Goal: Task Accomplishment & Management: Complete application form

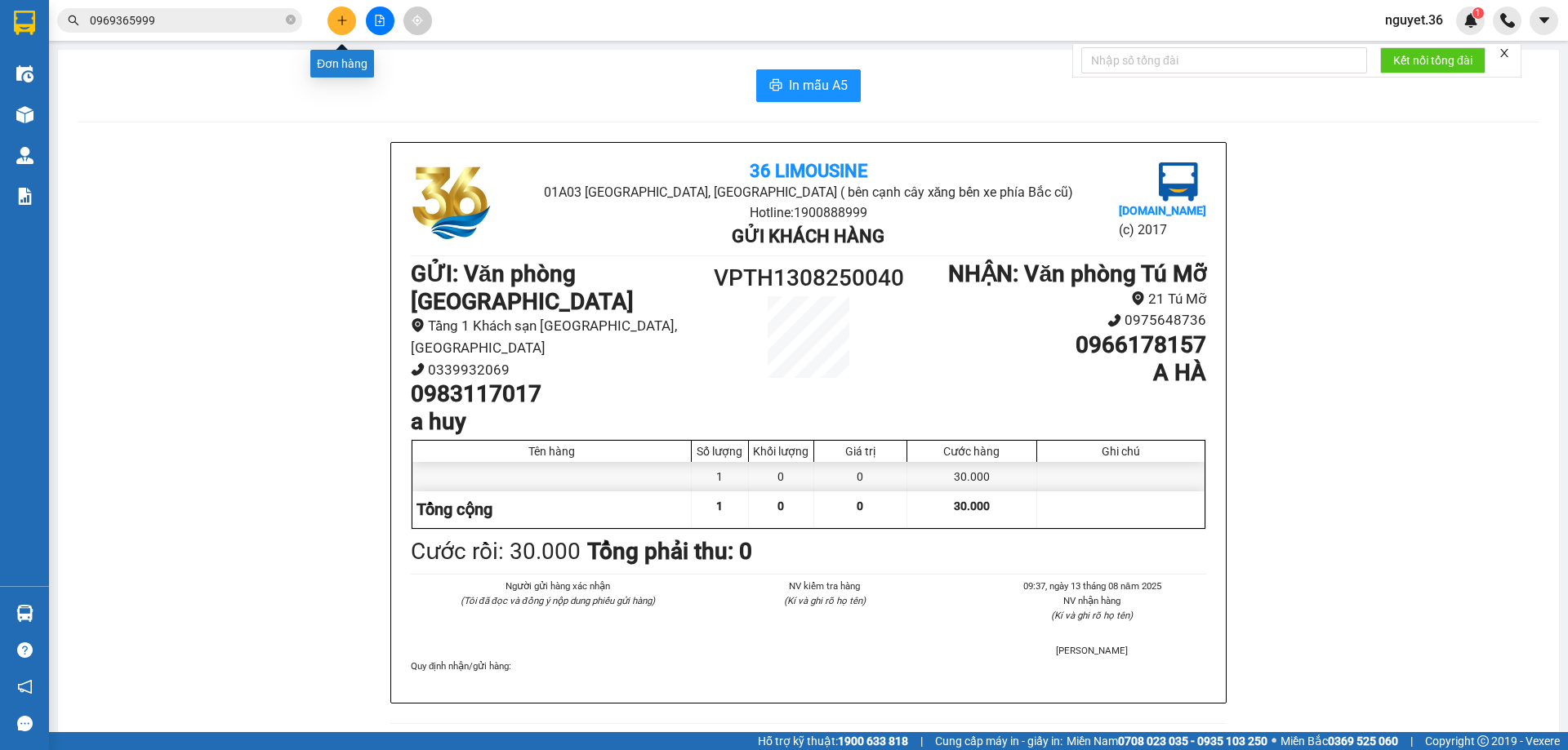
click at [344, 20] on icon "plus" at bounding box center [342, 20] width 9 height 1
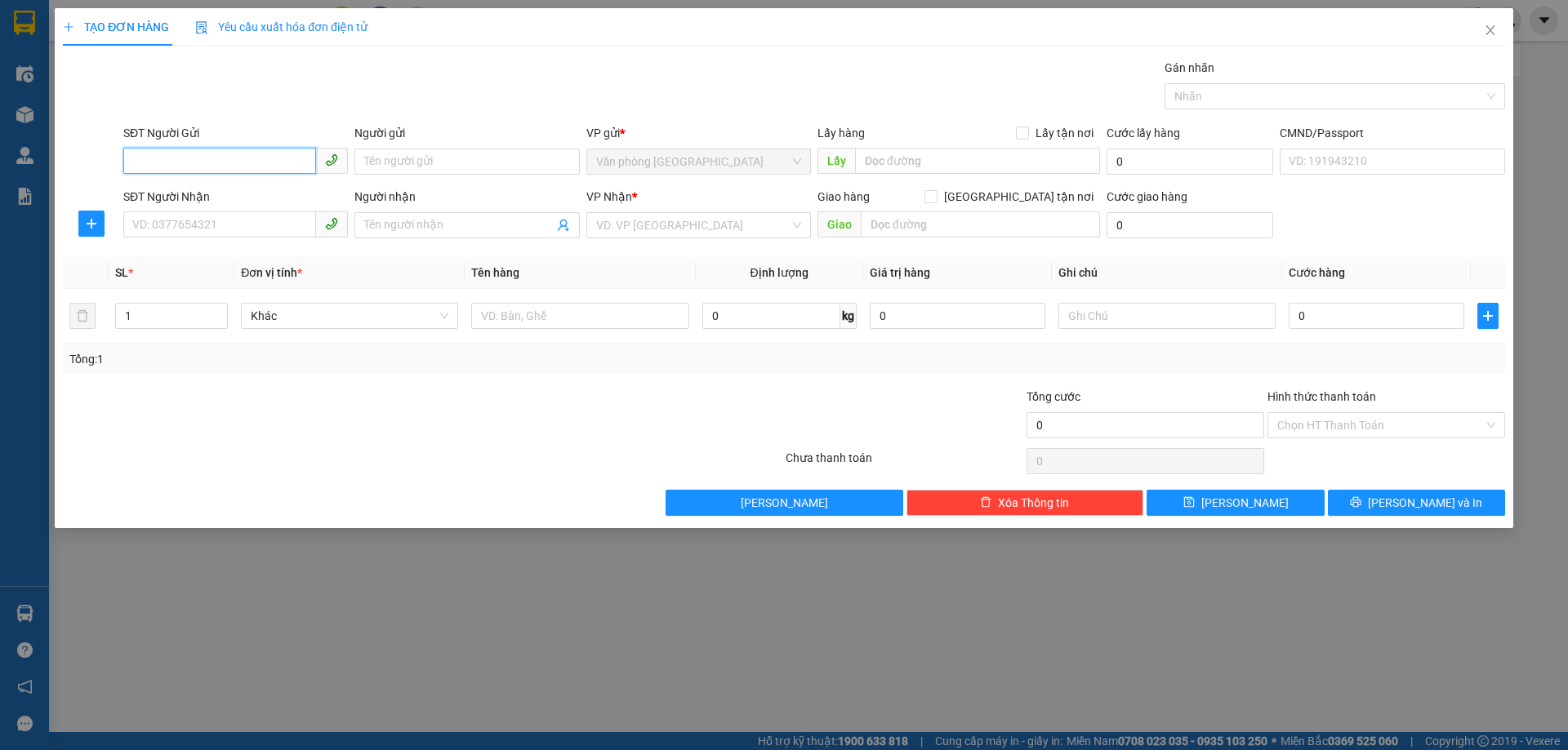
click at [234, 164] on input "SĐT Người Gửi" at bounding box center [219, 161] width 193 height 26
type input "0961883386"
click at [398, 153] on input "Người gửi" at bounding box center [466, 161] width 225 height 26
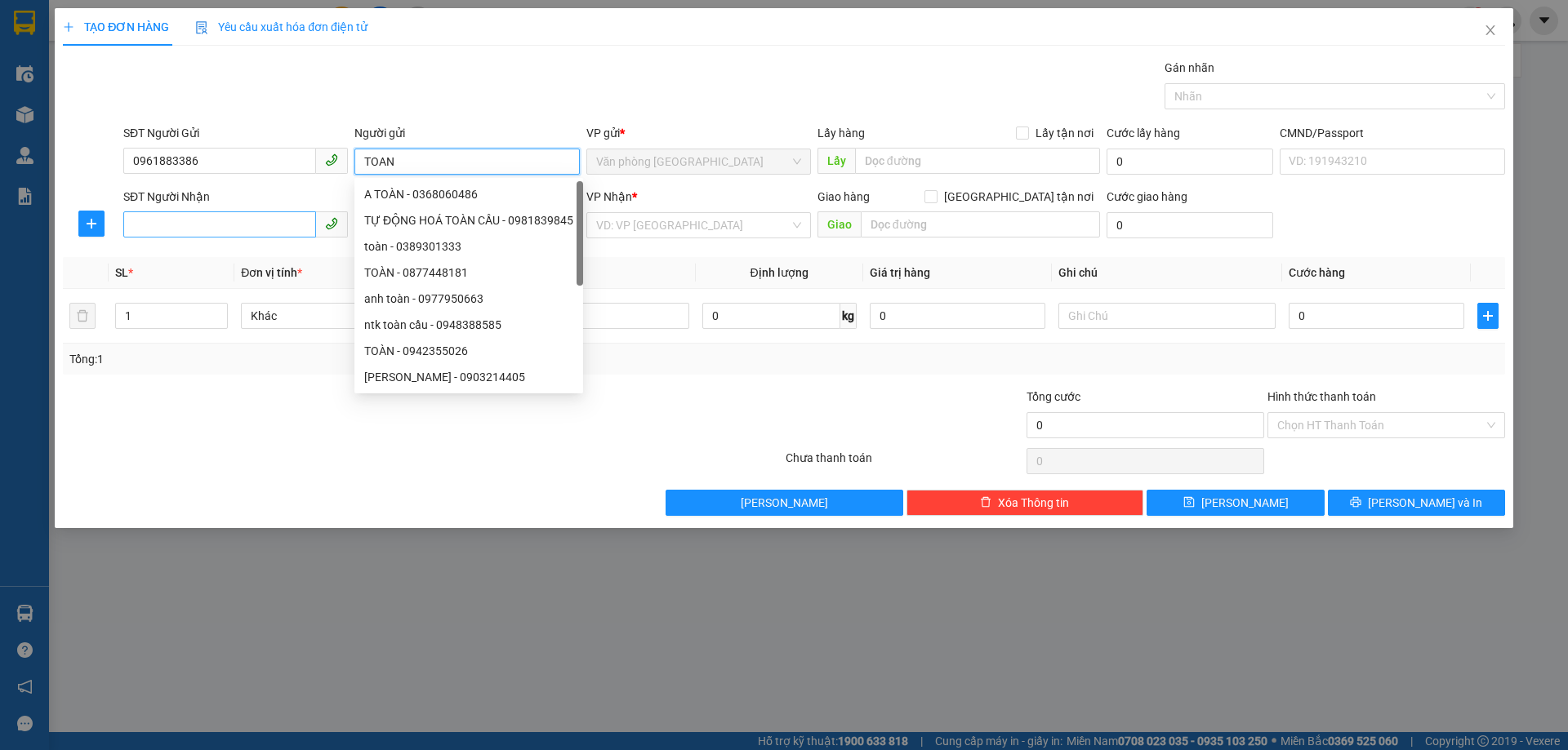
type input "TOAN"
click at [252, 227] on input "SĐT Người Nhận" at bounding box center [219, 225] width 193 height 26
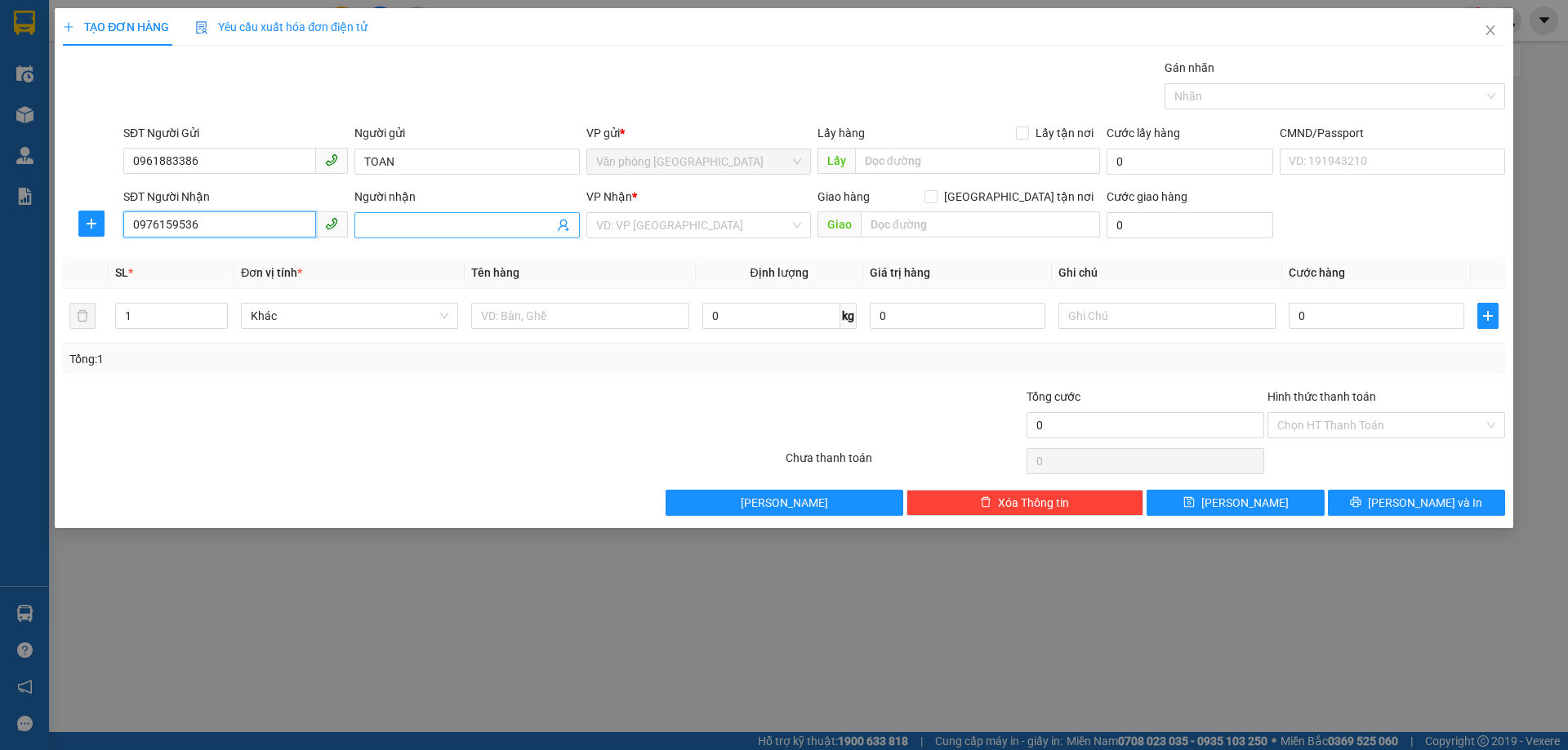
type input "0976159536"
click at [408, 223] on input "Người nhận" at bounding box center [459, 225] width 188 height 18
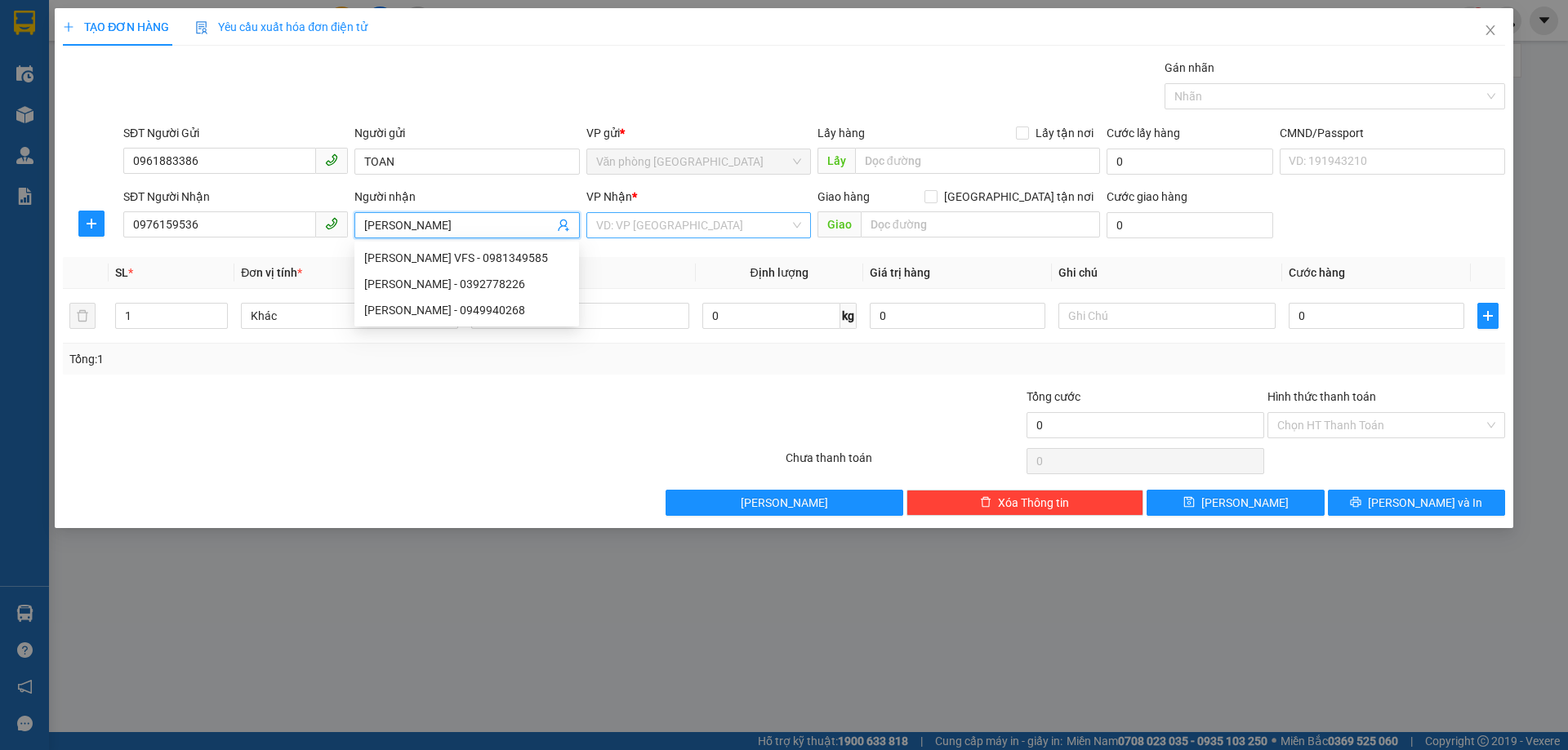
type input "[PERSON_NAME]"
click at [630, 221] on input "search" at bounding box center [694, 225] width 194 height 24
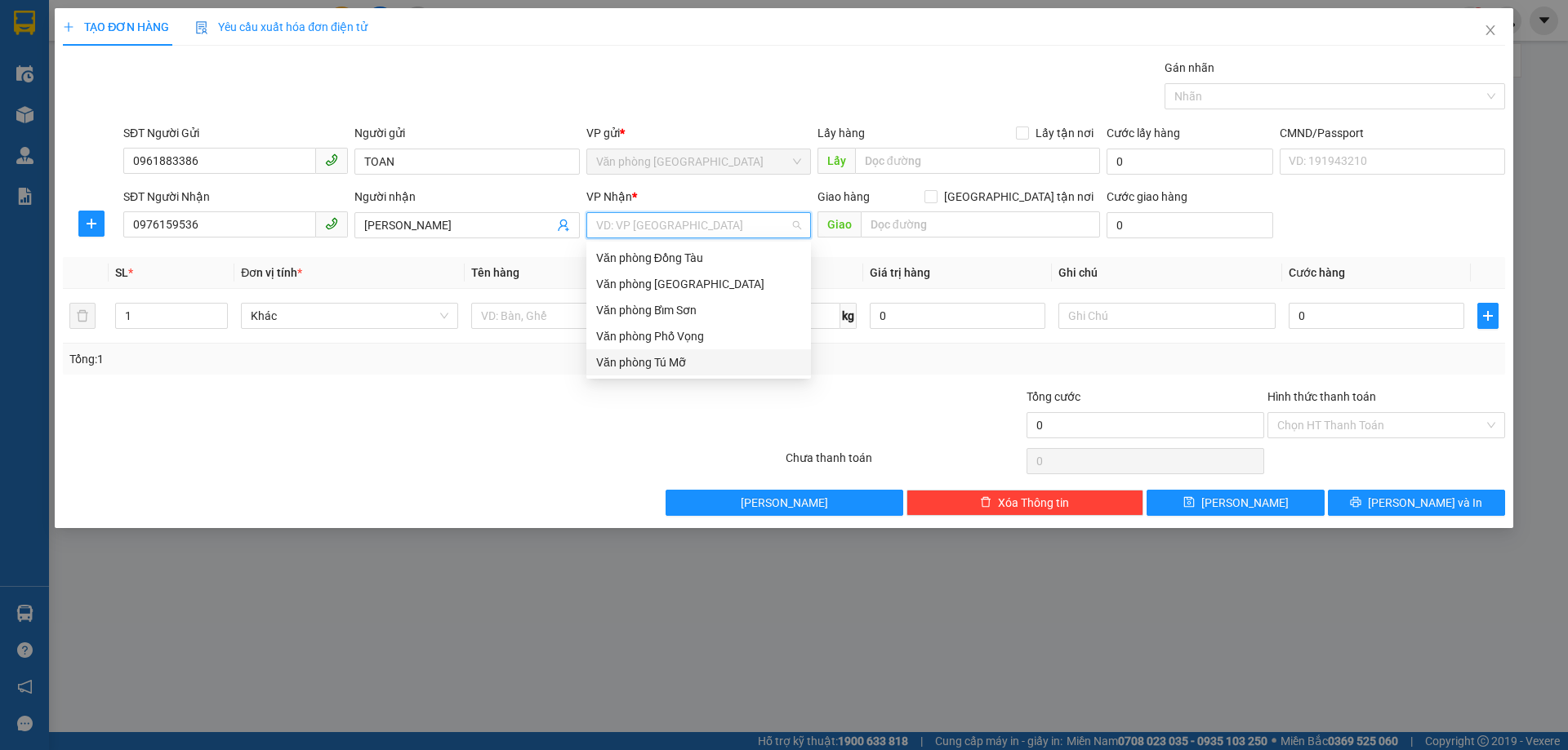
click at [690, 358] on div "Văn phòng Tú Mỡ" at bounding box center [699, 361] width 205 height 18
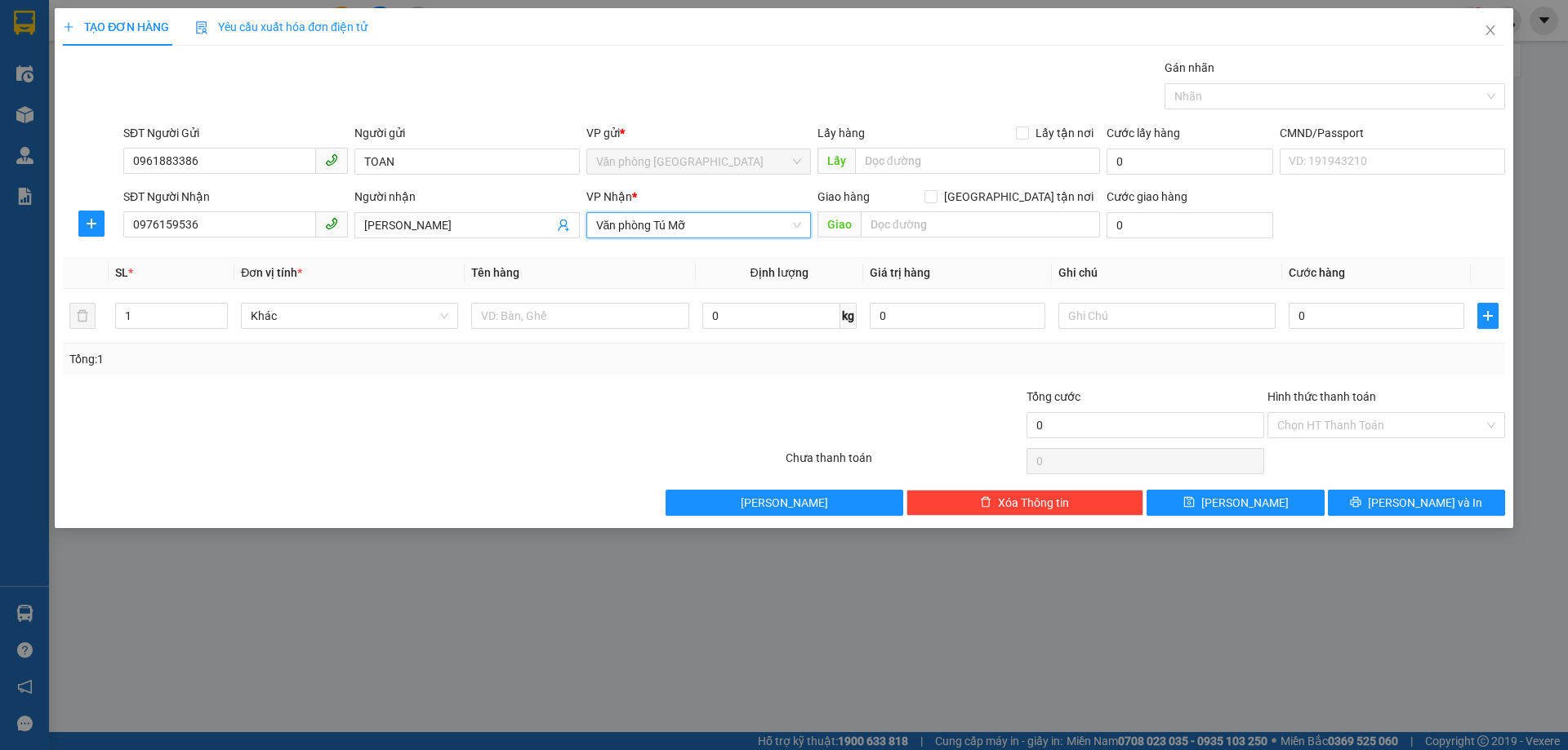
click at [742, 226] on span "Văn phòng Tú Mỡ" at bounding box center [699, 225] width 205 height 24
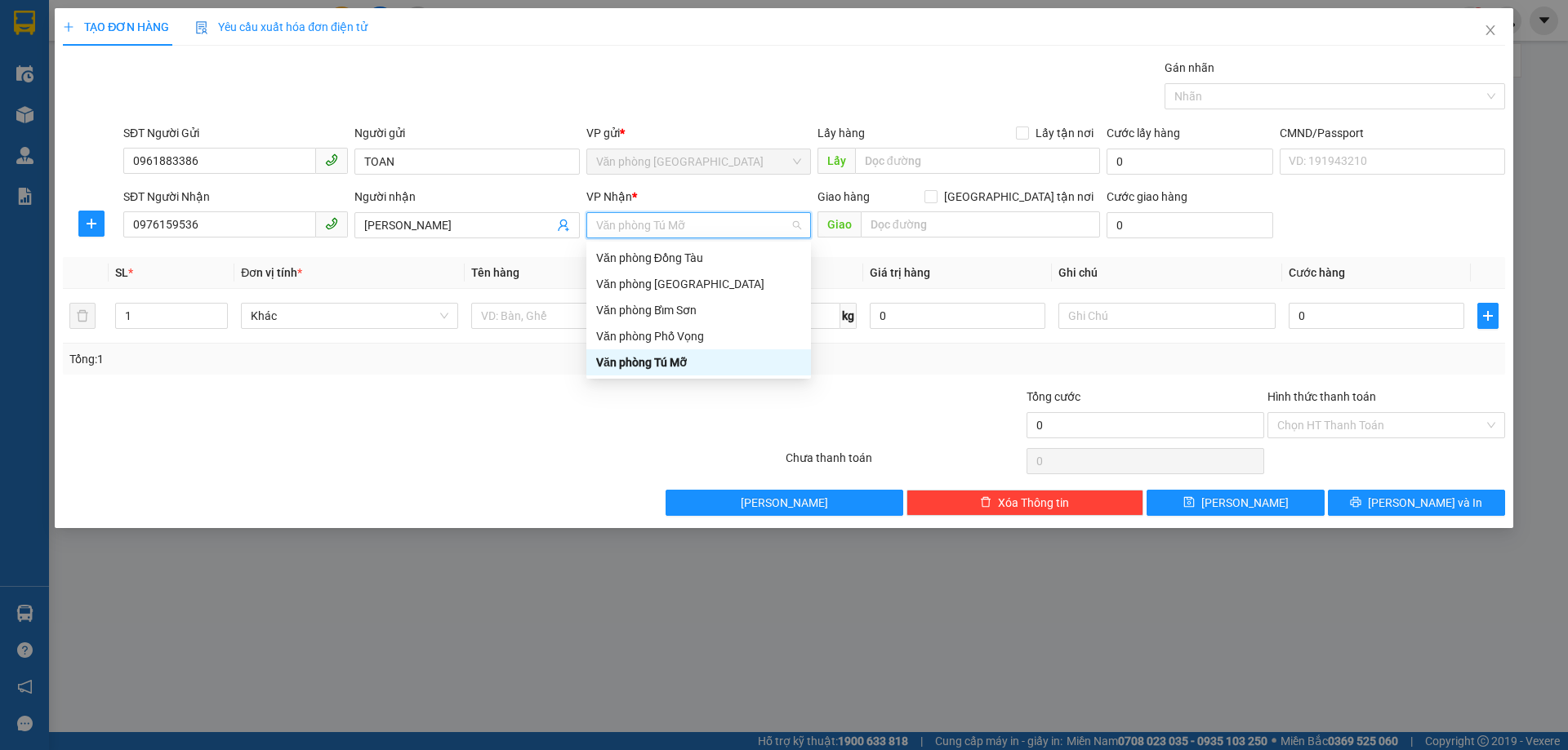
click at [742, 226] on span "Văn phòng Tú Mỡ" at bounding box center [699, 225] width 205 height 24
click at [698, 363] on div "Văn phòng Tú Mỡ" at bounding box center [699, 361] width 205 height 18
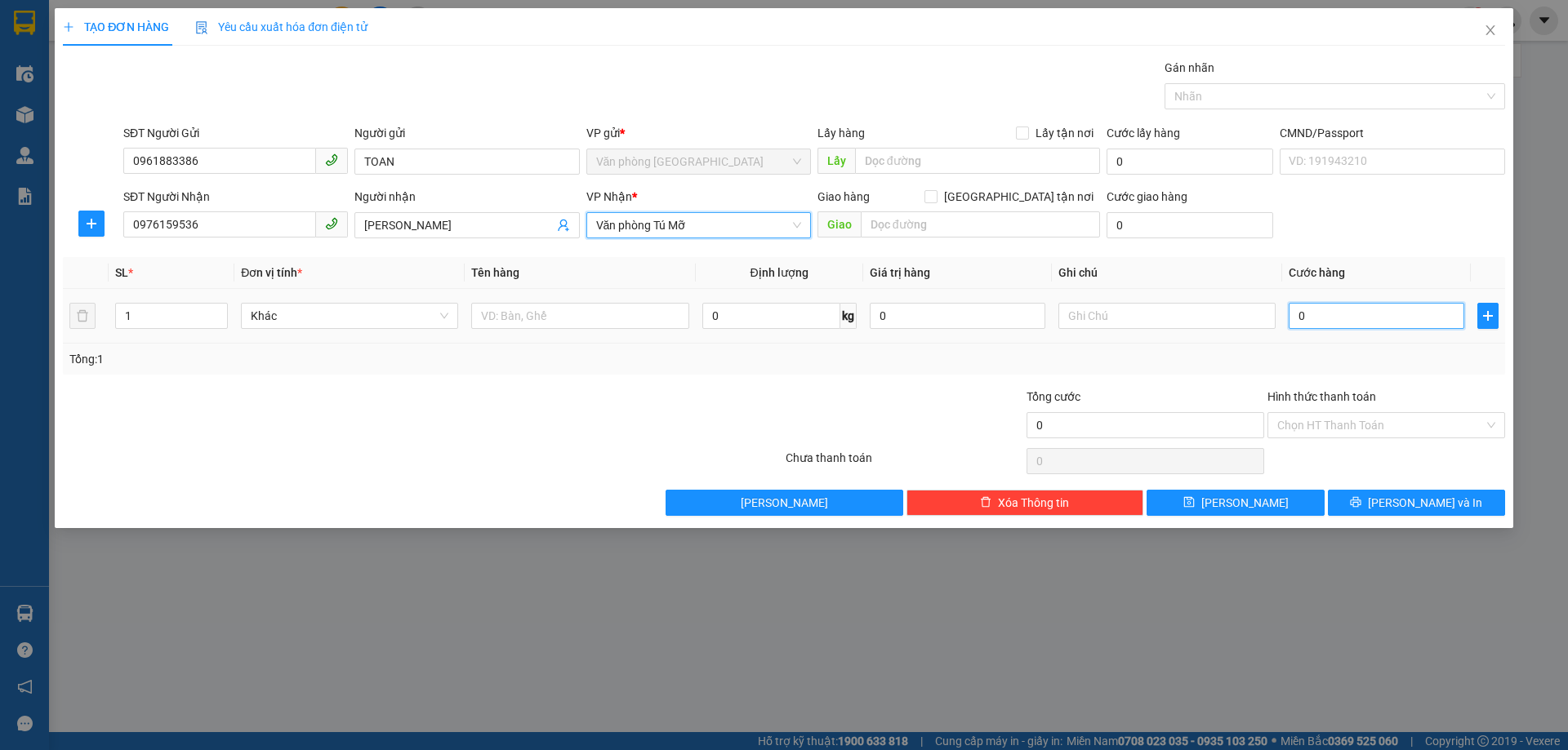
click at [1350, 315] on input "0" at bounding box center [1377, 316] width 175 height 26
click at [1343, 319] on input "0" at bounding box center [1377, 316] width 175 height 26
type input "03"
type input "3"
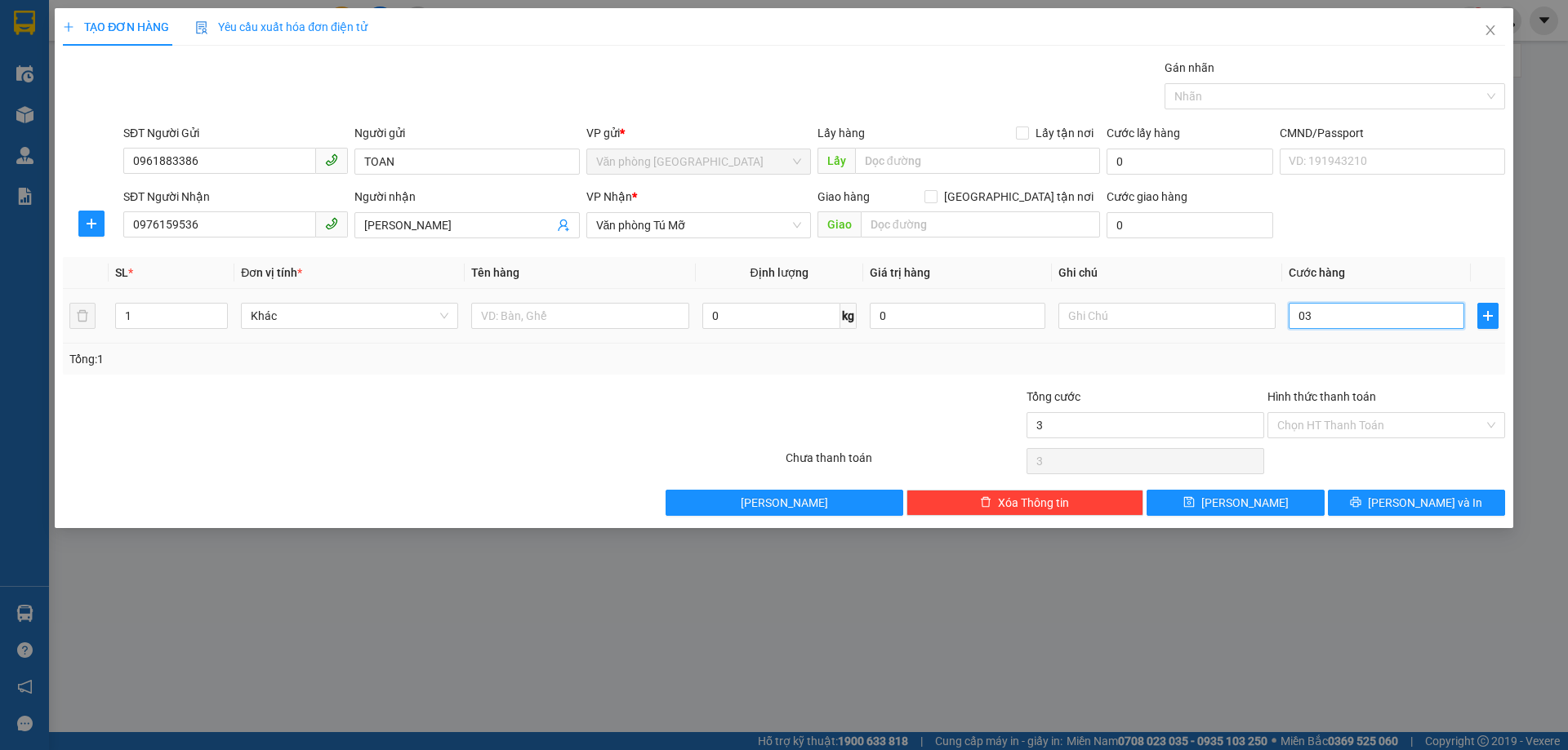
type input "030"
type input "30"
type input "0.300"
type input "300"
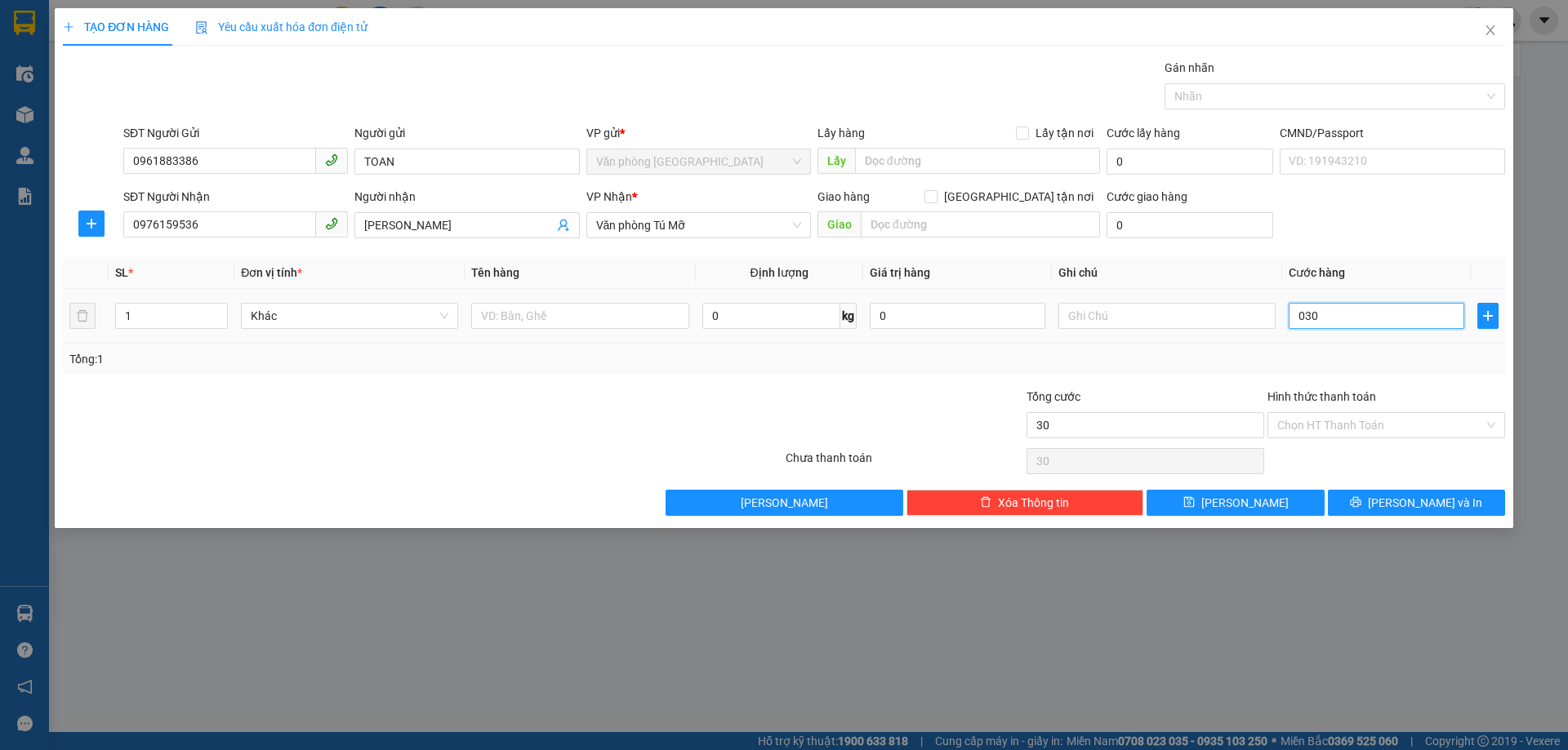
type input "300"
type input "03.000"
type input "3.000"
type input "030.000"
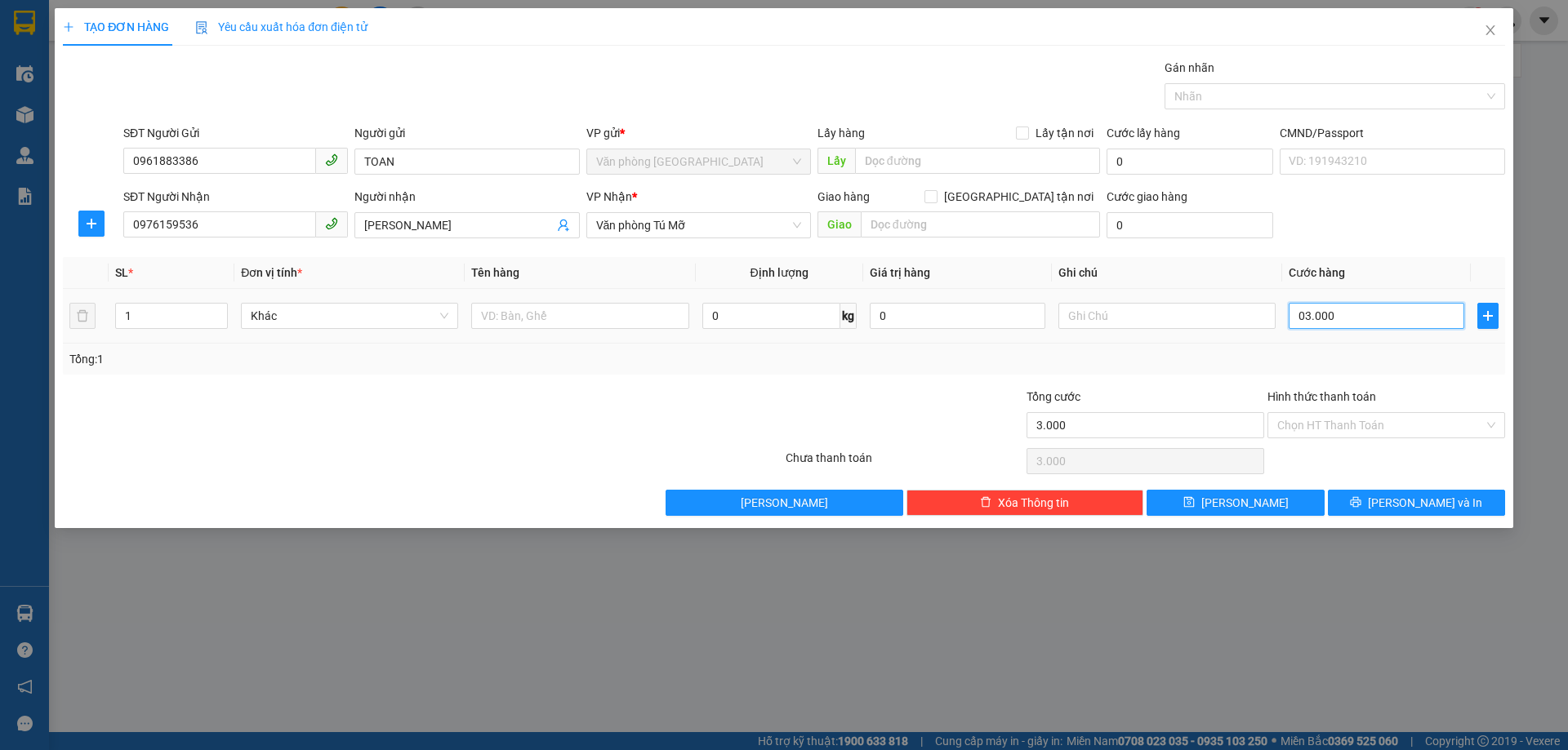
type input "30.000"
type input "03.000"
type input "3.000"
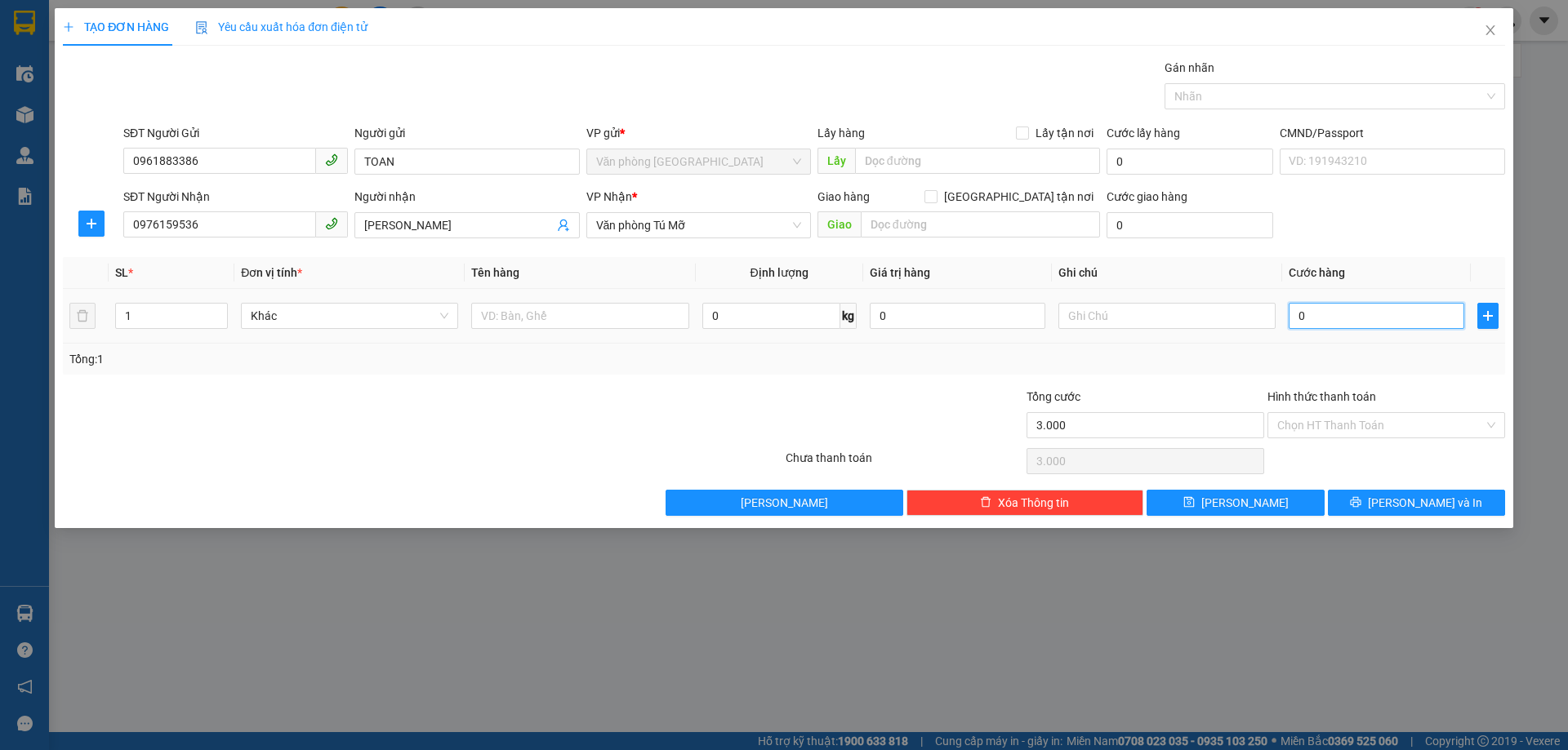
type input "0"
click at [1296, 320] on input "0" at bounding box center [1377, 316] width 175 height 26
type input "30"
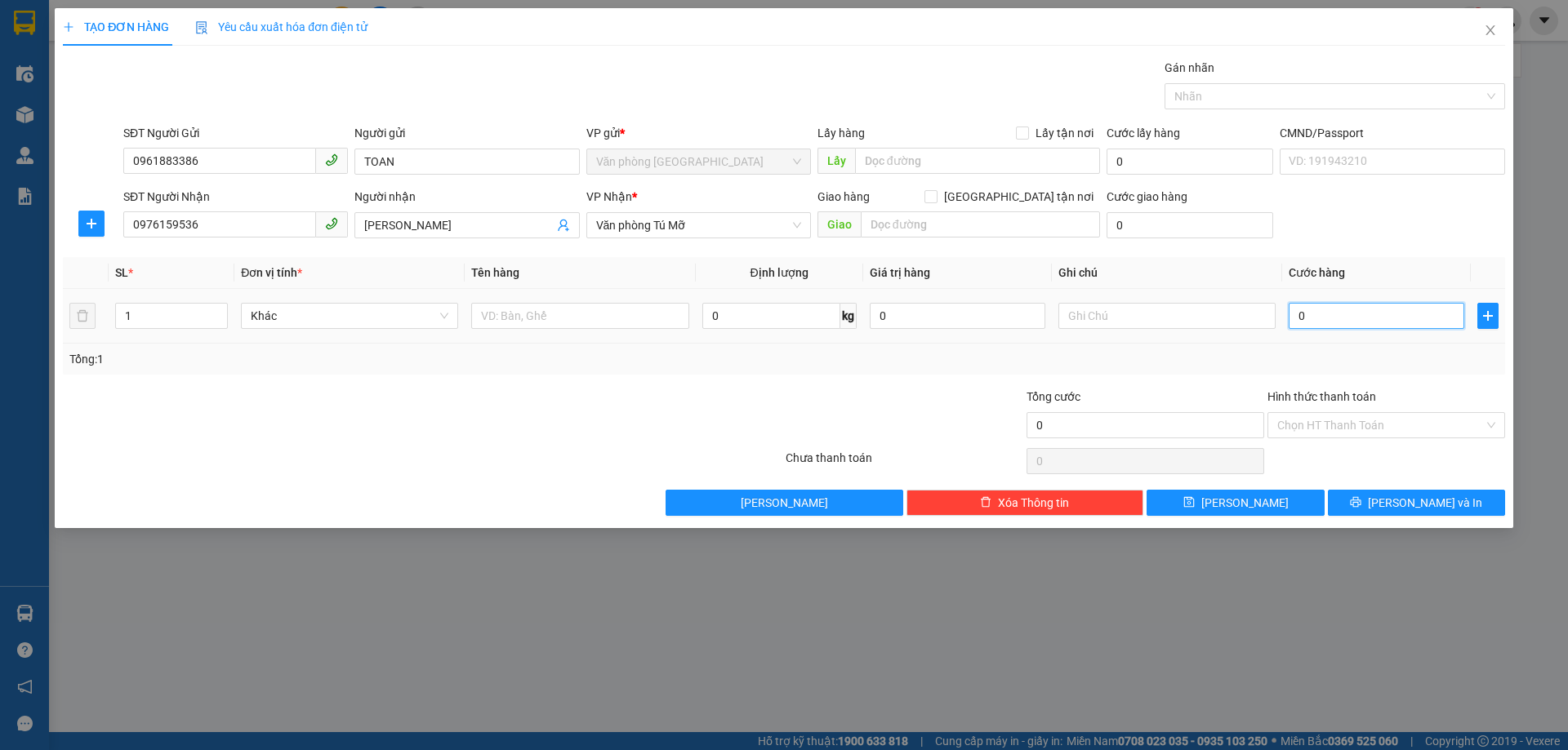
type input "30"
type input "300"
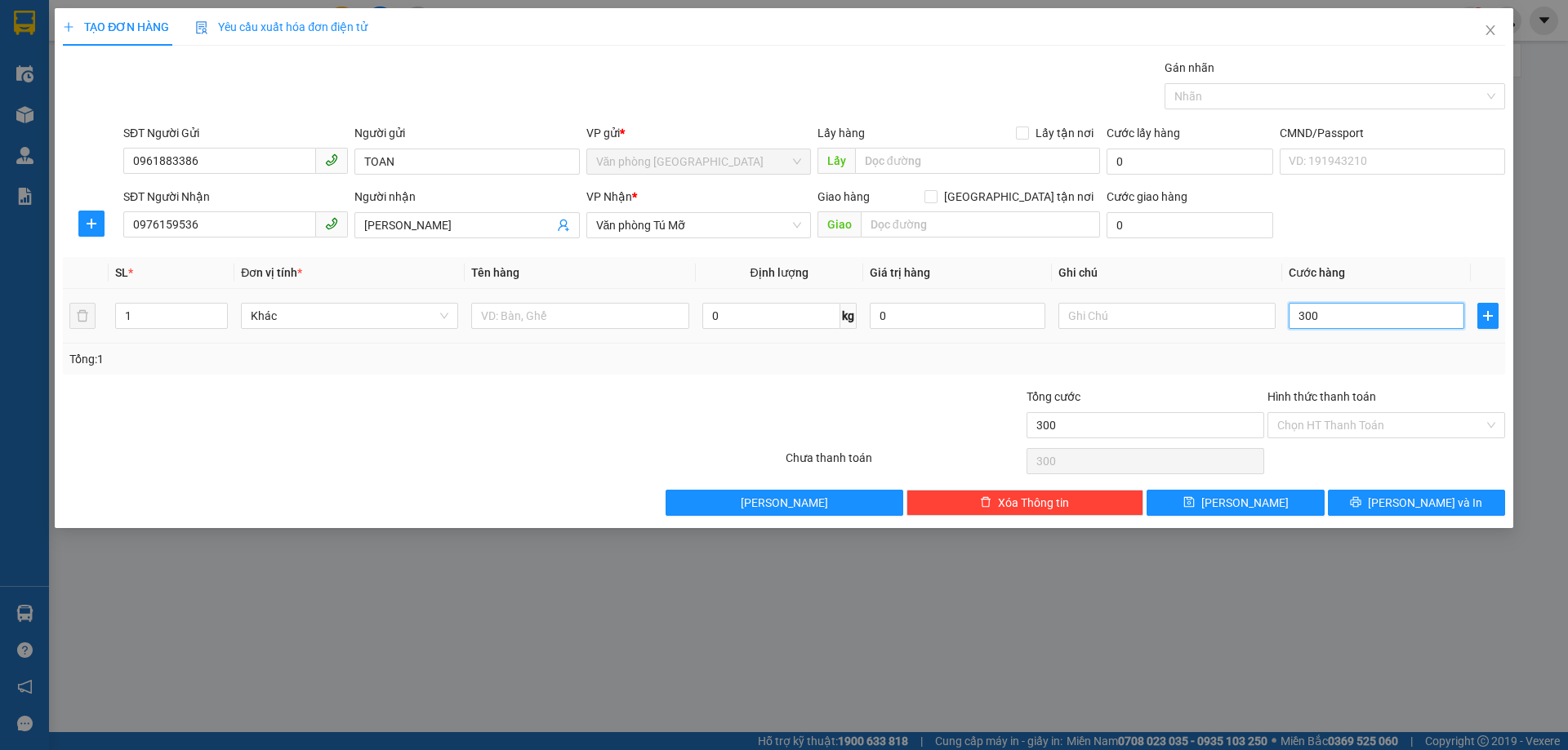
type input "3.000"
type input "30.000"
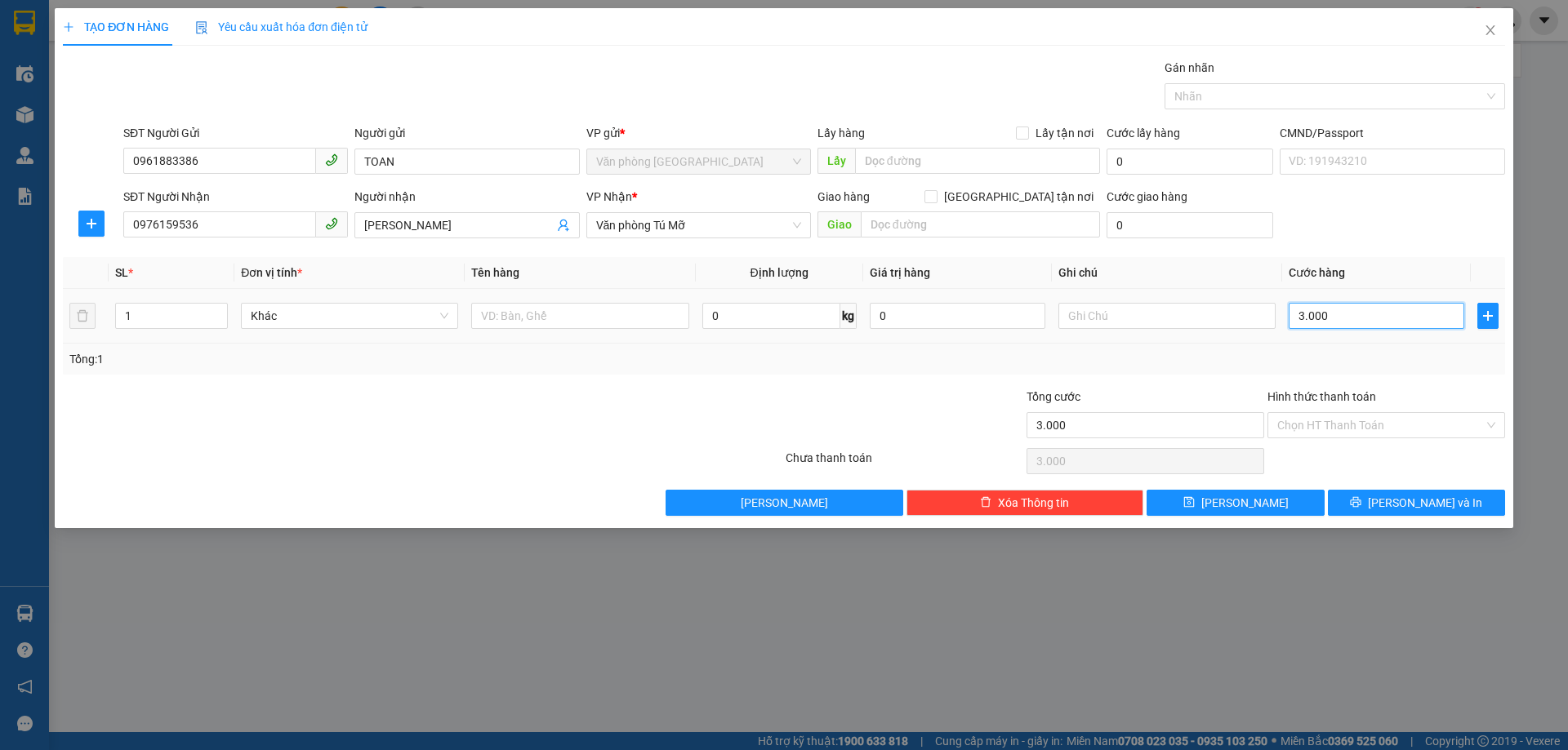
type input "30.000"
click at [1349, 426] on input "Hình thức thanh toán" at bounding box center [1381, 425] width 207 height 24
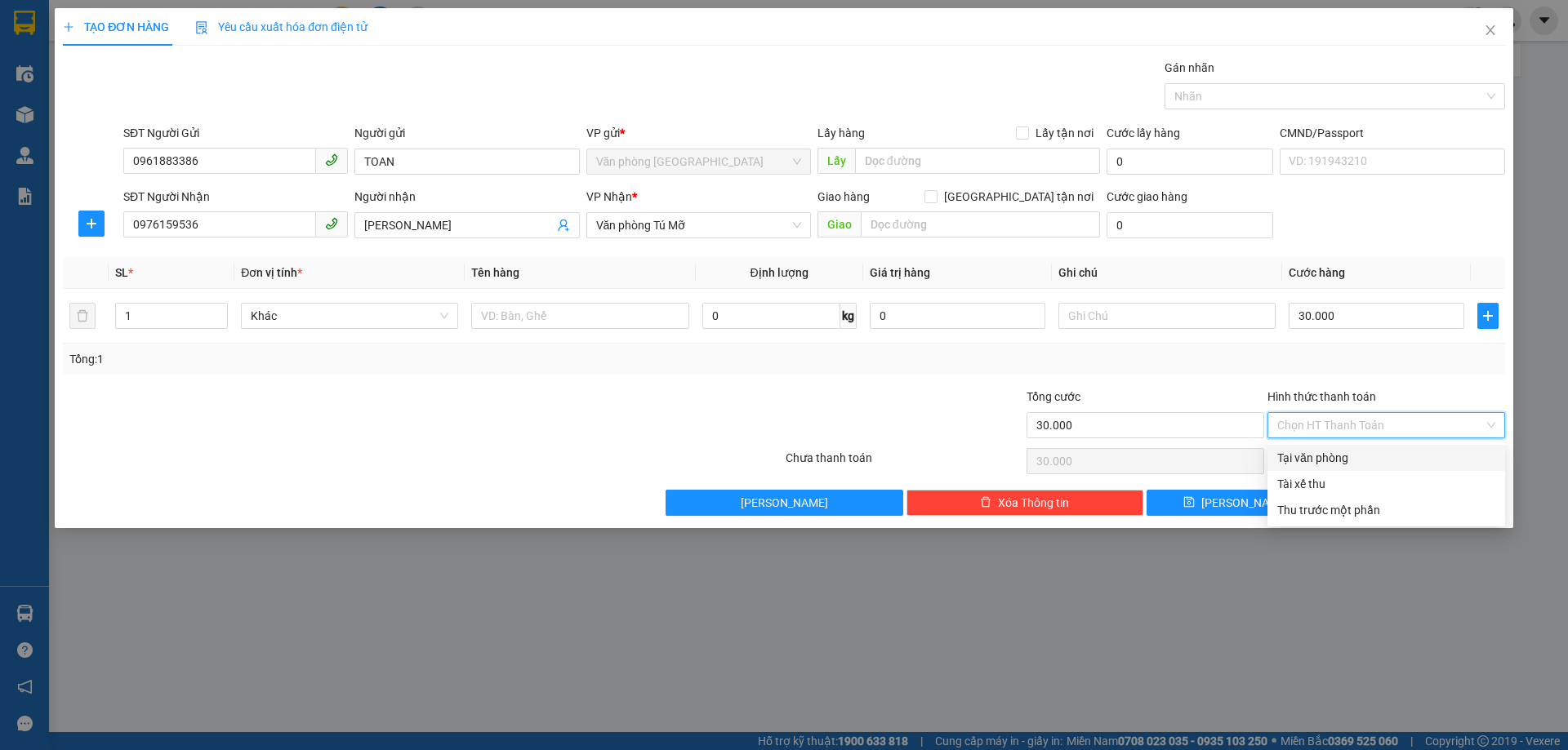
click at [1337, 454] on div "Tại văn phòng" at bounding box center [1386, 457] width 218 height 18
type input "0"
click at [1402, 499] on button "[PERSON_NAME] và In" at bounding box center [1417, 503] width 177 height 26
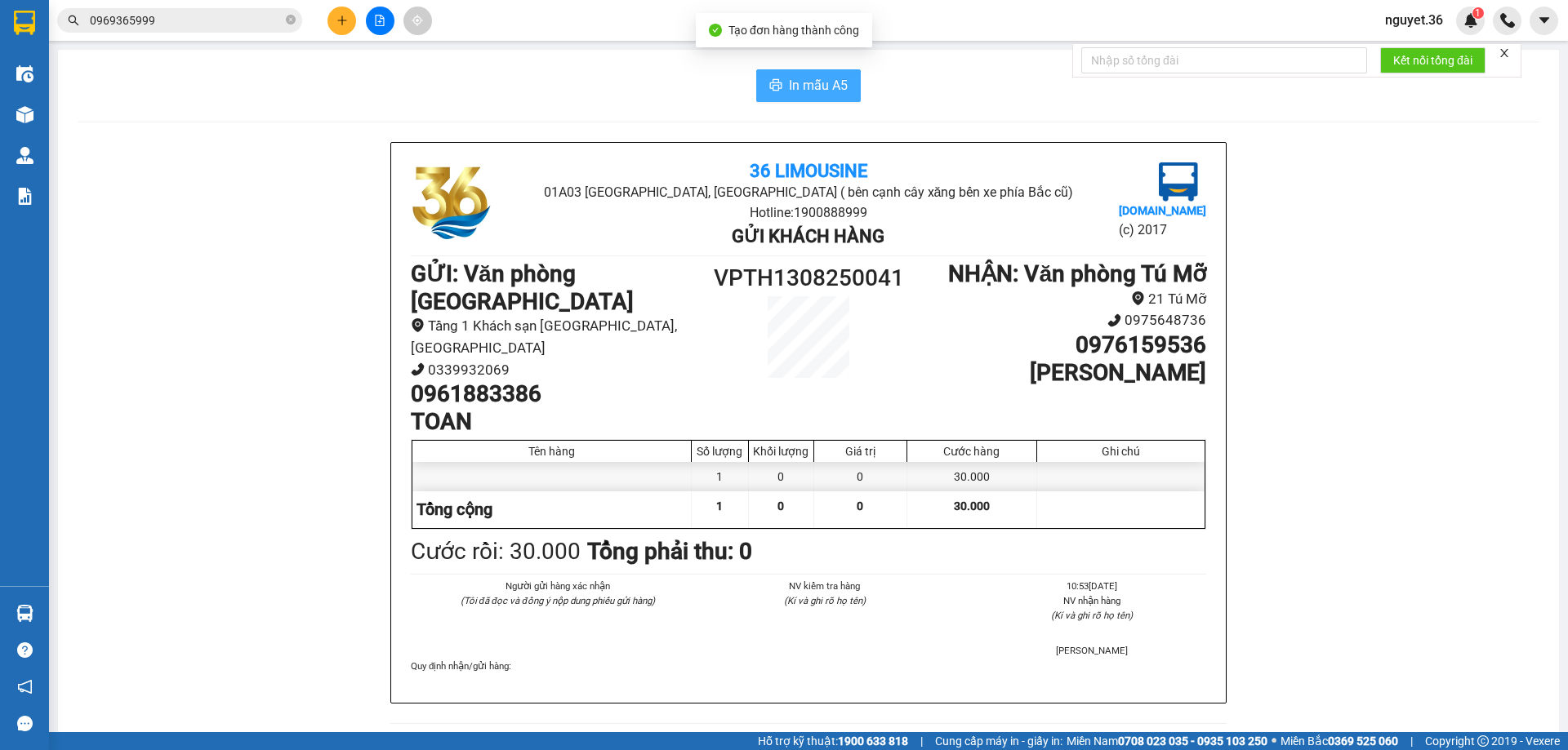
click at [816, 92] on span "In mẫu A5" at bounding box center [818, 86] width 59 height 20
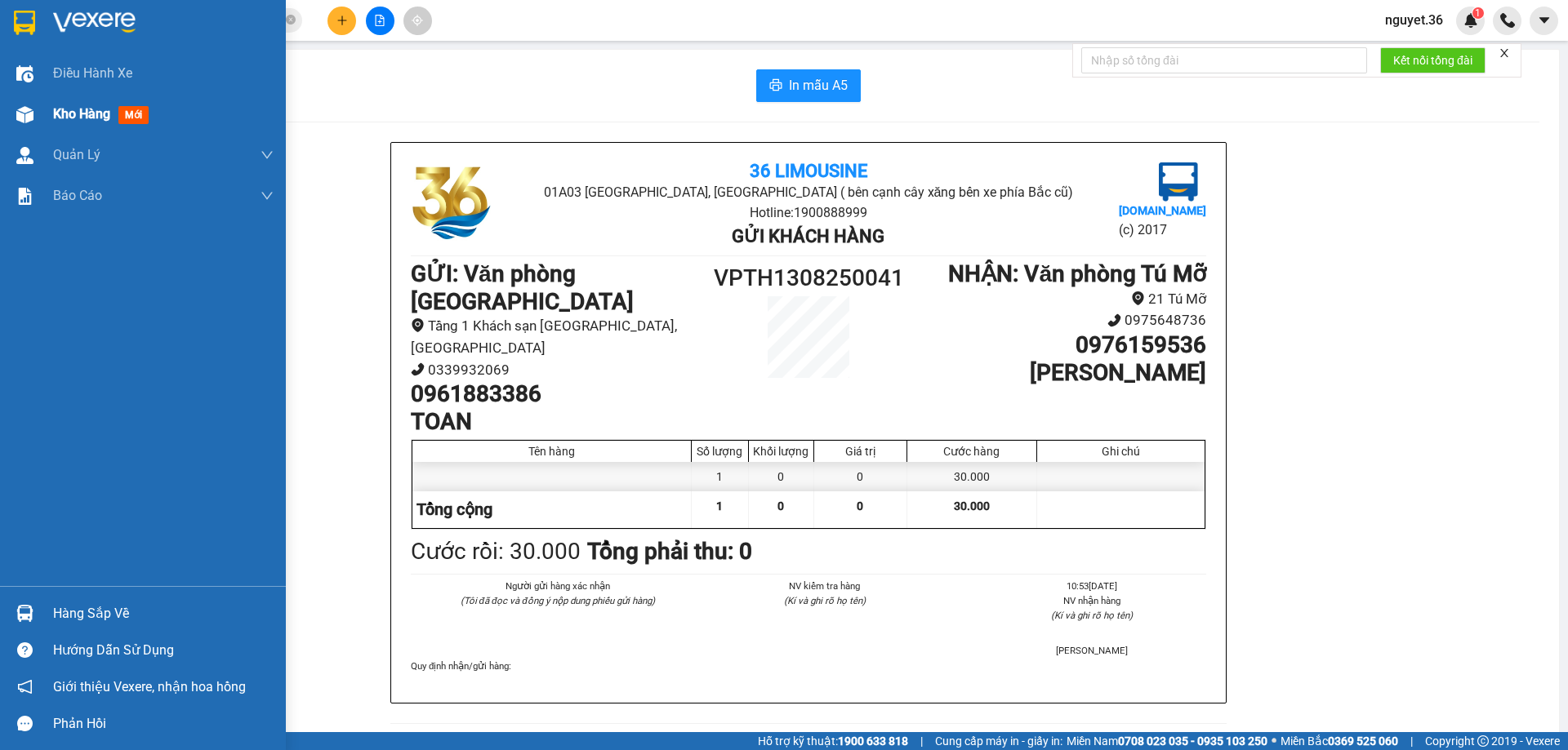
click at [62, 111] on span "Kho hàng" at bounding box center [81, 114] width 57 height 16
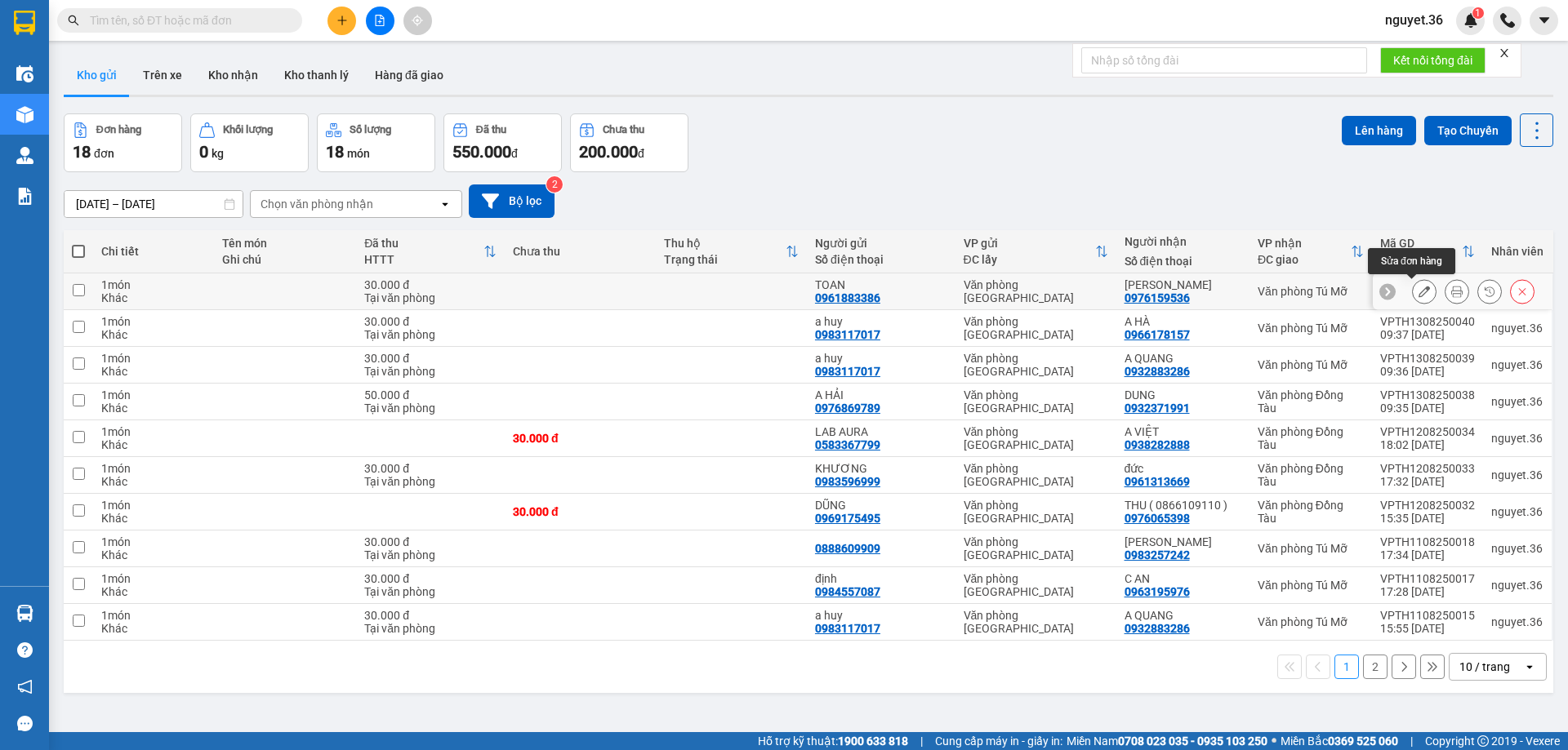
click at [1419, 289] on icon at bounding box center [1424, 292] width 11 height 11
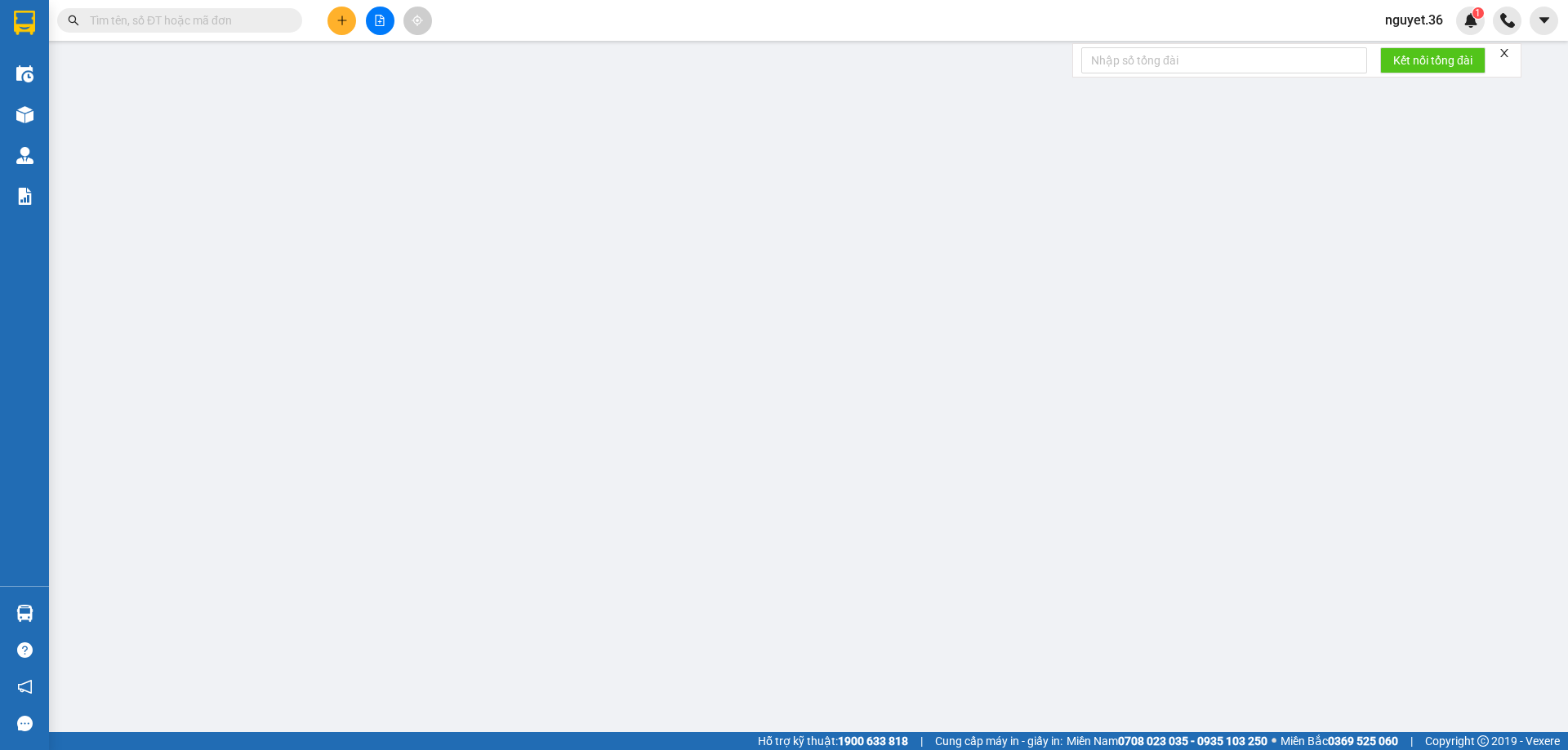
type input "0961883386"
type input "TOAN"
type input "0976159536"
type input "[PERSON_NAME]"
type input "30.000"
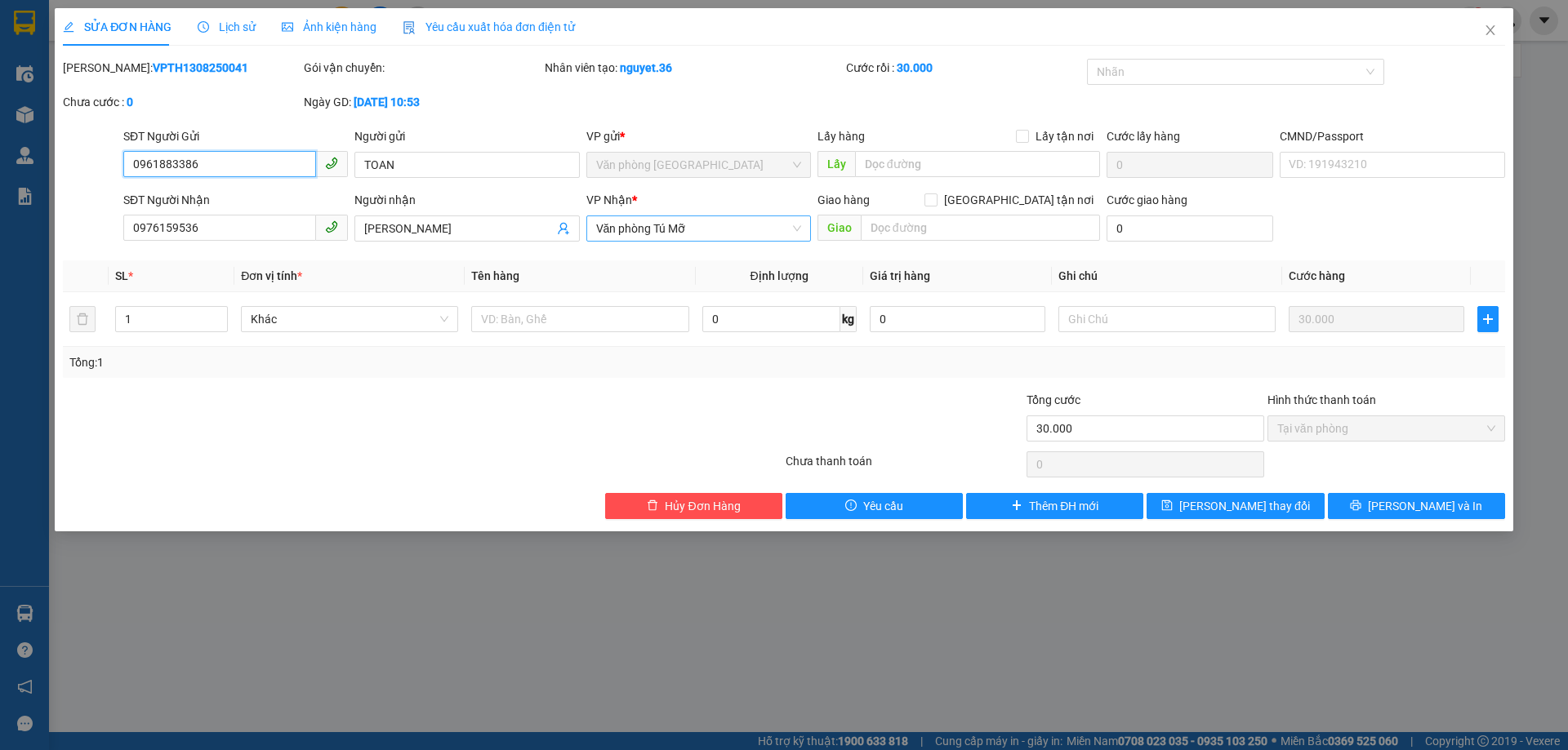
click at [722, 228] on span "Văn phòng Tú Mỡ" at bounding box center [699, 228] width 205 height 24
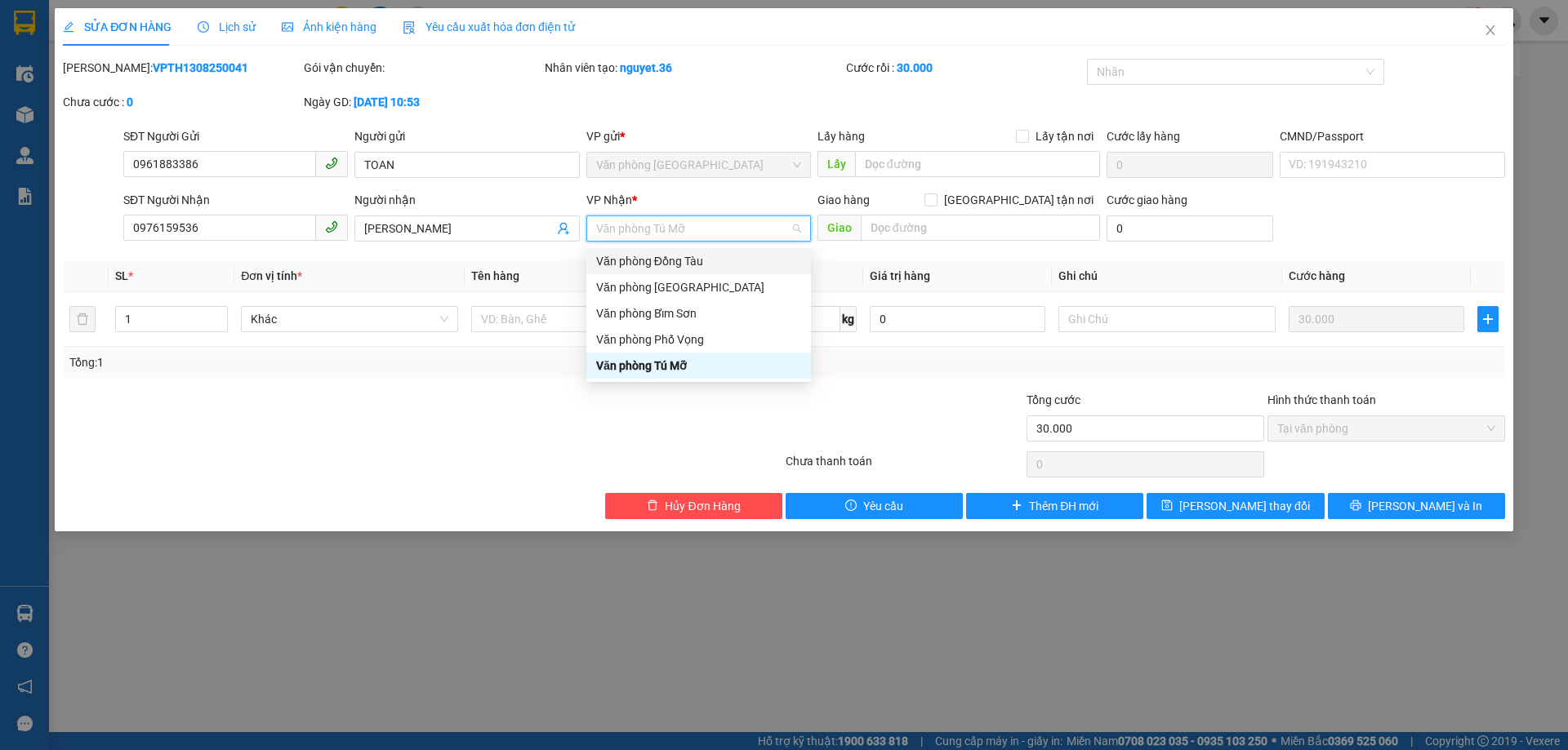
click at [714, 260] on div "Văn phòng Đồng Tàu" at bounding box center [699, 261] width 205 height 18
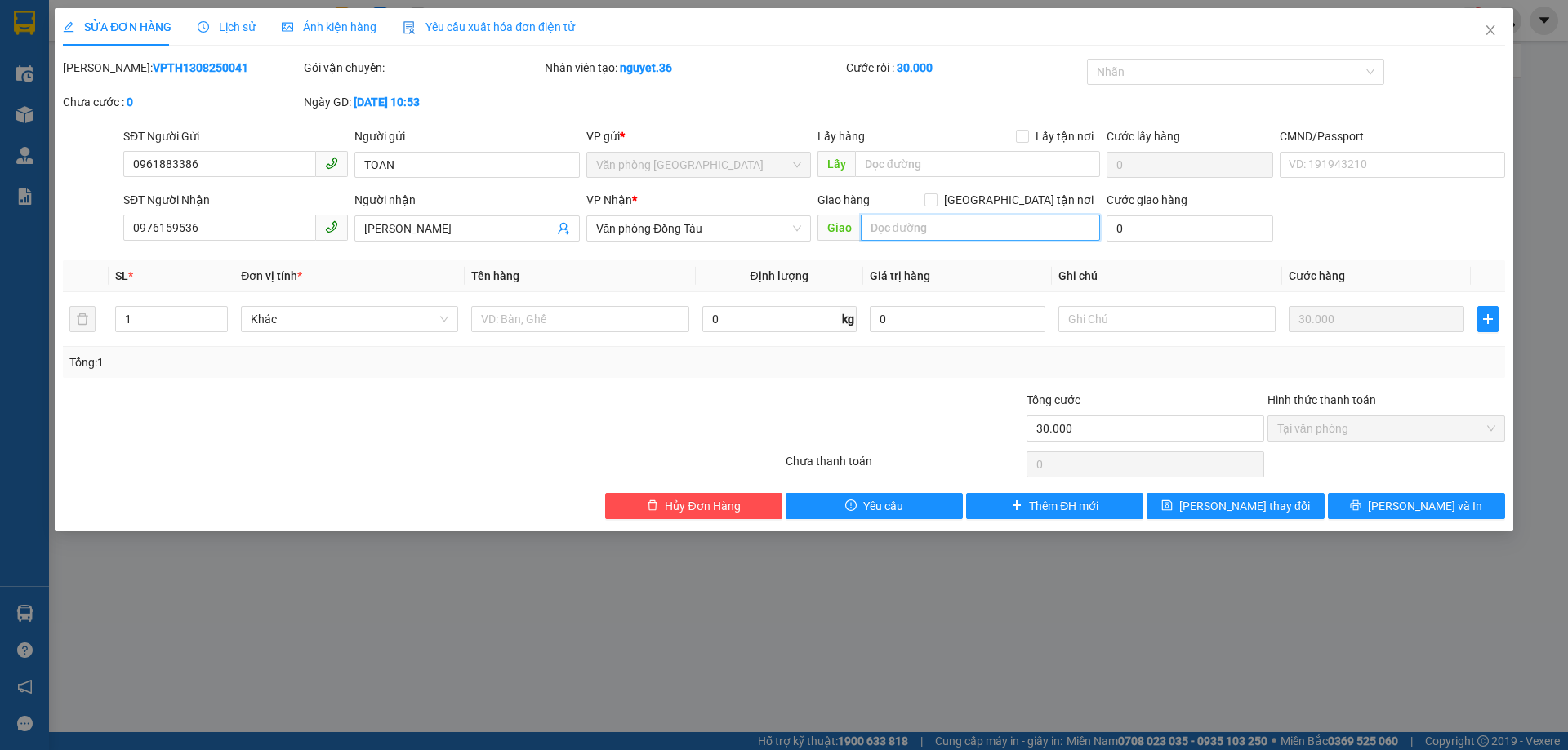
click at [954, 232] on input "text" at bounding box center [981, 227] width 240 height 26
type input "VINHOME SMART CITY"
click at [1132, 226] on input "0" at bounding box center [1190, 228] width 167 height 26
click at [1113, 230] on input "0" at bounding box center [1190, 228] width 167 height 26
type input "10"
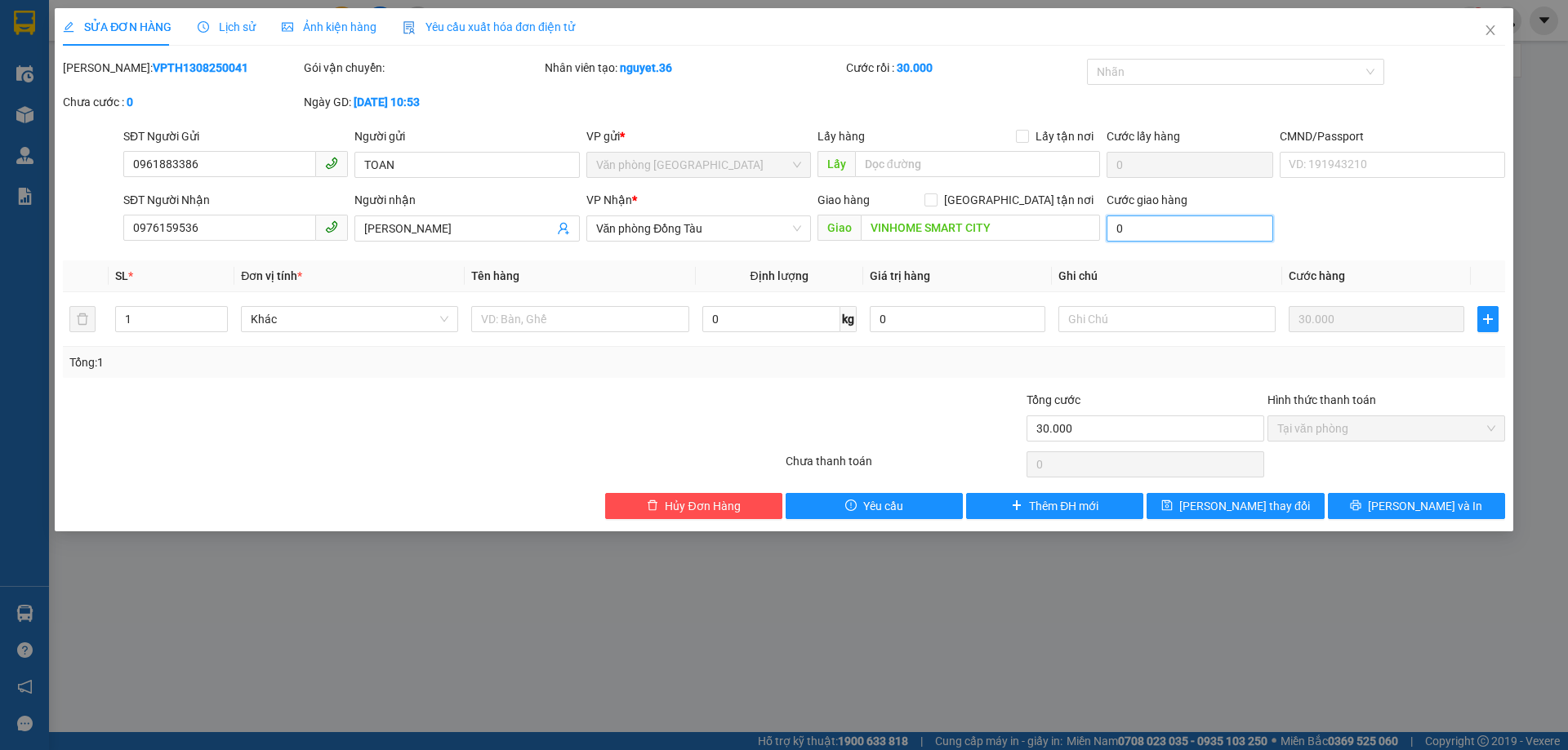
type input "30.010"
type input "10"
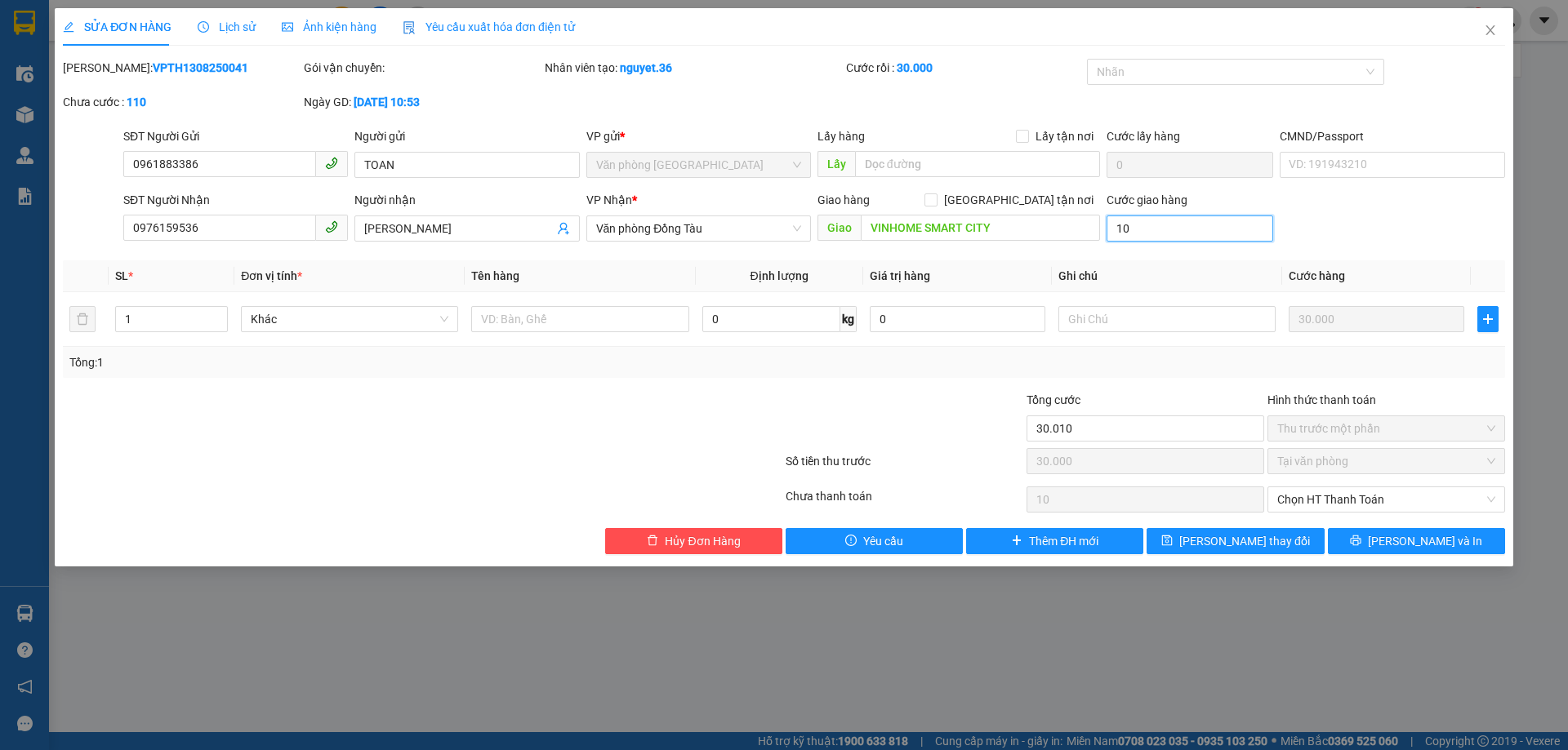
type input "110"
type input "30.110"
type input "110"
type input "1.100"
type input "31.100"
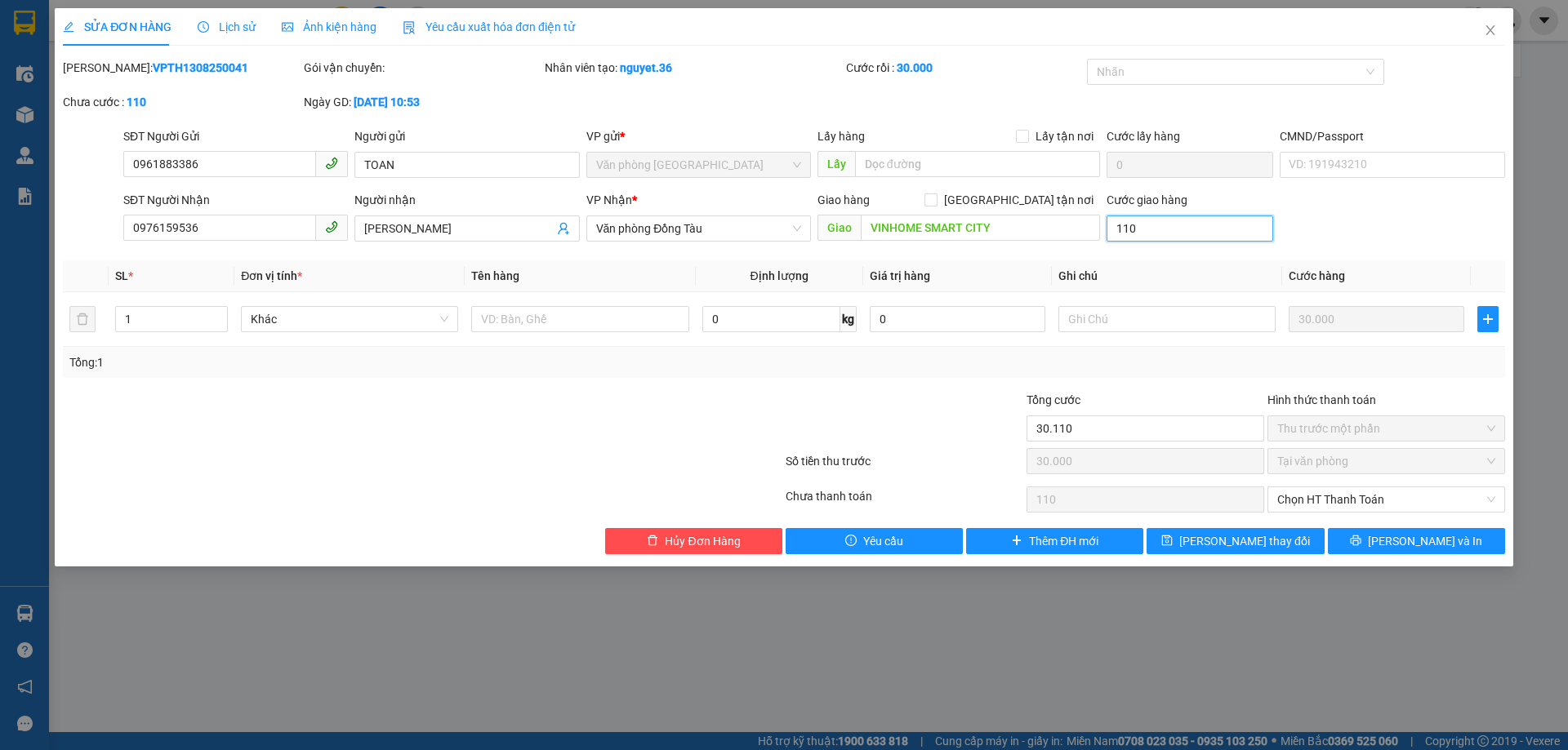
type input "1.100"
type input "11.000"
type input "41.000"
type input "11.000"
type input "110.000"
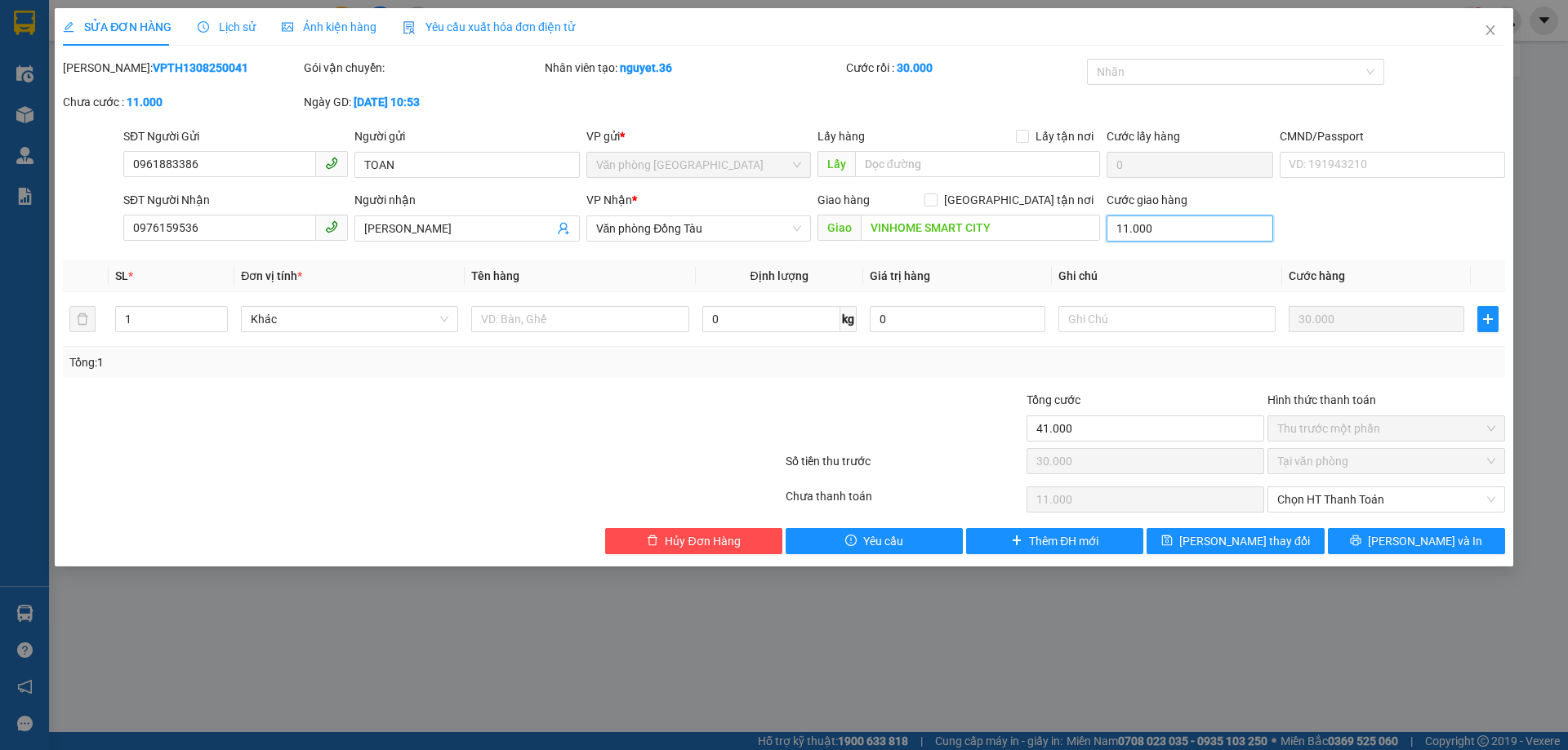
type input "140.000"
type input "110.000"
click at [1325, 499] on span "Chọn HT Thanh Toán" at bounding box center [1386, 499] width 218 height 24
type input "110.000"
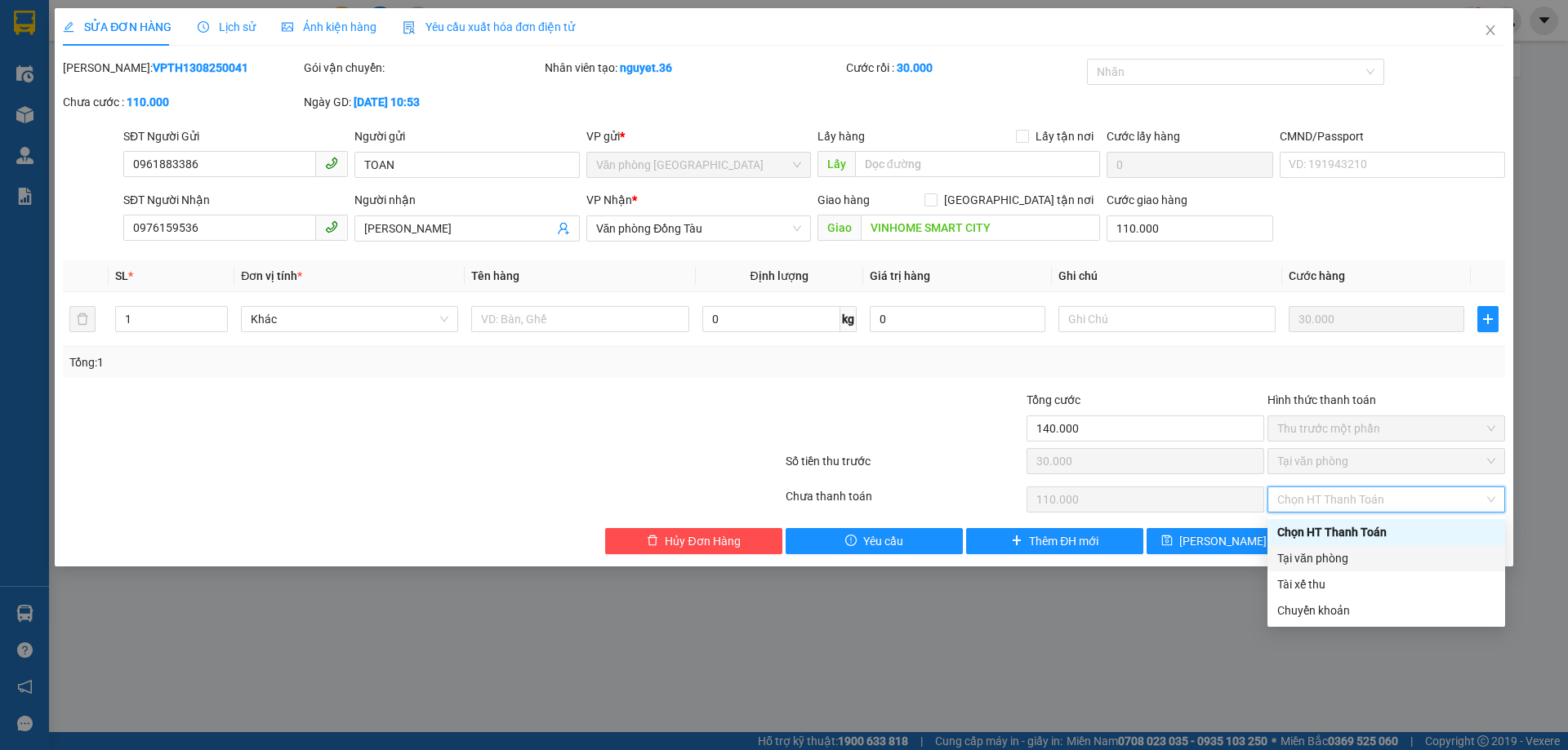
click at [1314, 557] on div "Tại văn phòng" at bounding box center [1386, 558] width 218 height 18
type input "0"
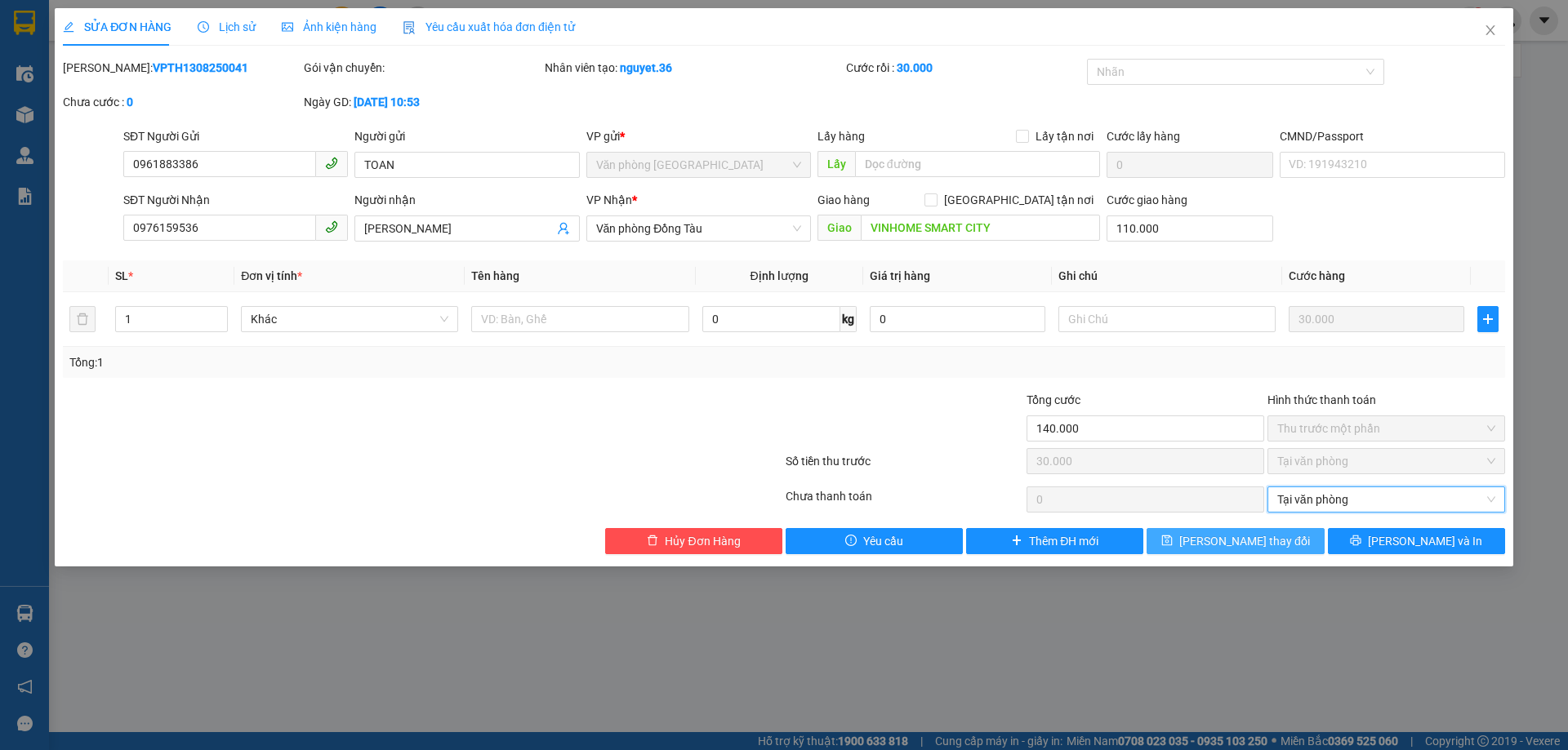
drag, startPoint x: 1261, startPoint y: 540, endPoint x: 1258, endPoint y: 518, distance: 22.2
click at [1260, 540] on span "Lưu thay đổi" at bounding box center [1245, 540] width 131 height 18
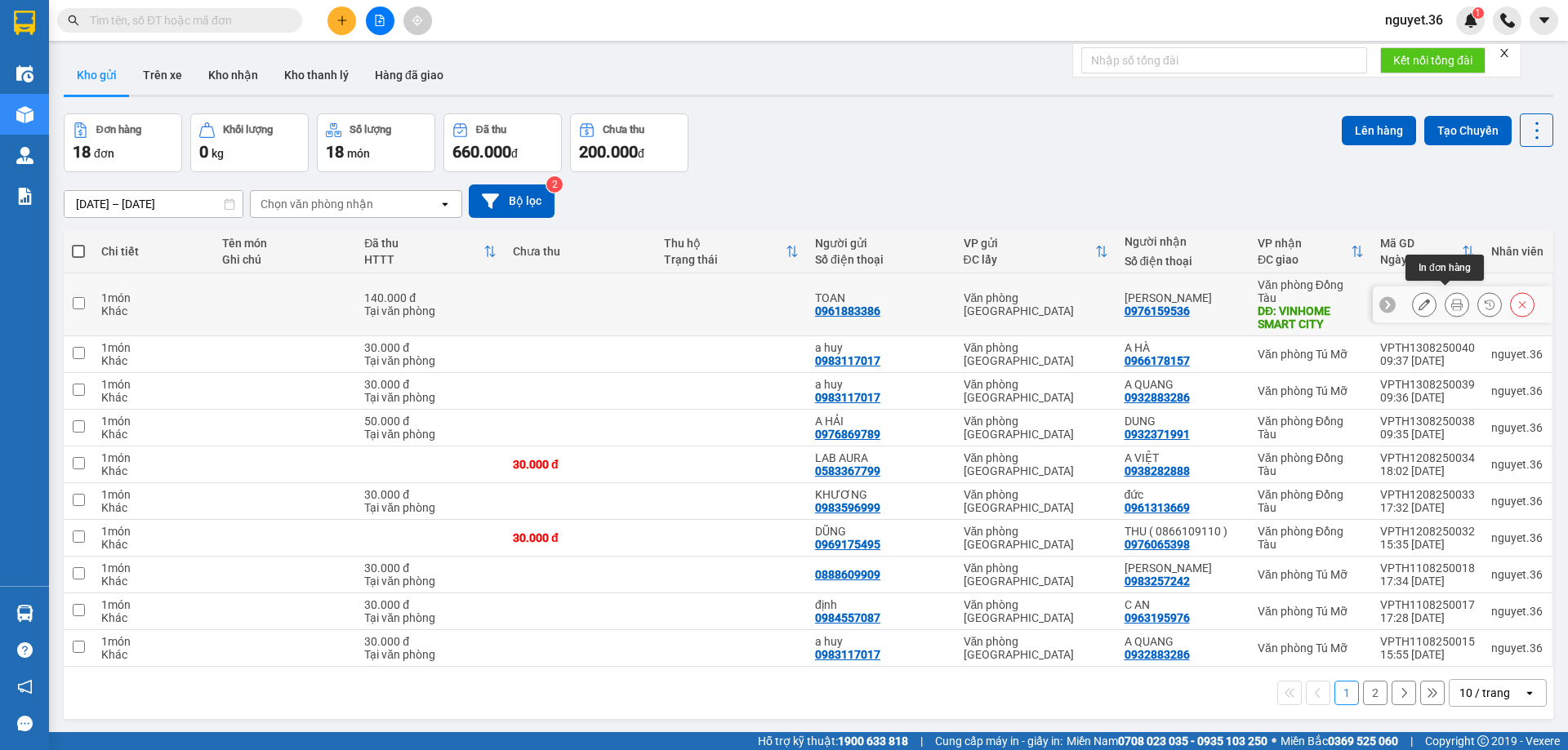
click at [1451, 299] on icon at bounding box center [1457, 305] width 11 height 11
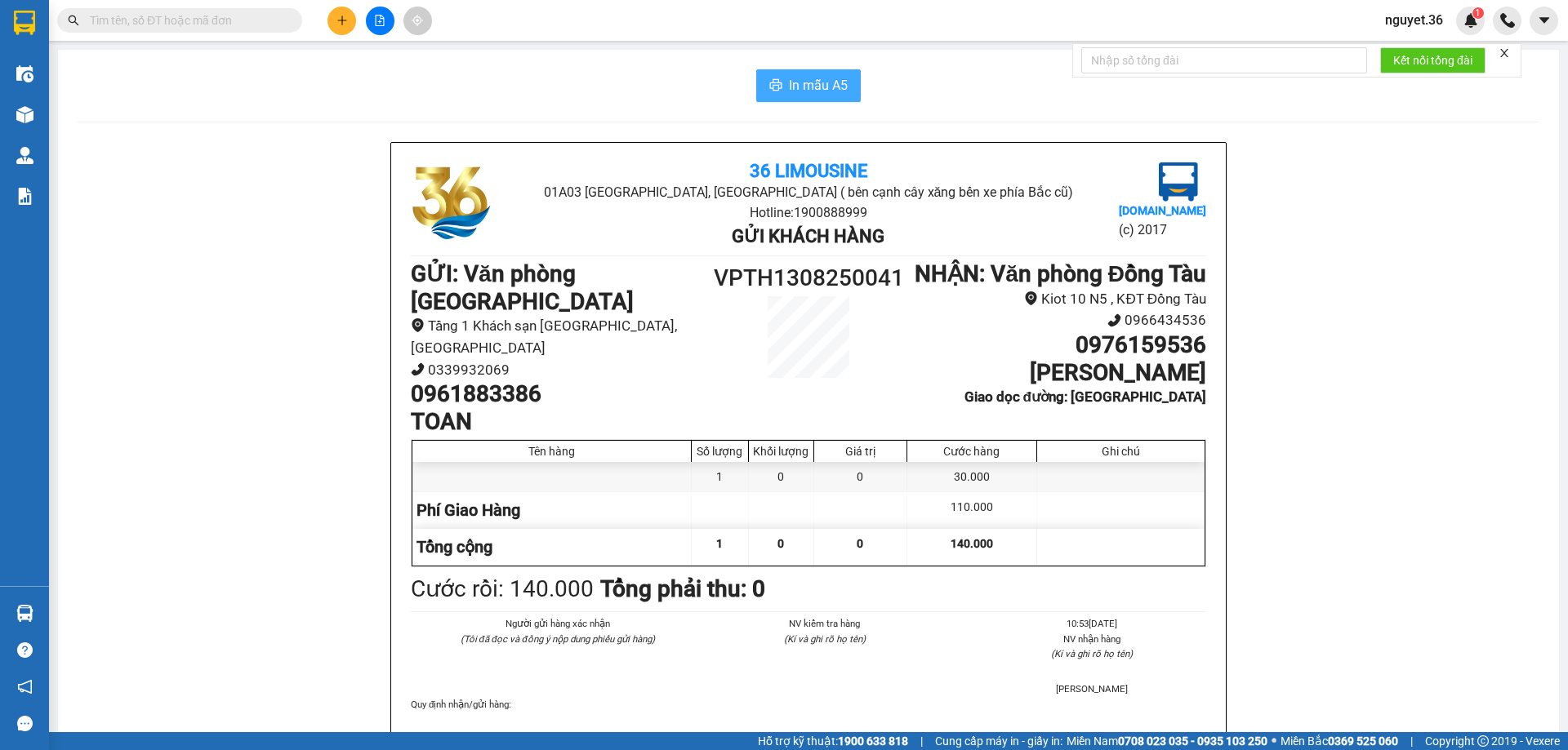
click at [795, 83] on span "In mẫu A5" at bounding box center [818, 86] width 59 height 20
click at [335, 23] on button at bounding box center [341, 20] width 29 height 29
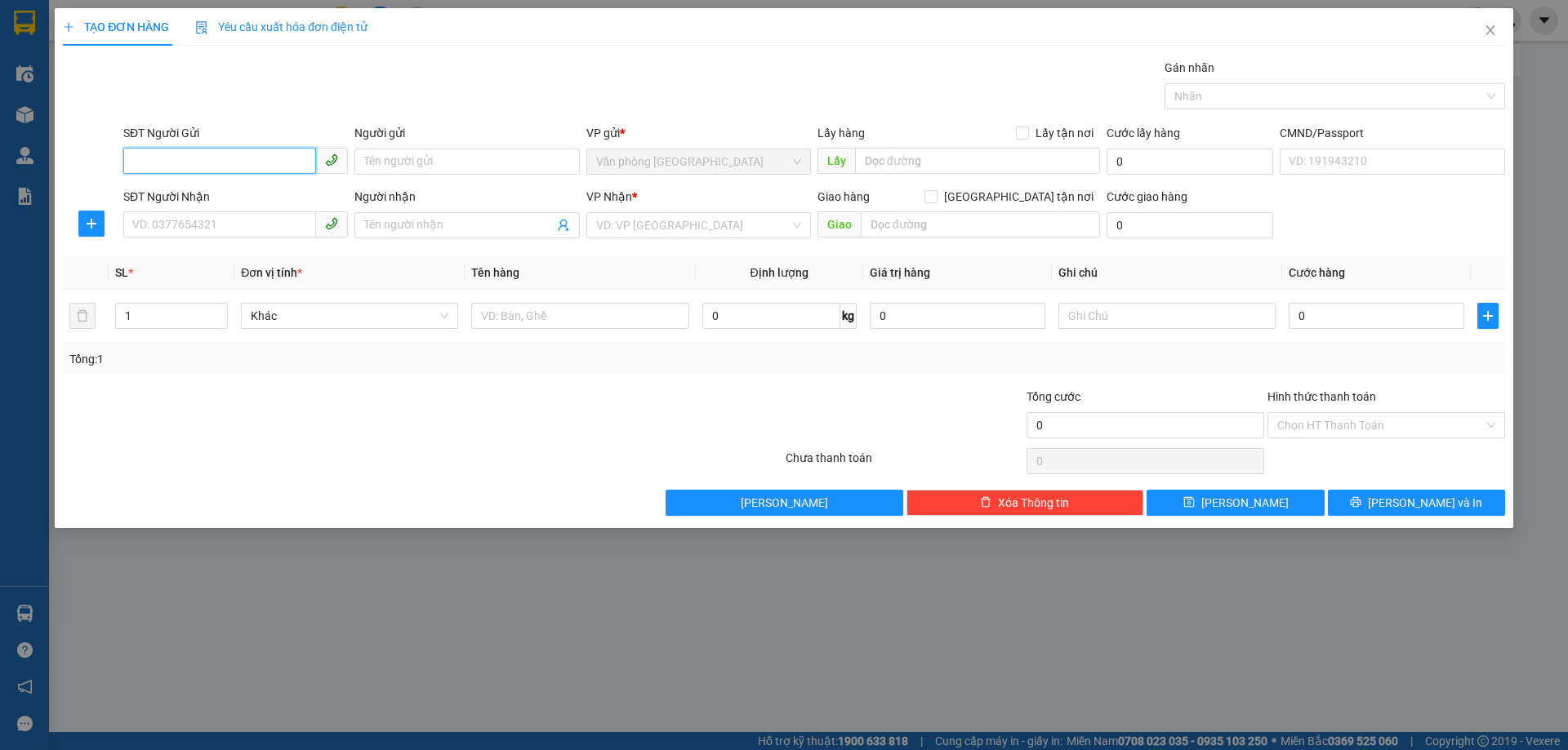
click at [221, 168] on input "SĐT Người Gửi" at bounding box center [219, 161] width 193 height 26
click at [211, 195] on div "0362908632 - a ngọ" at bounding box center [236, 194] width 205 height 18
type input "0362908632"
type input "a ngọ"
type input "0362908632"
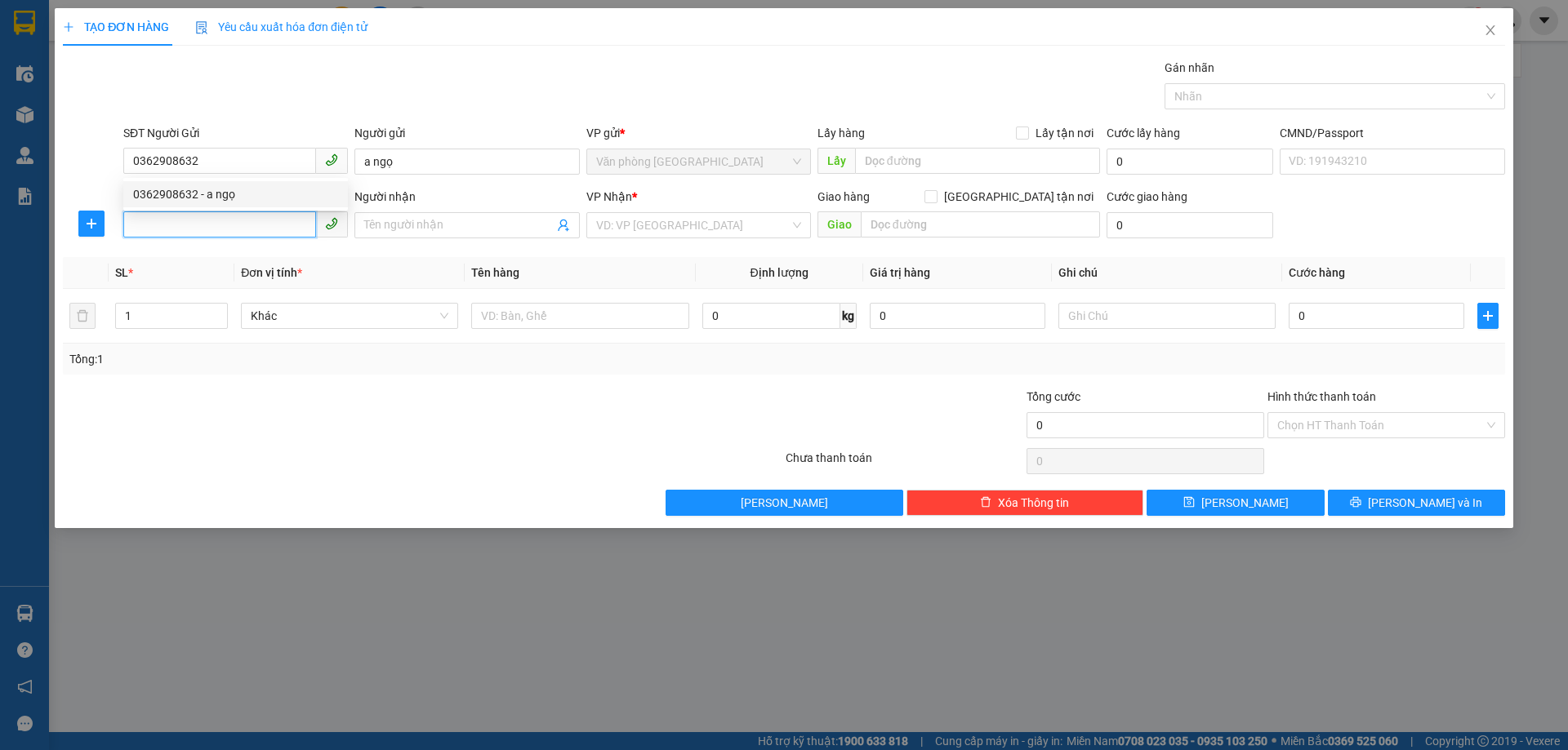
click at [204, 222] on input "SĐT Người Nhận" at bounding box center [219, 225] width 193 height 26
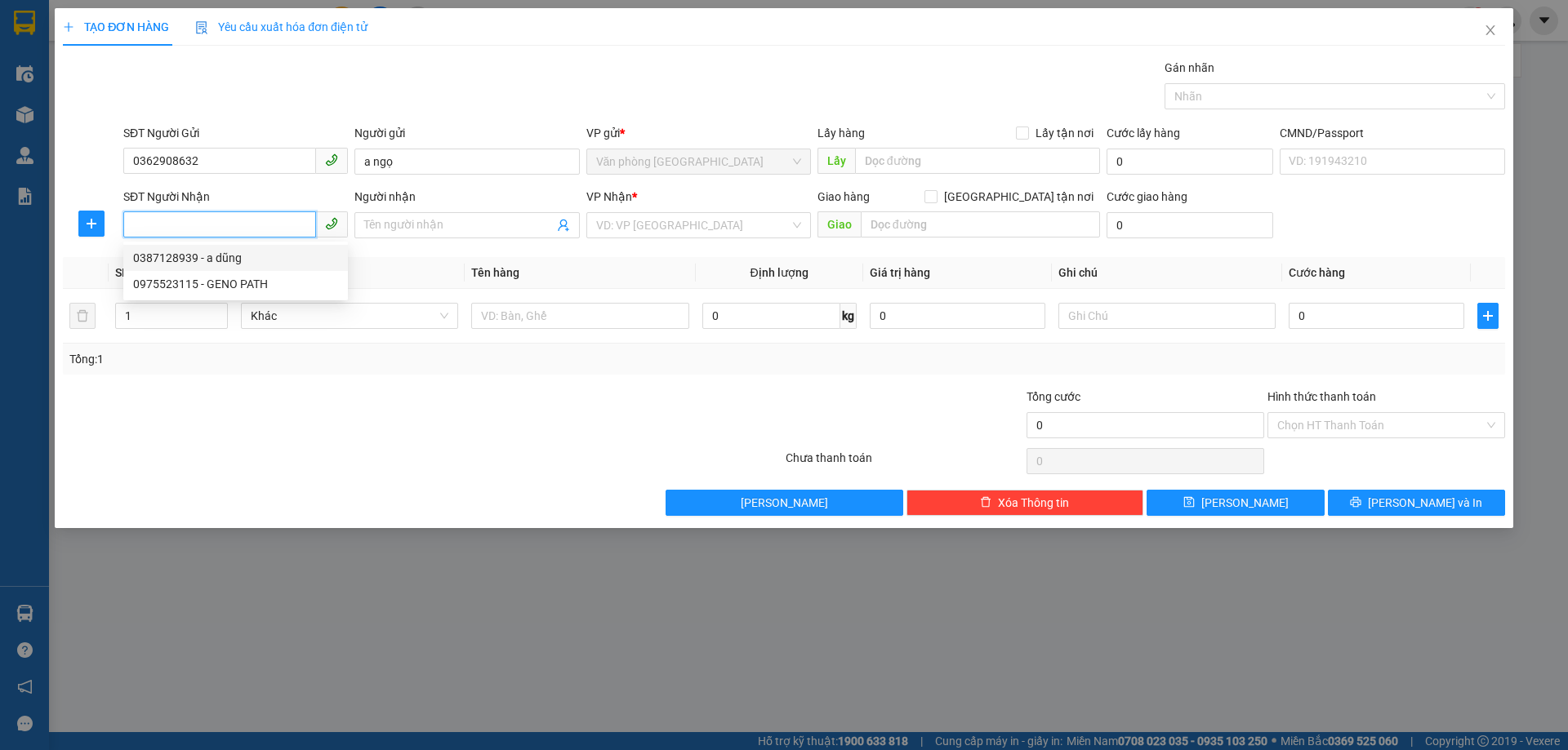
click at [214, 255] on div "0387128939 - a dũng" at bounding box center [236, 257] width 205 height 18
type input "0387128939"
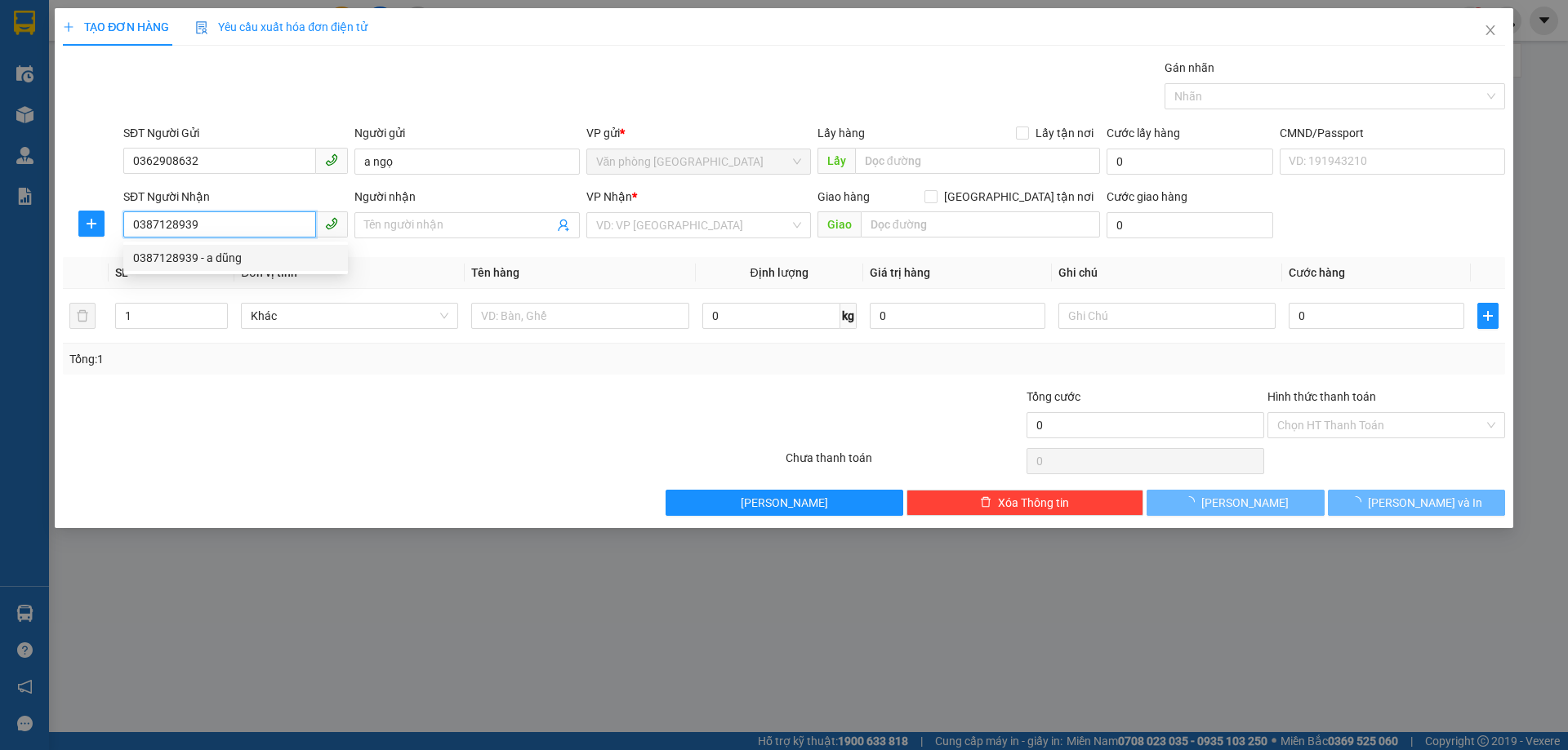
type input "a dũng"
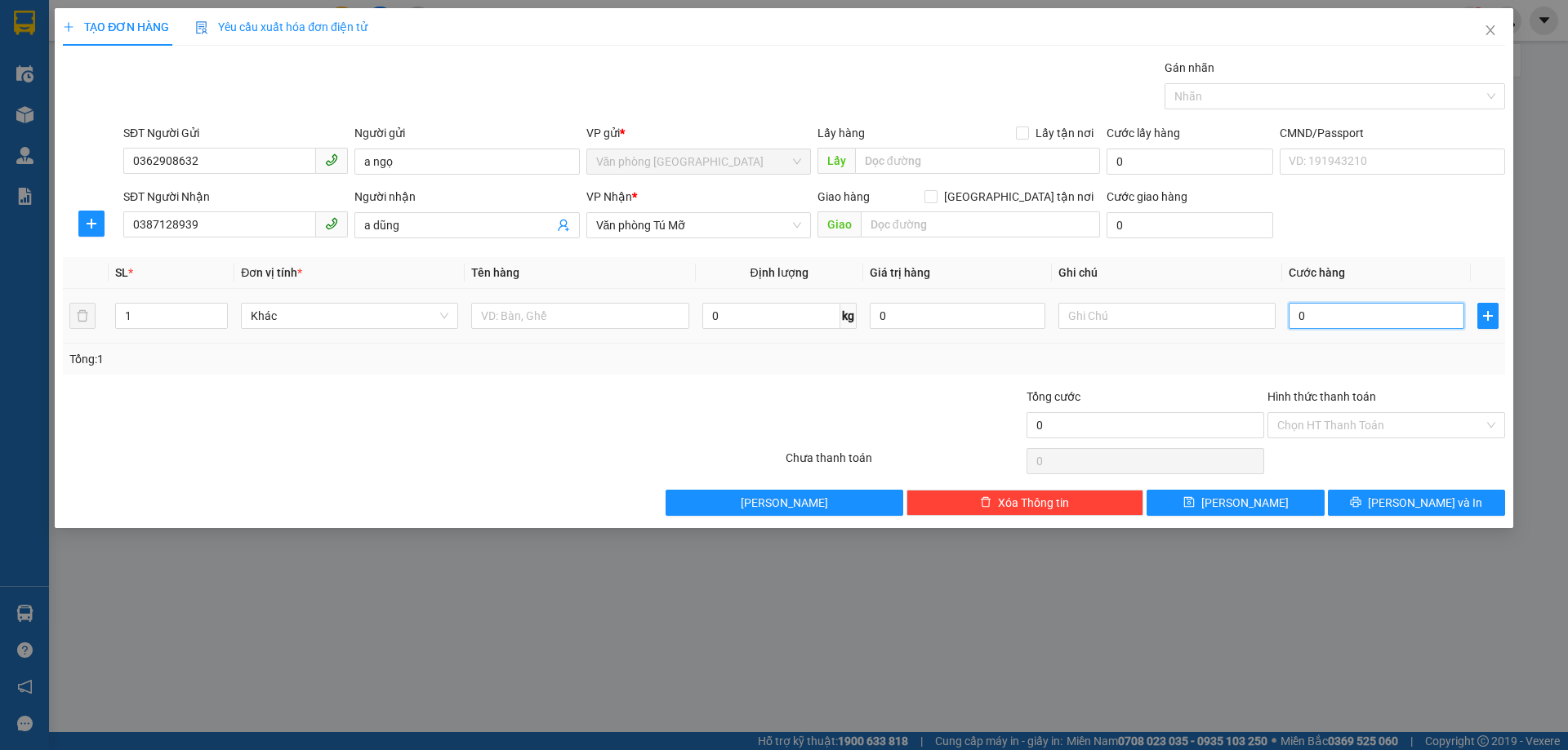
click at [1368, 311] on input "0" at bounding box center [1377, 316] width 175 height 26
type input "3"
type input "30"
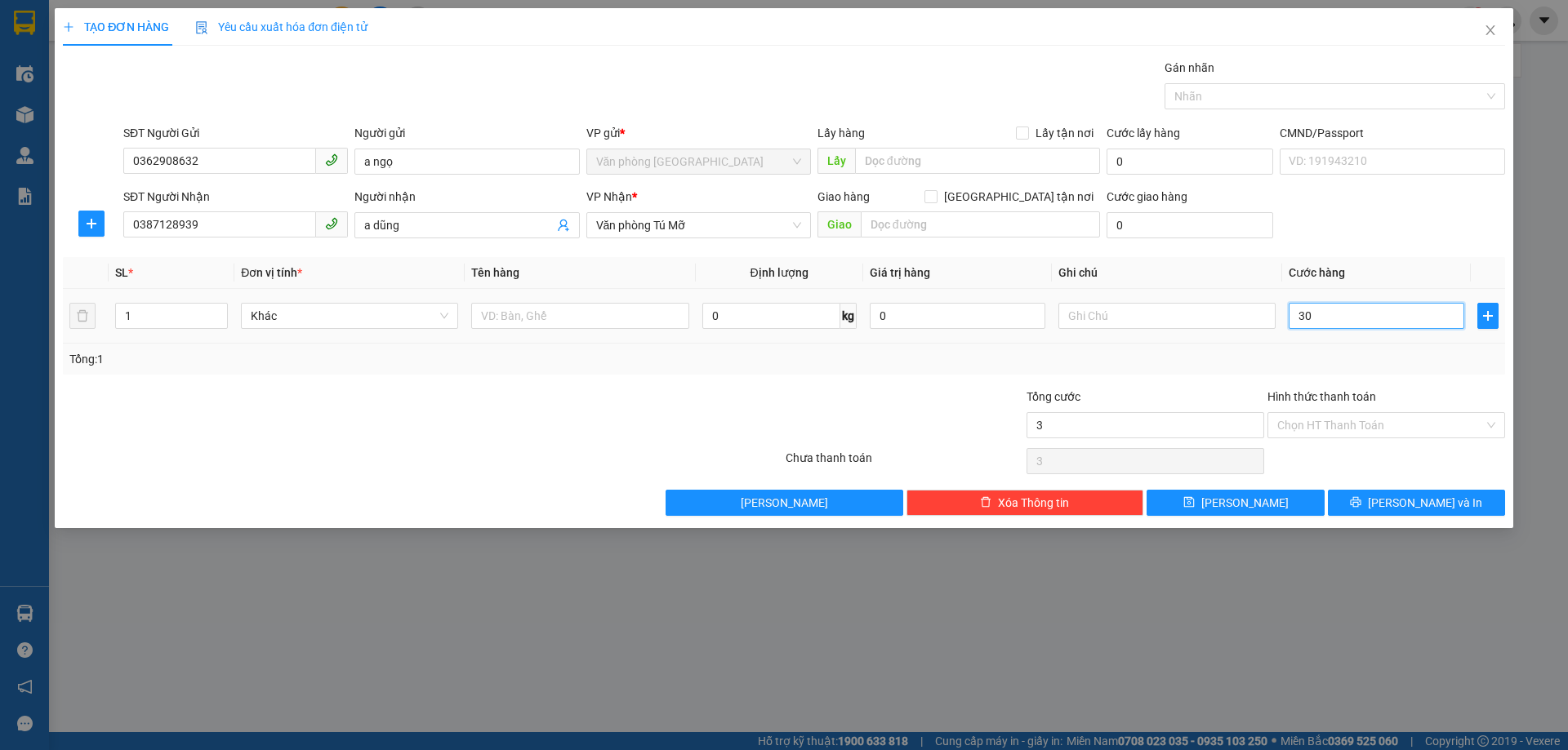
type input "30"
type input "300"
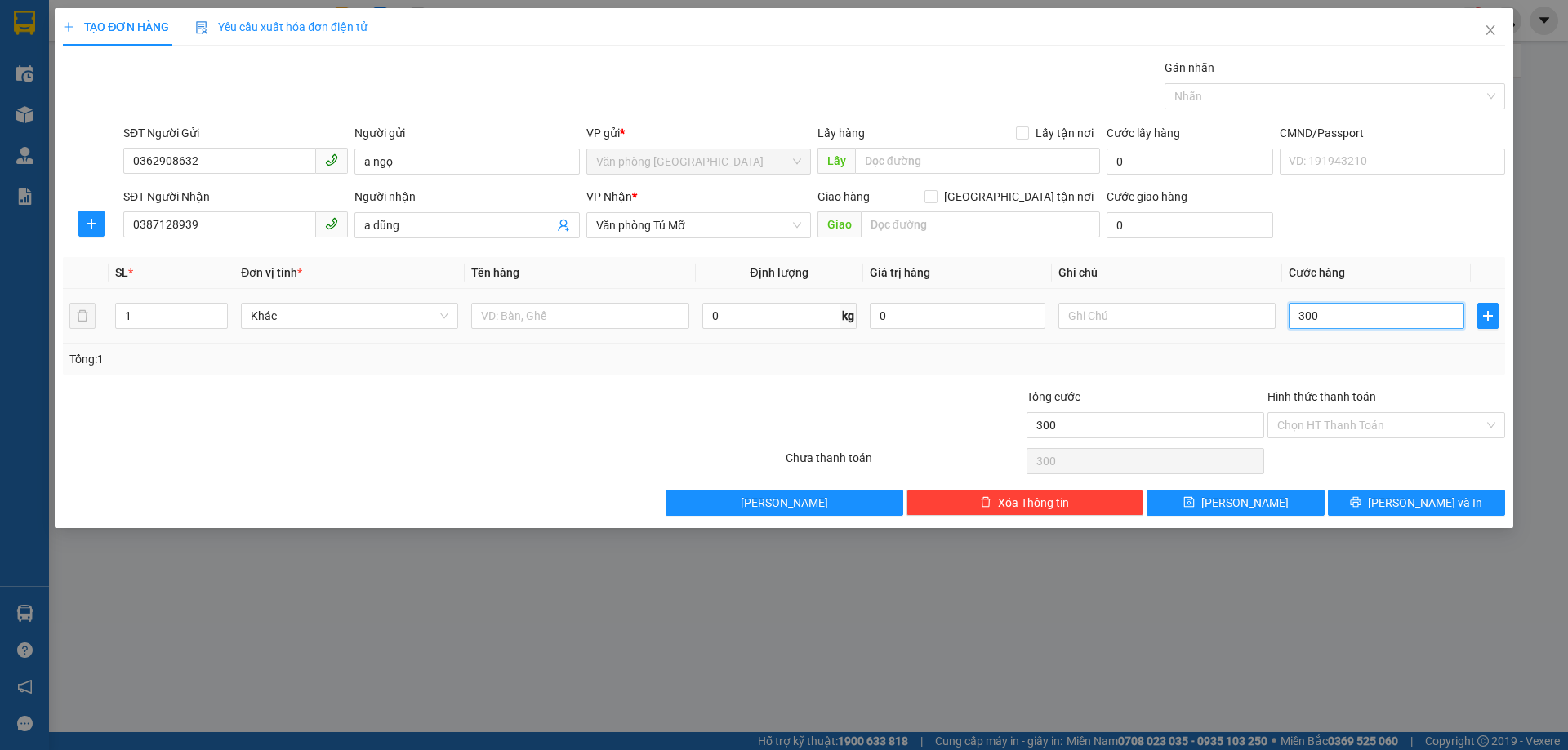
type input "3.000"
type input "30.000"
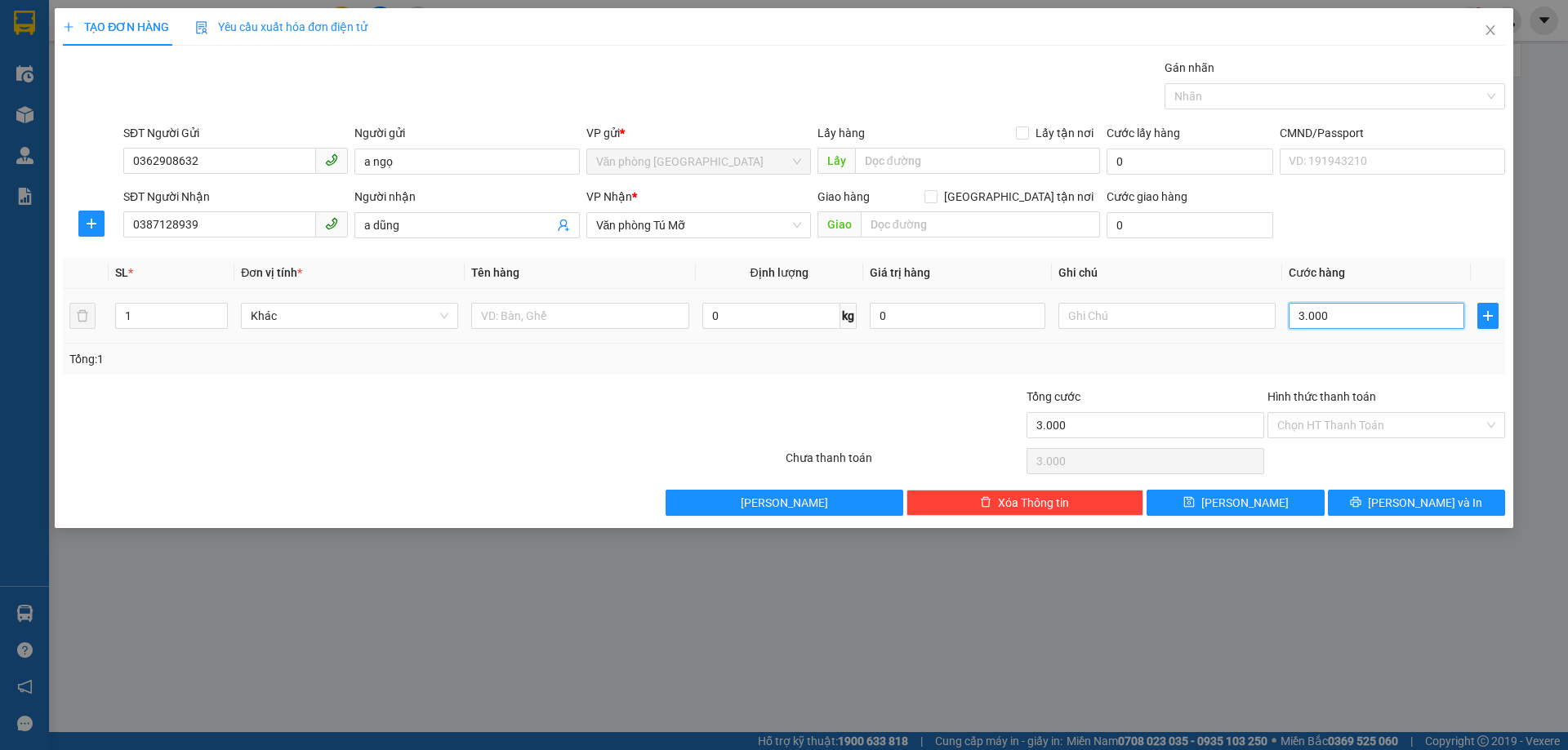
type input "30.000"
click at [1363, 419] on input "Hình thức thanh toán" at bounding box center [1381, 425] width 207 height 24
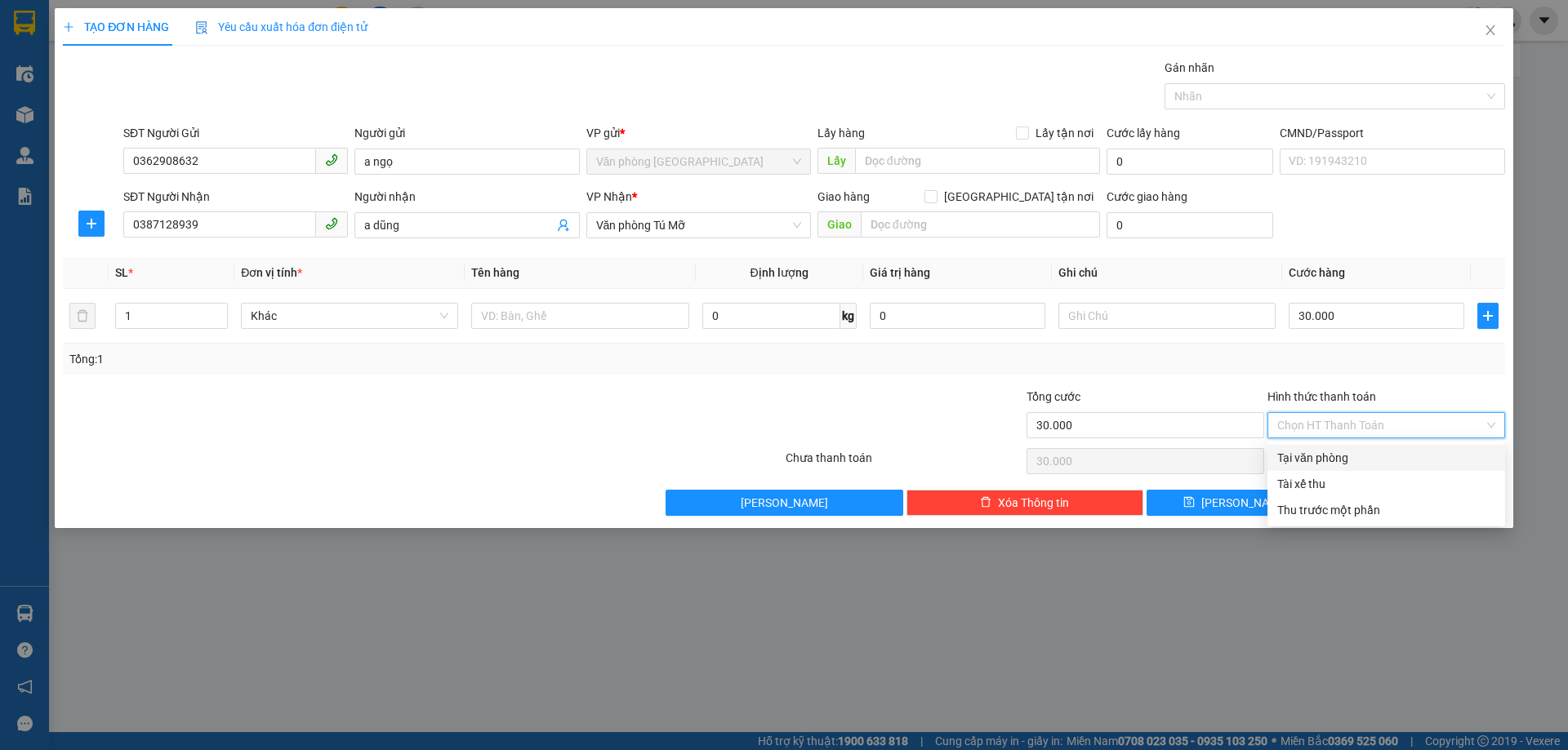
click at [1352, 452] on div "Tại văn phòng" at bounding box center [1386, 457] width 218 height 18
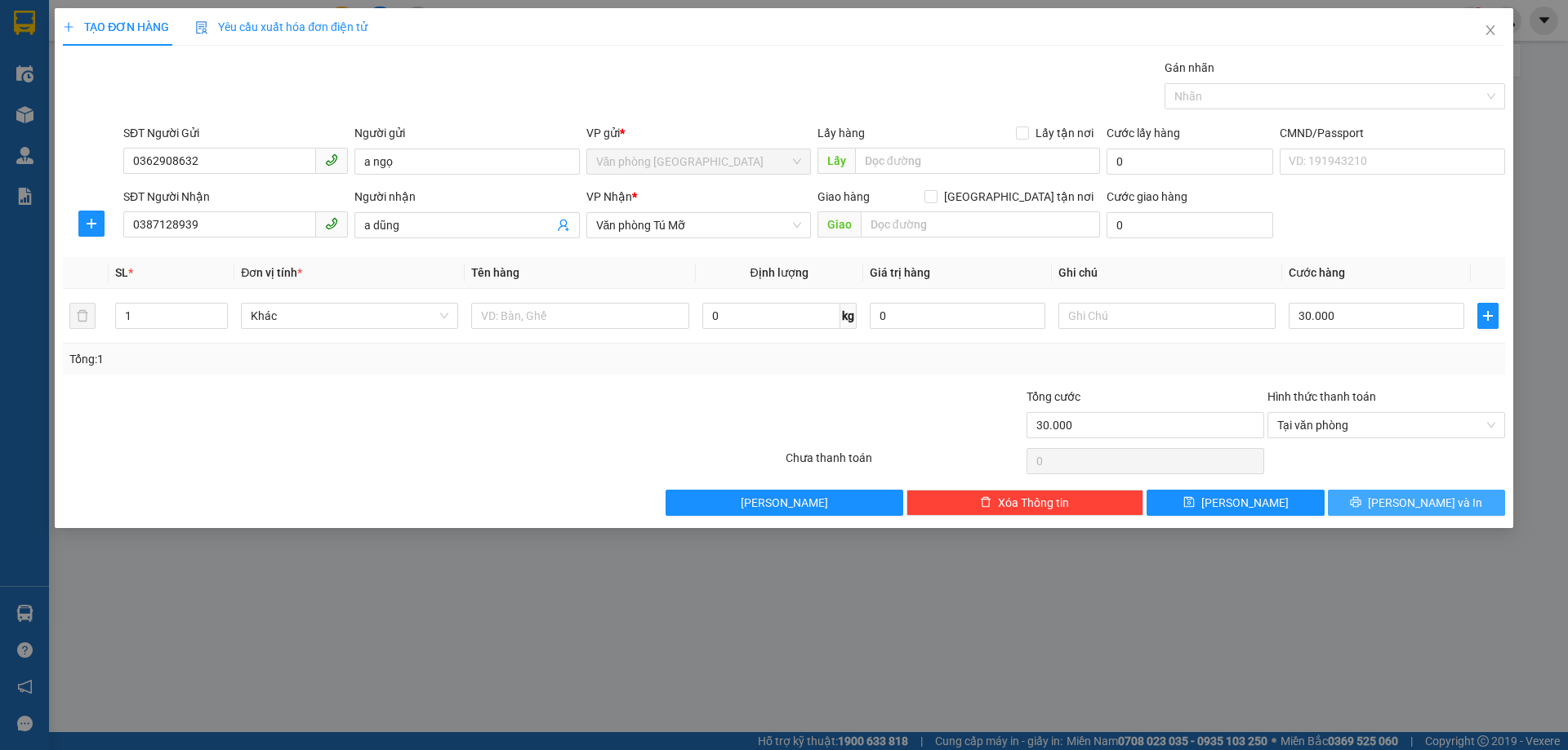
click at [1382, 491] on button "[PERSON_NAME] và In" at bounding box center [1417, 503] width 177 height 26
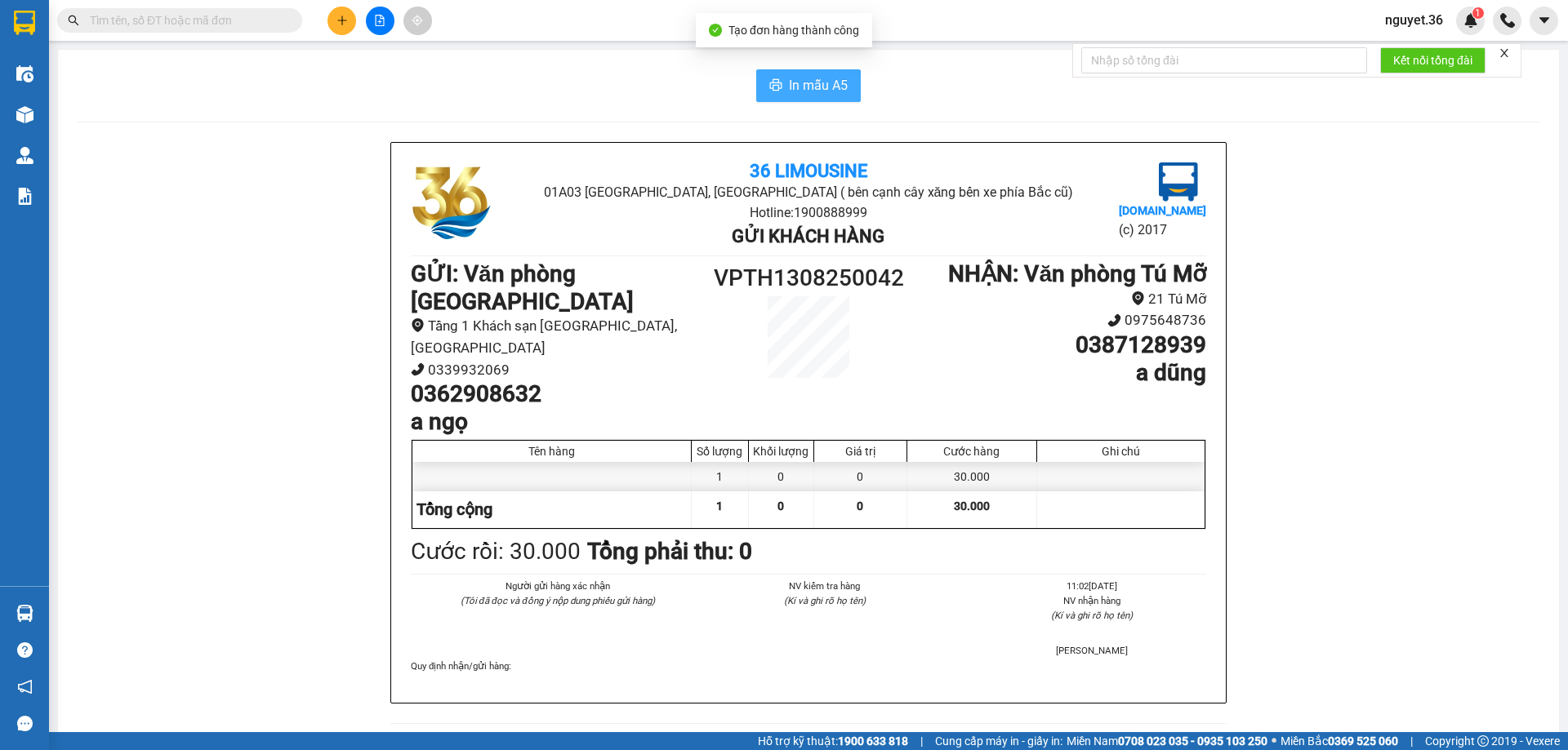
click at [797, 86] on span "In mẫu A5" at bounding box center [818, 86] width 59 height 20
click at [344, 19] on icon "plus" at bounding box center [342, 20] width 11 height 11
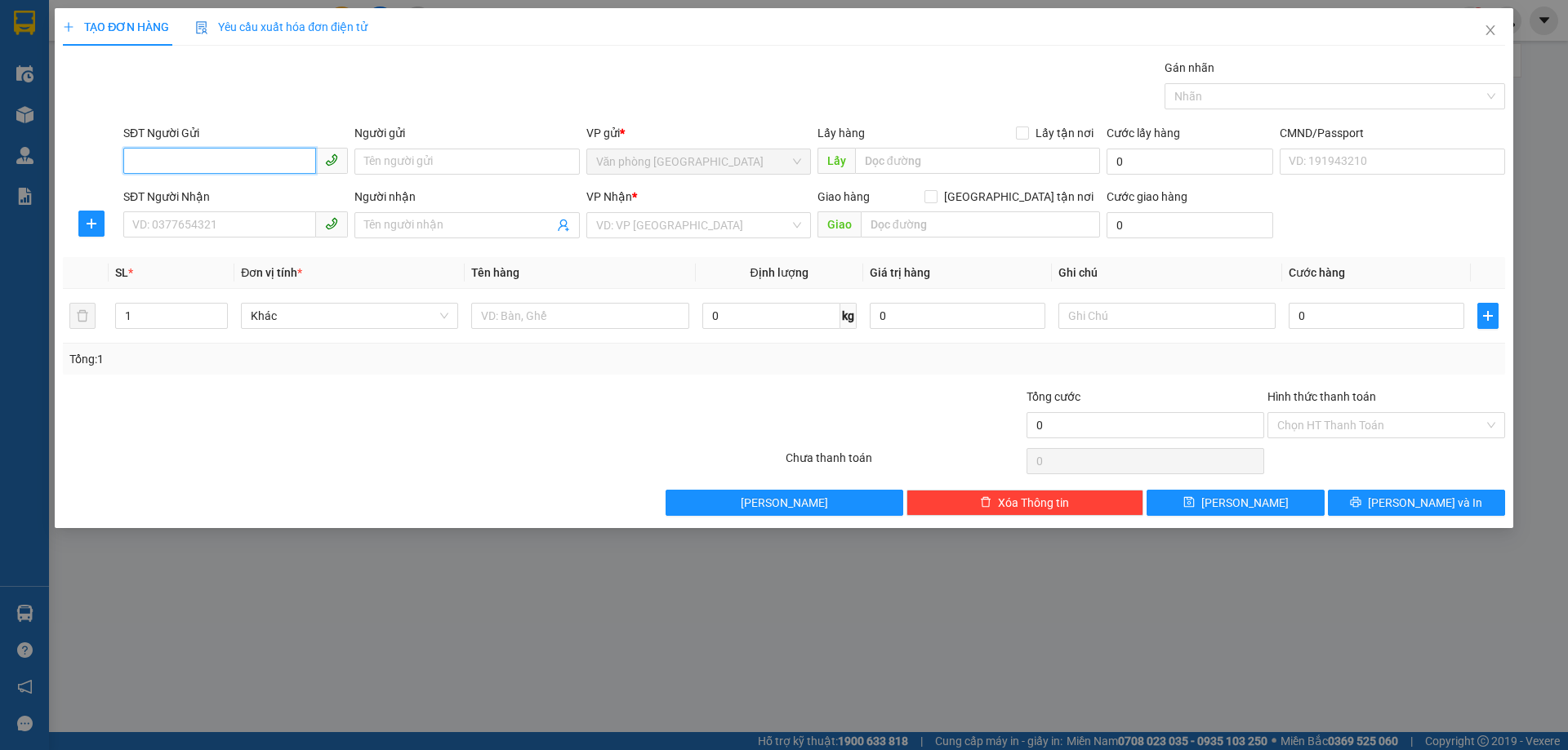
click at [215, 165] on input "SĐT Người Gửi" at bounding box center [219, 161] width 193 height 26
type input "0976664868"
click at [257, 195] on div "0976664868 - BÁC HIỆU" at bounding box center [236, 194] width 205 height 18
type input "BÁC HIỆU"
type input "0976664868"
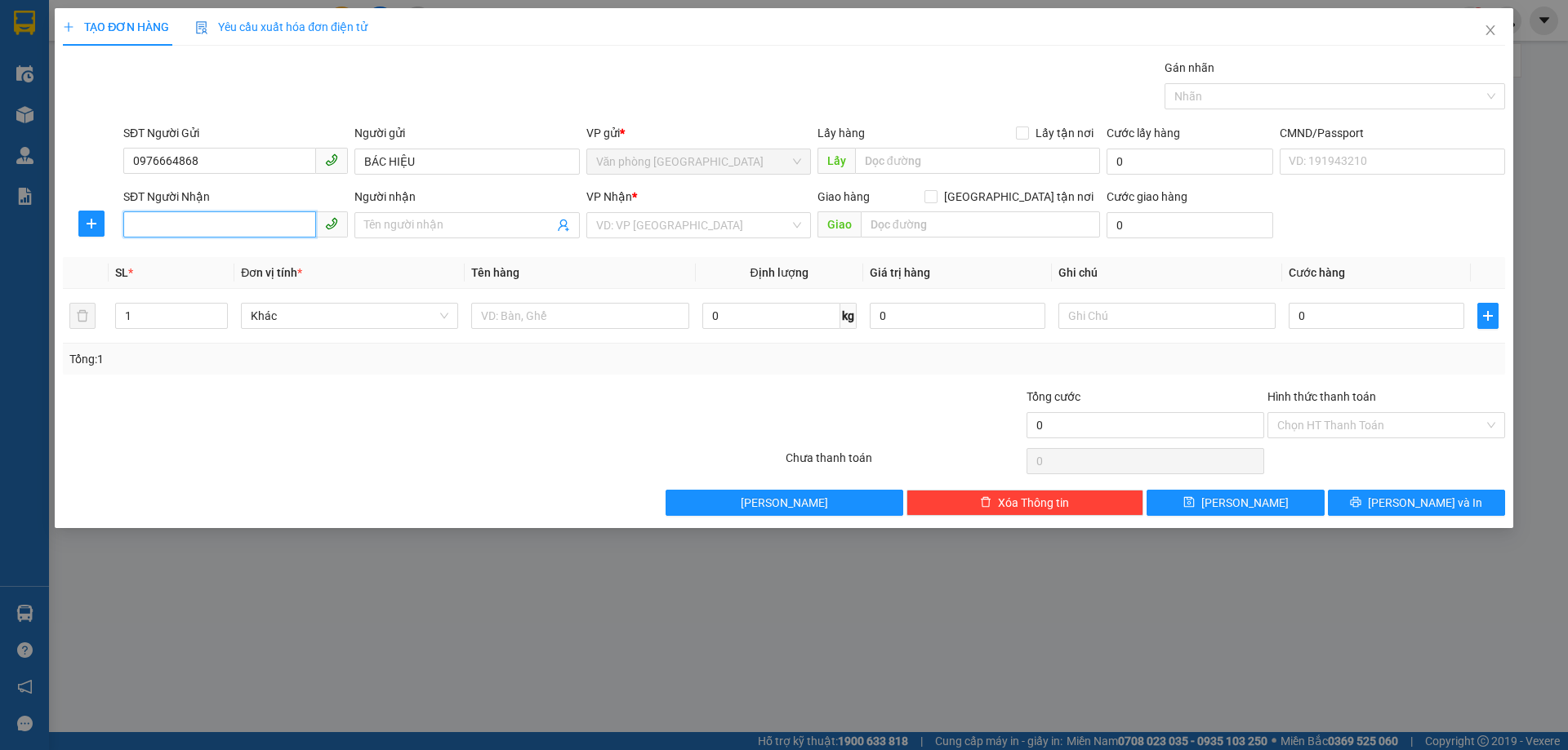
click at [257, 225] on input "SĐT Người Nhận" at bounding box center [219, 225] width 193 height 26
type input "0868931866"
click at [446, 223] on input "Người nhận" at bounding box center [459, 225] width 188 height 18
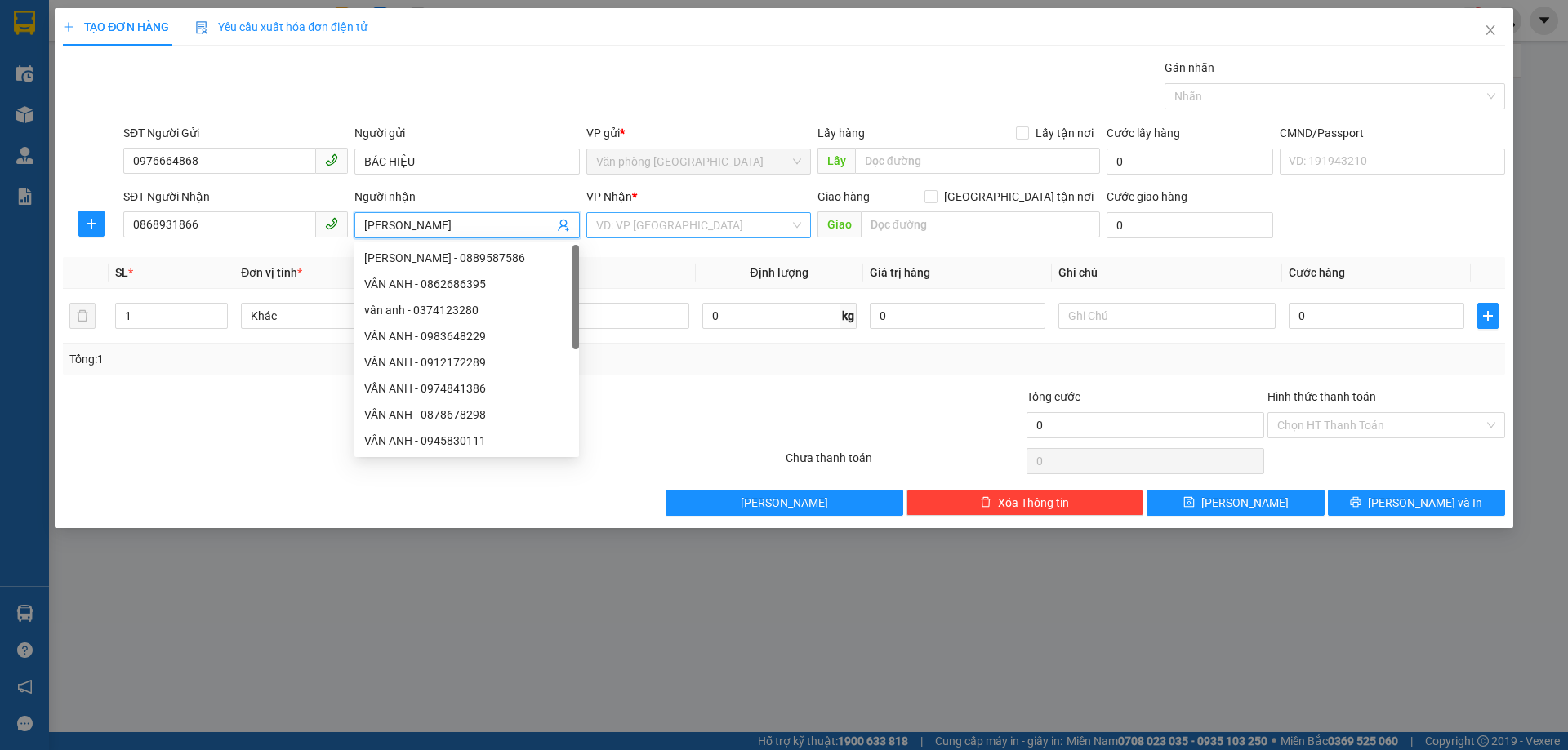
type input "VÂN ANH"
click at [646, 234] on input "search" at bounding box center [694, 225] width 194 height 24
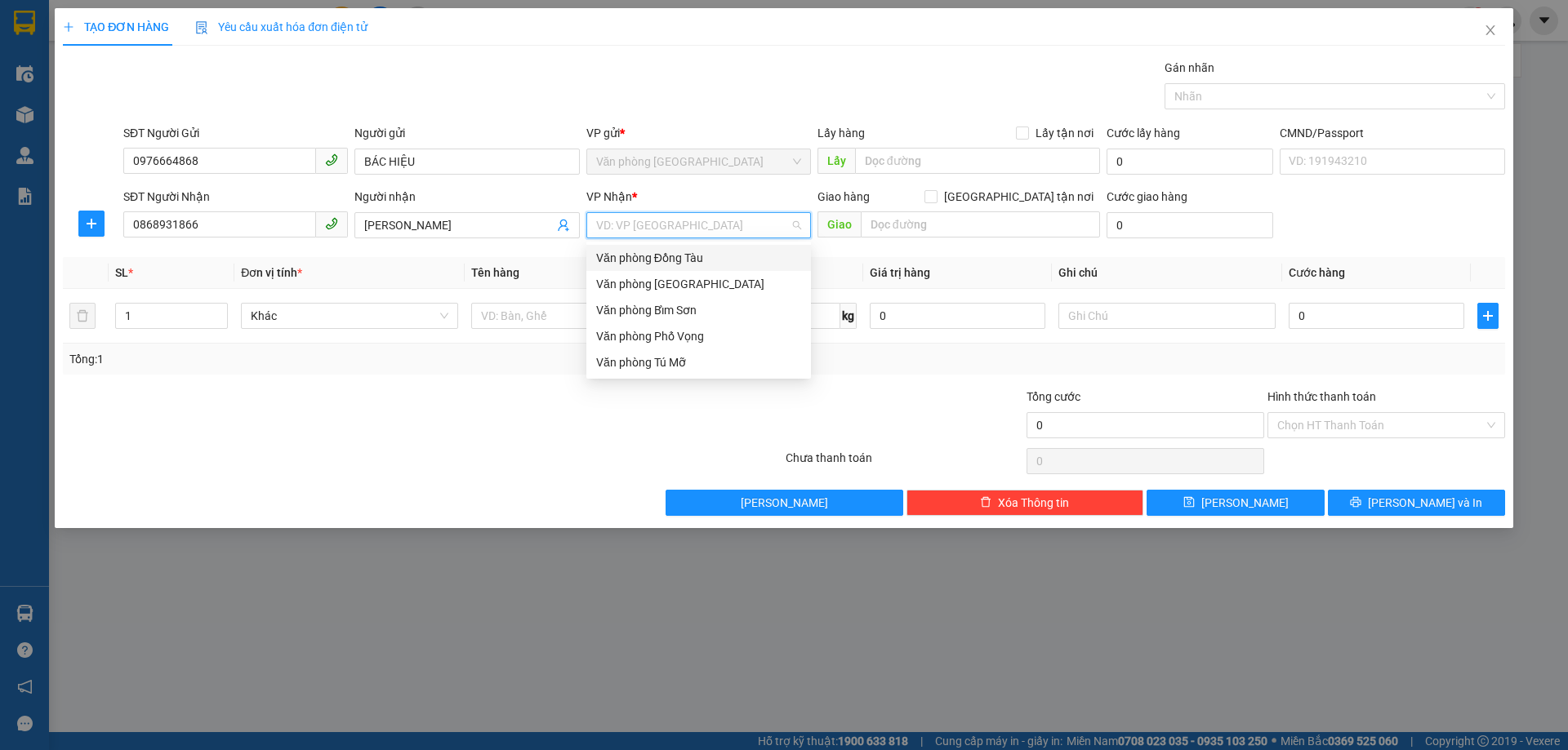
click at [695, 256] on div "Văn phòng Đồng Tàu" at bounding box center [699, 257] width 205 height 18
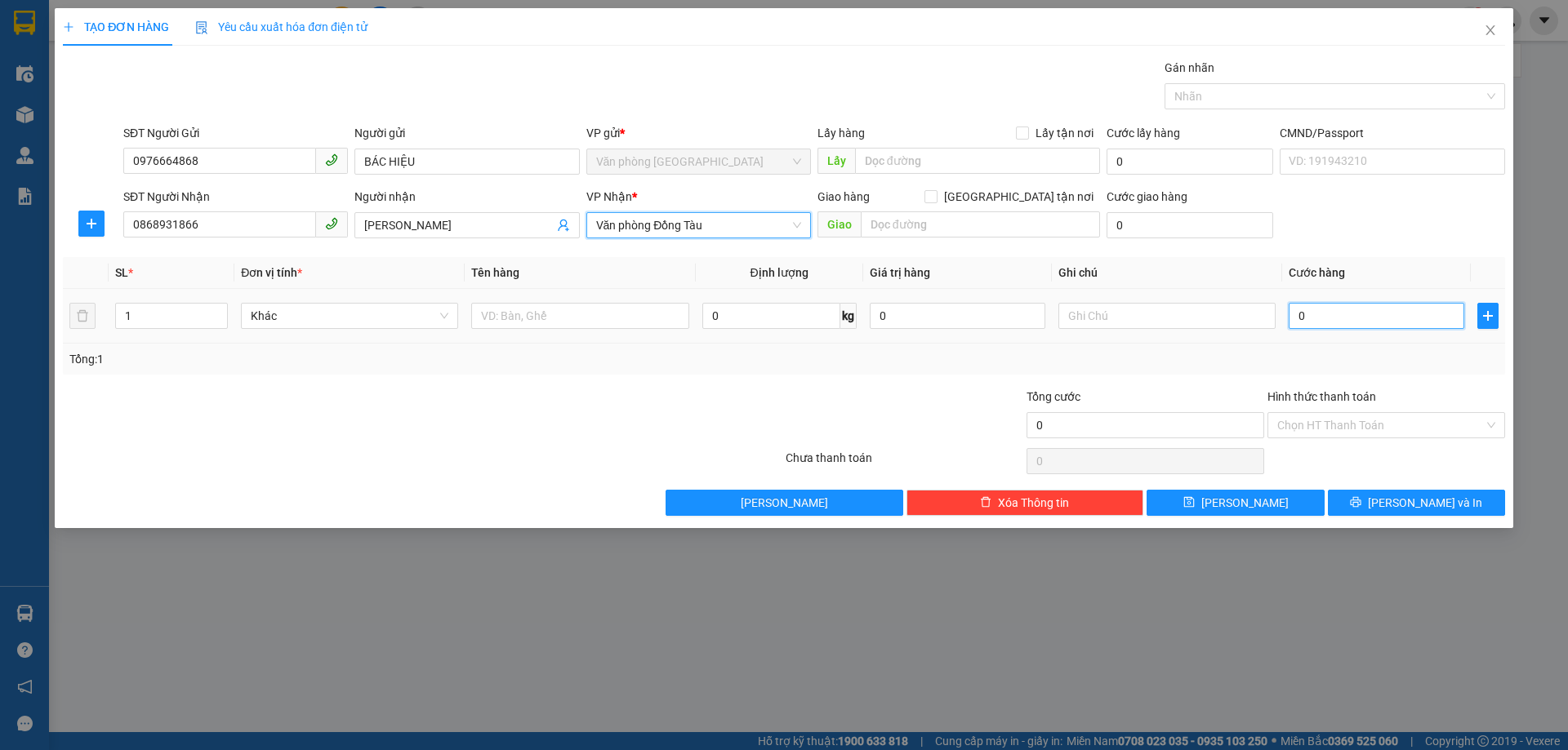
click at [1327, 307] on input "0" at bounding box center [1377, 316] width 175 height 26
type input "3"
type input "30"
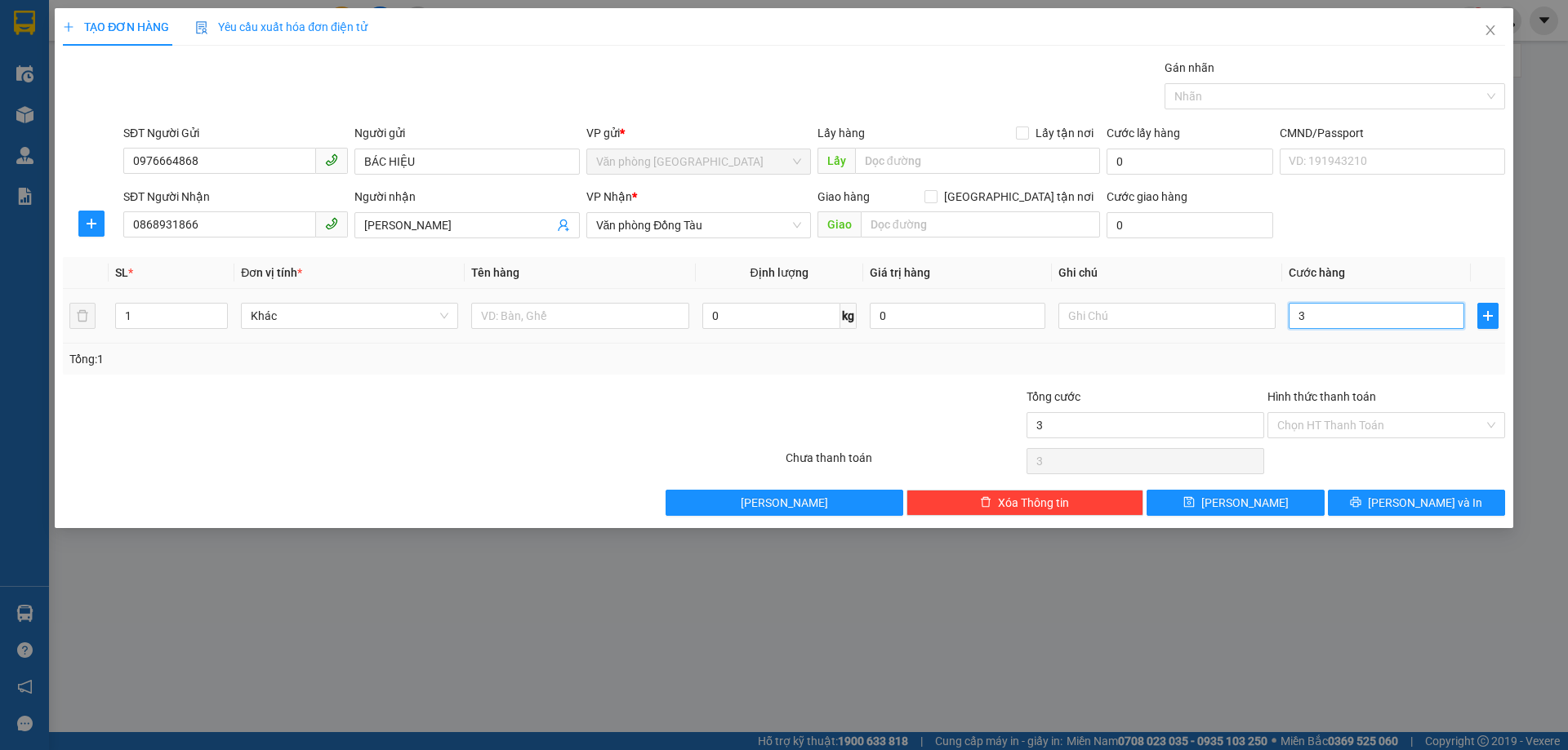
type input "30"
type input "300"
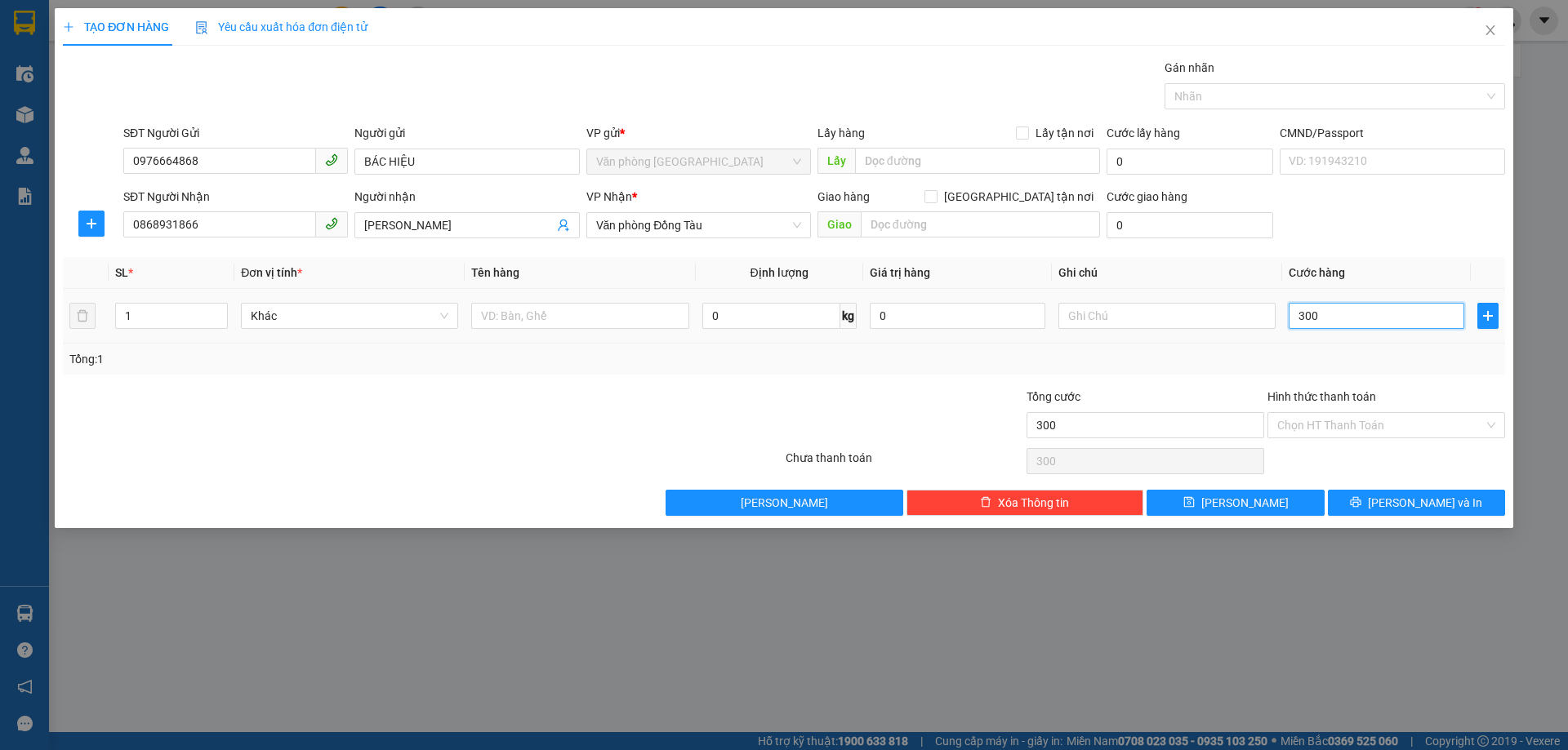
type input "3.000"
type input "30.000"
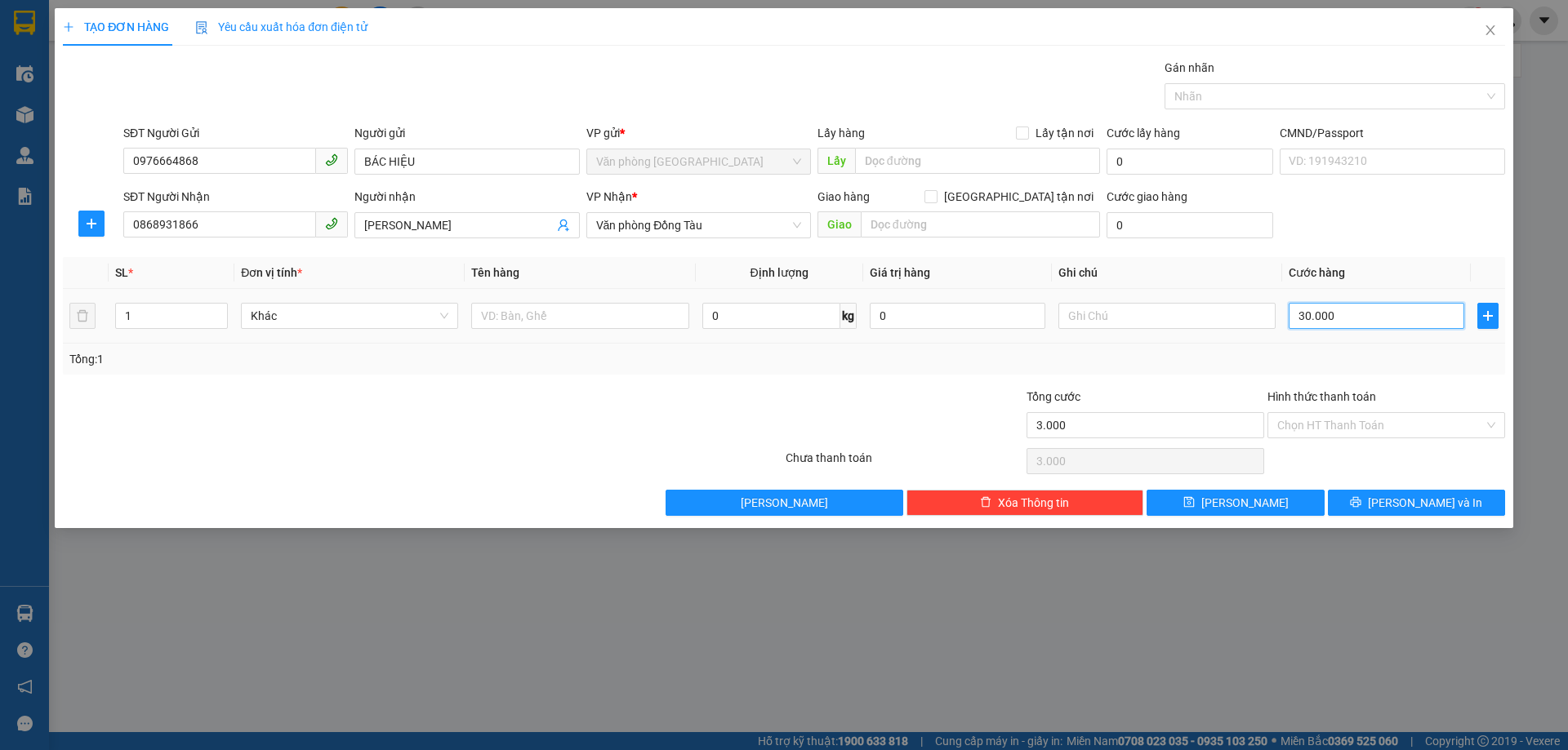
type input "30.000"
click at [1326, 427] on input "Hình thức thanh toán" at bounding box center [1381, 425] width 207 height 24
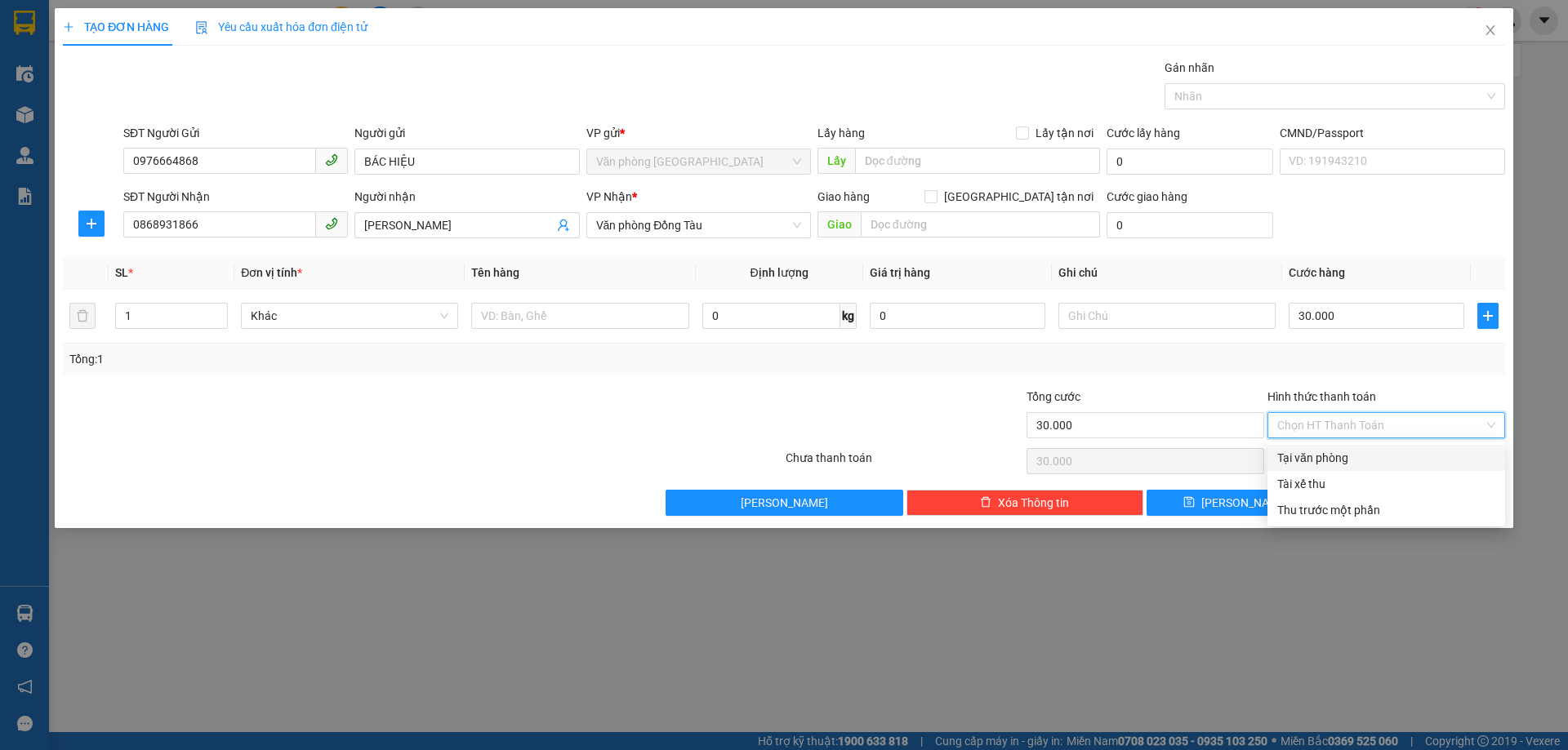
click at [1327, 453] on div "Tại văn phòng" at bounding box center [1386, 457] width 218 height 18
click at [1369, 496] on button "[PERSON_NAME] và In" at bounding box center [1417, 503] width 177 height 26
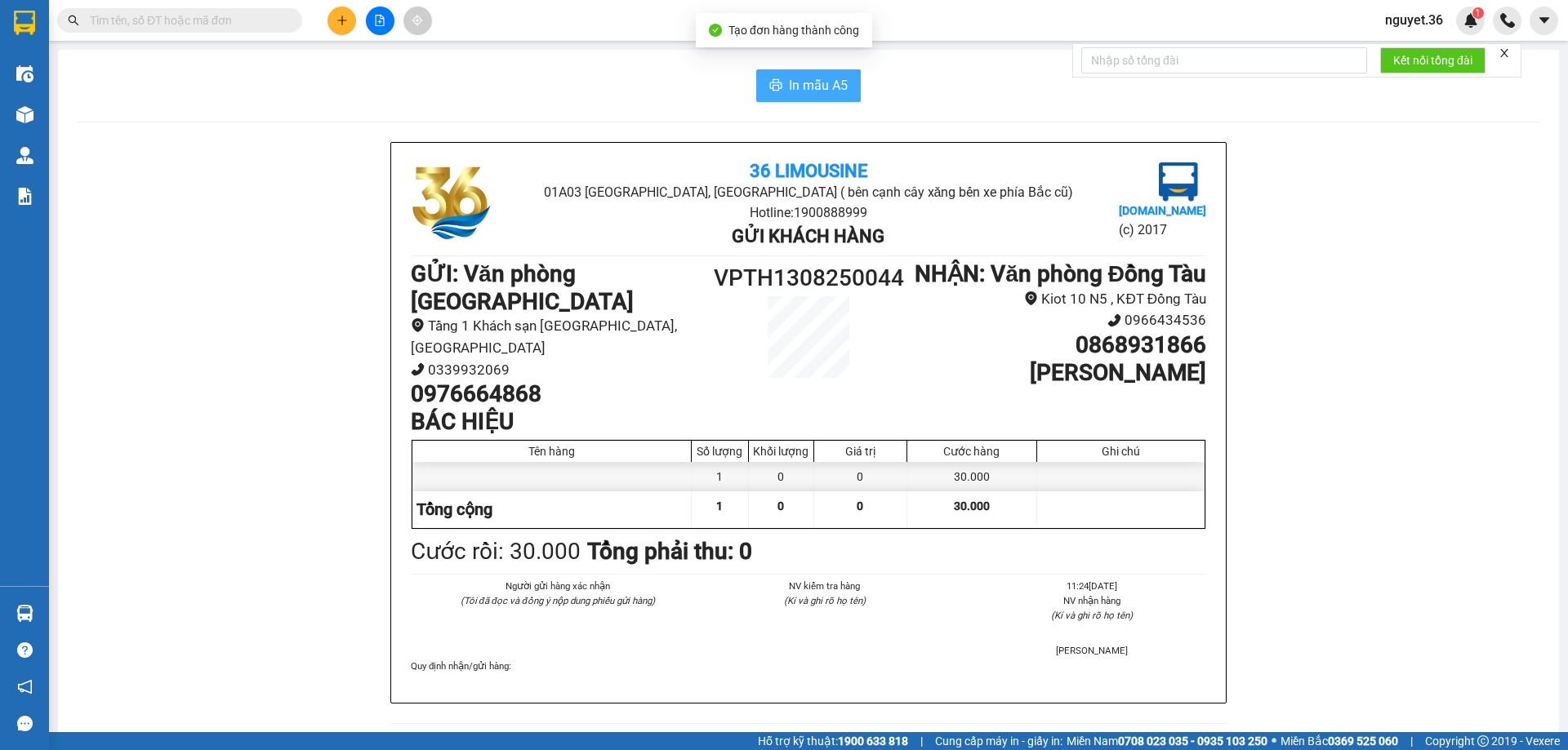
click at [803, 79] on span "In mẫu A5" at bounding box center [818, 86] width 59 height 20
click at [340, 21] on icon "plus" at bounding box center [342, 20] width 11 height 11
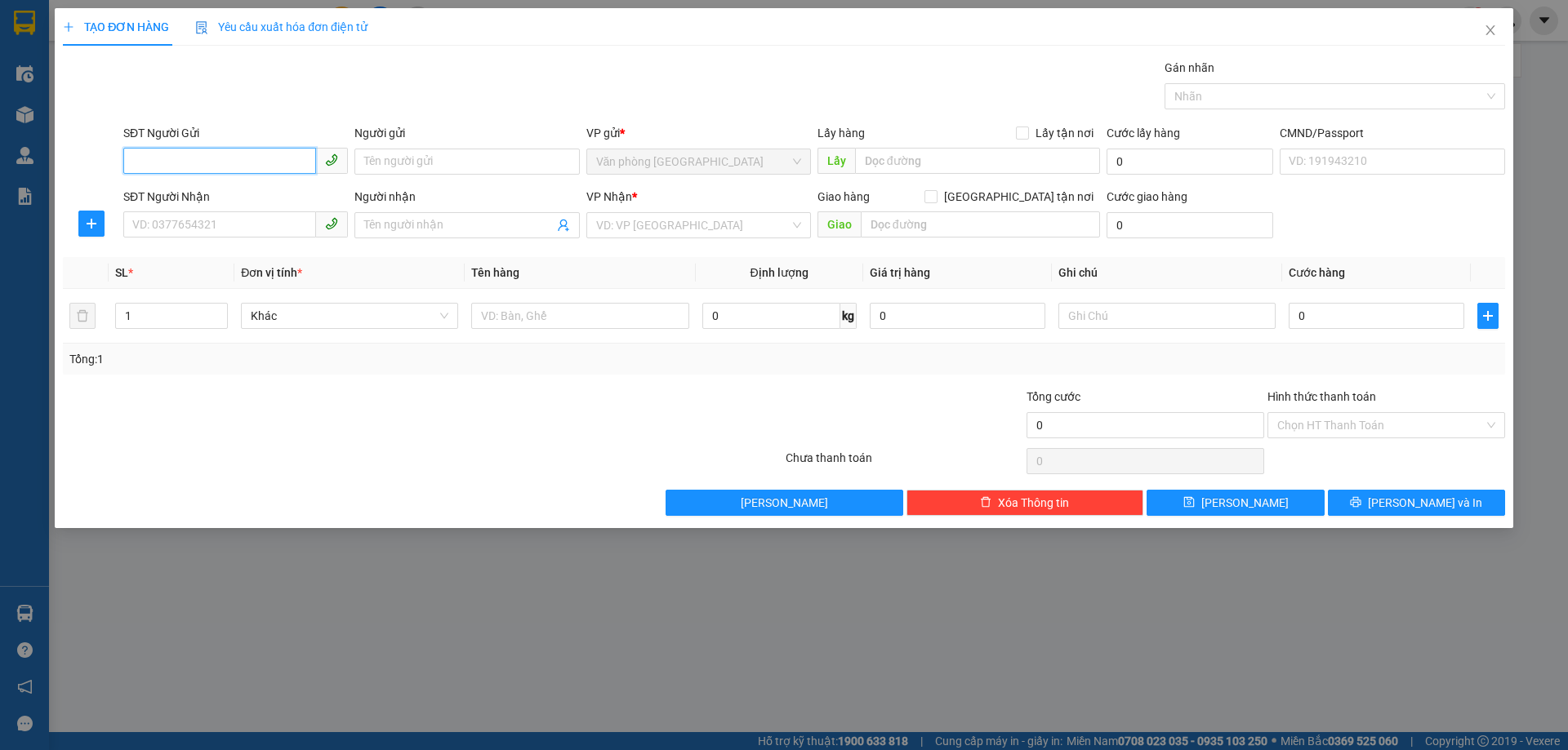
click at [282, 160] on input "SĐT Người Gửi" at bounding box center [219, 161] width 193 height 26
type input "0985190173"
click at [418, 170] on input "Người gửi" at bounding box center [466, 161] width 225 height 26
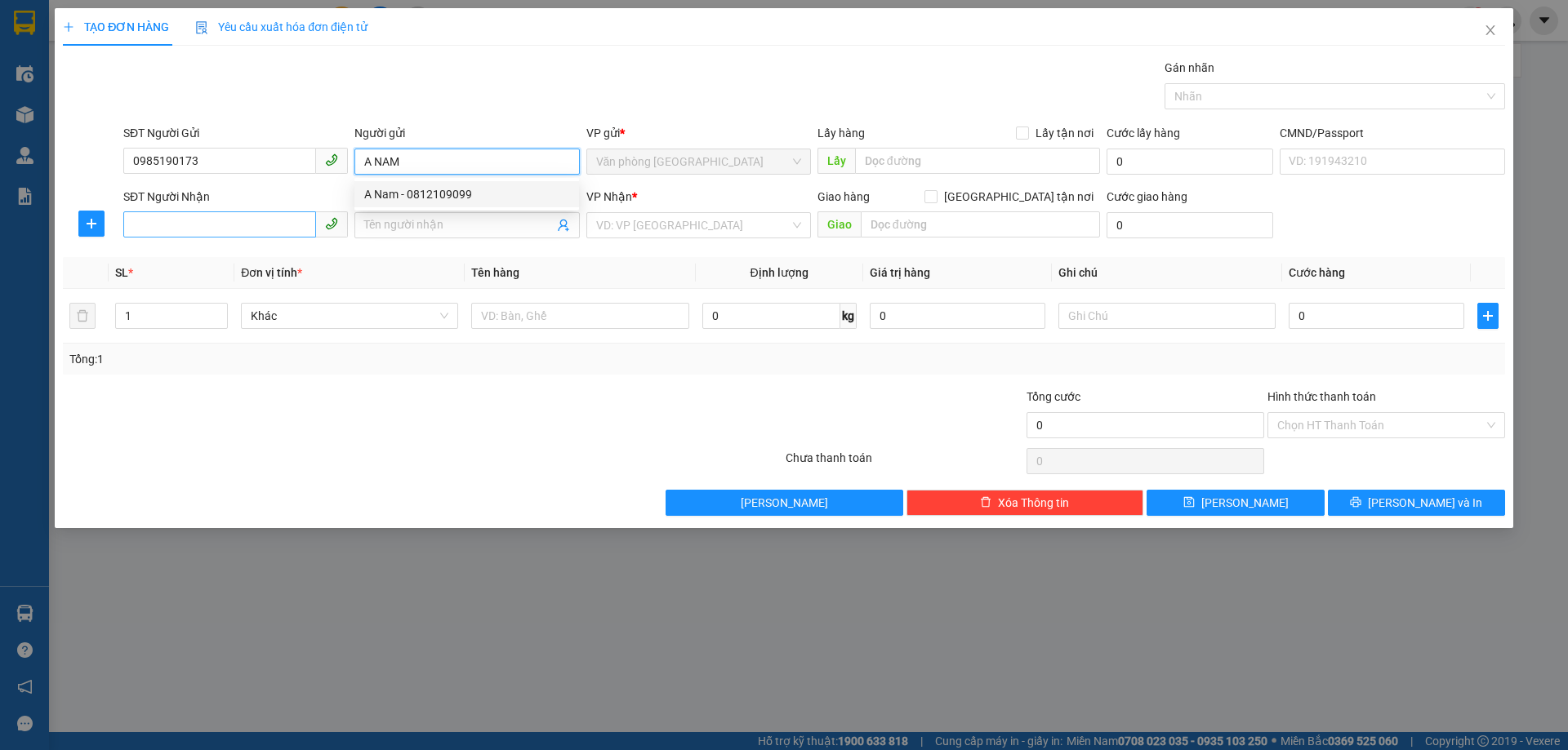
type input "A NAM"
click at [290, 221] on input "SĐT Người Nhận" at bounding box center [219, 225] width 193 height 26
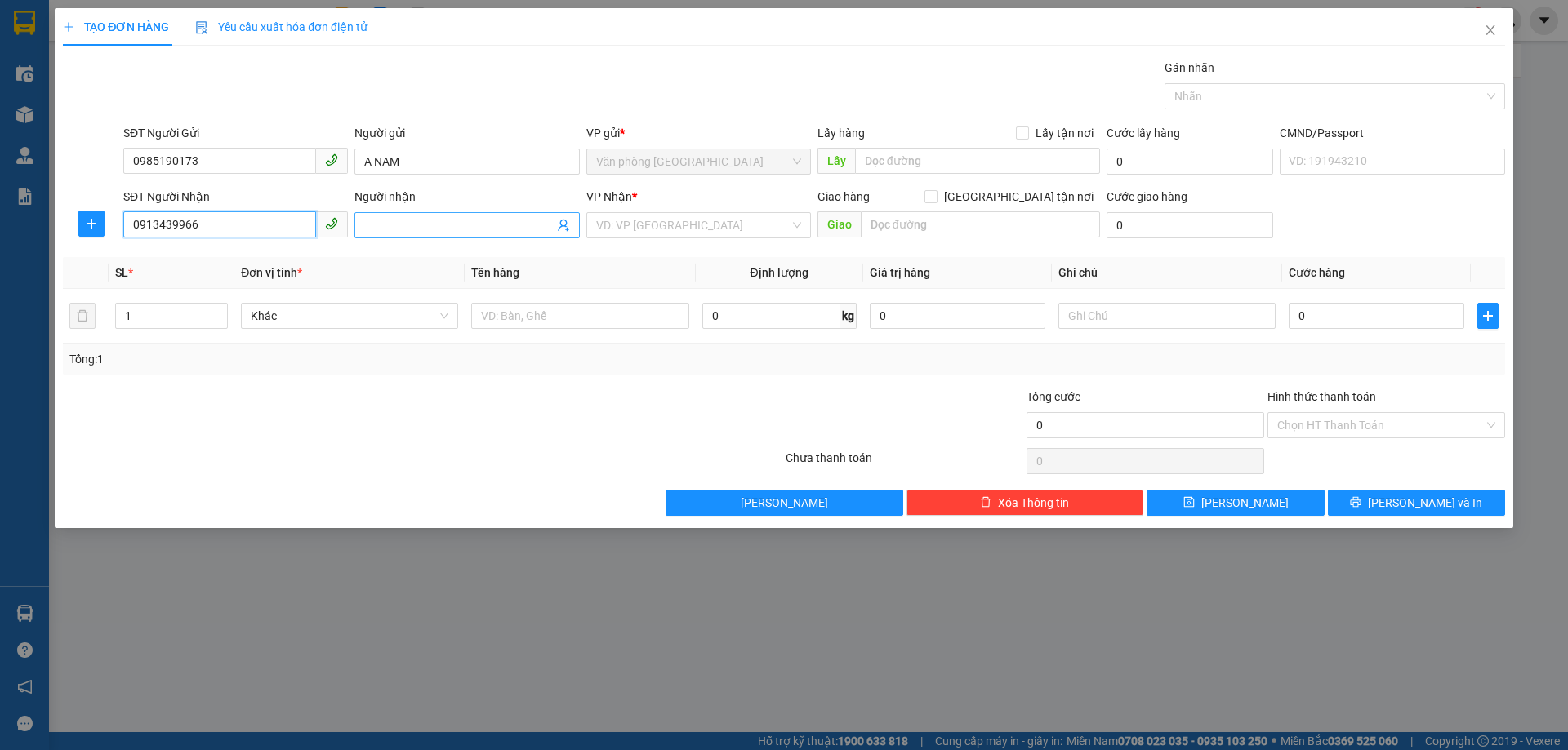
type input "0913439966"
click at [452, 225] on input "Người nhận" at bounding box center [459, 225] width 188 height 18
type input "MINH NGUYỆT"
click at [630, 224] on input "search" at bounding box center [694, 225] width 194 height 24
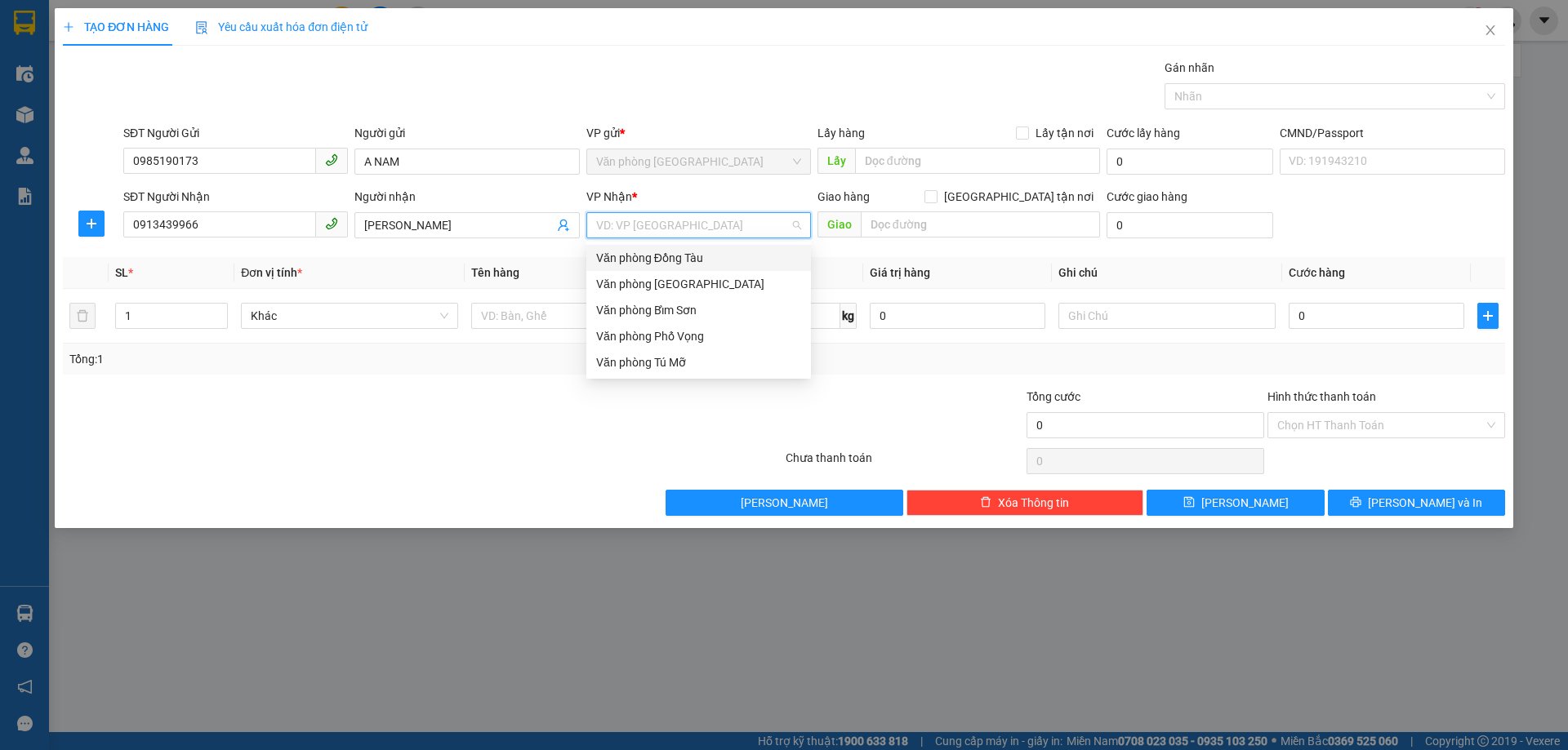
drag, startPoint x: 685, startPoint y: 248, endPoint x: 737, endPoint y: 248, distance: 52.0
click at [687, 248] on div "Văn phòng Đồng Tàu" at bounding box center [698, 258] width 225 height 26
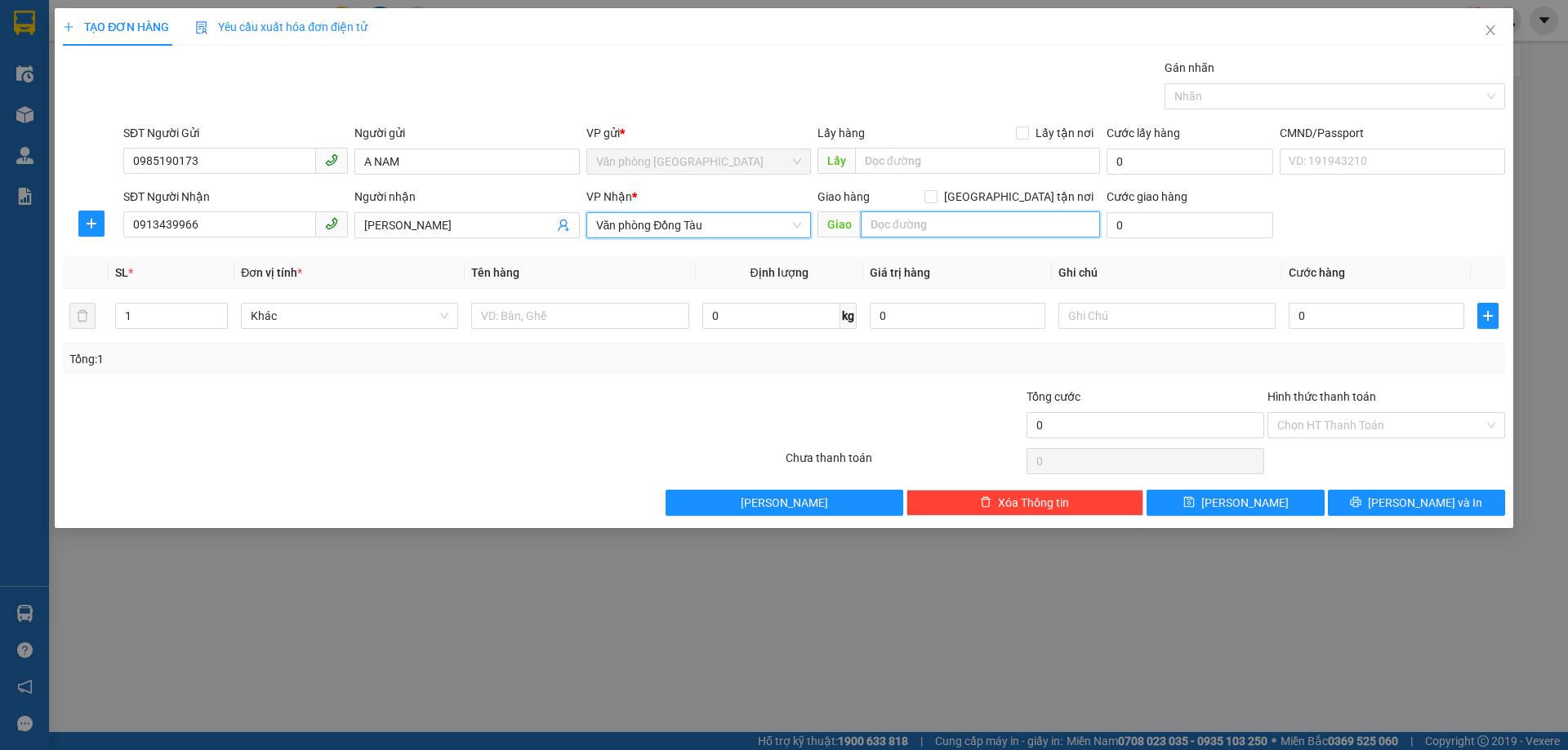
click at [917, 220] on input "text" at bounding box center [981, 225] width 240 height 26
type input "49 QUANG TRUNG ."
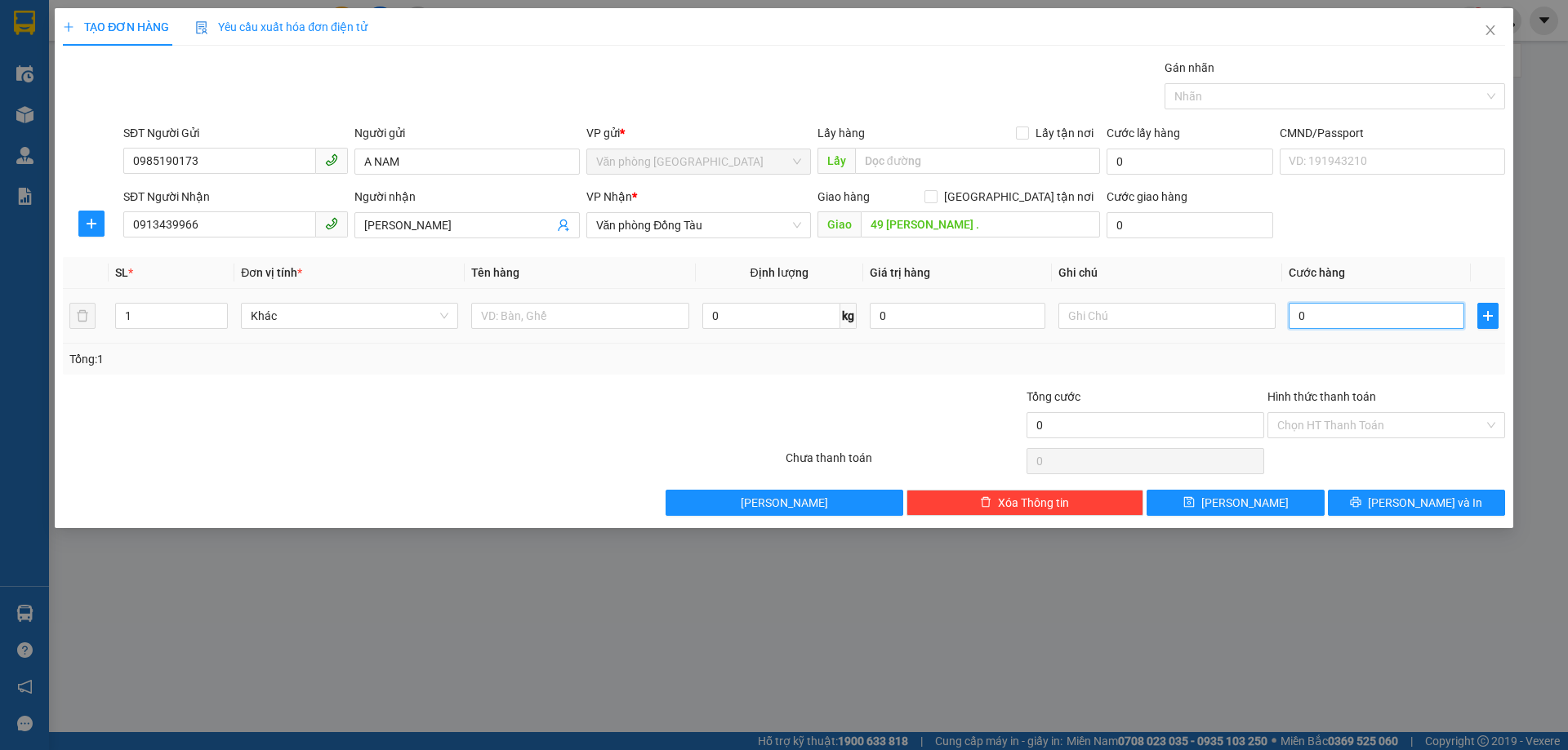
click at [1336, 313] on input "0" at bounding box center [1377, 316] width 175 height 26
type input "2"
type input "23"
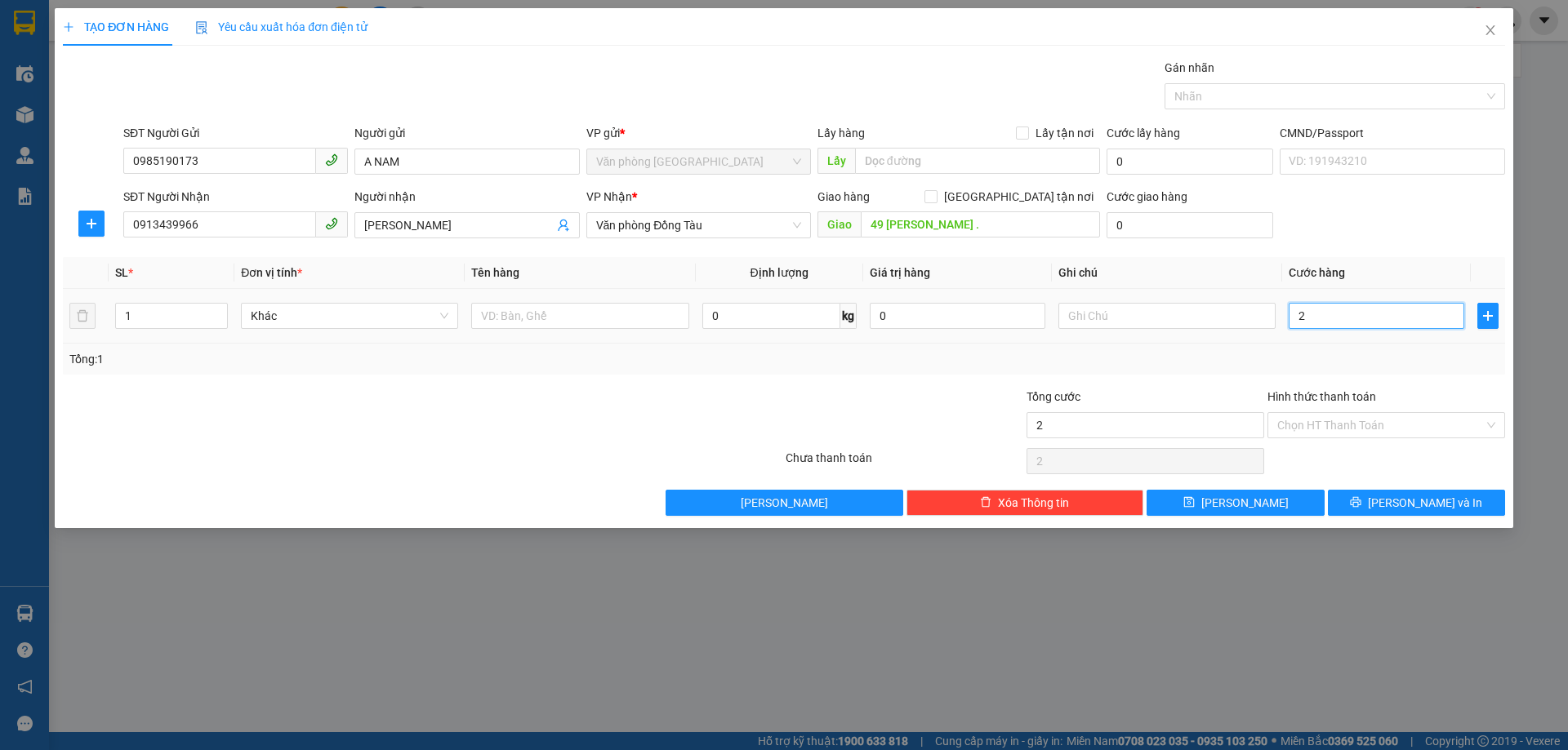
type input "23"
type input "230"
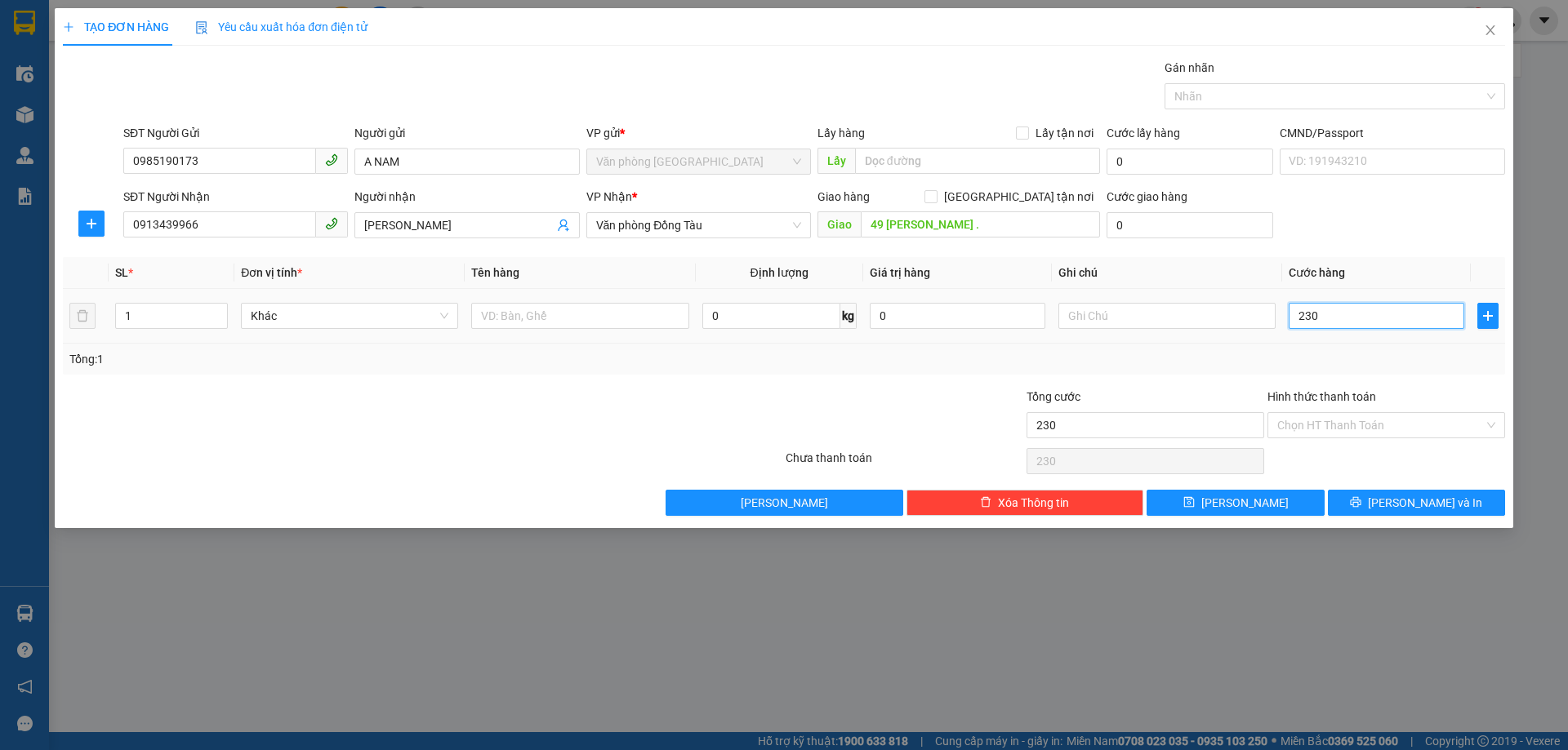
type input "2.300"
type input "23.000"
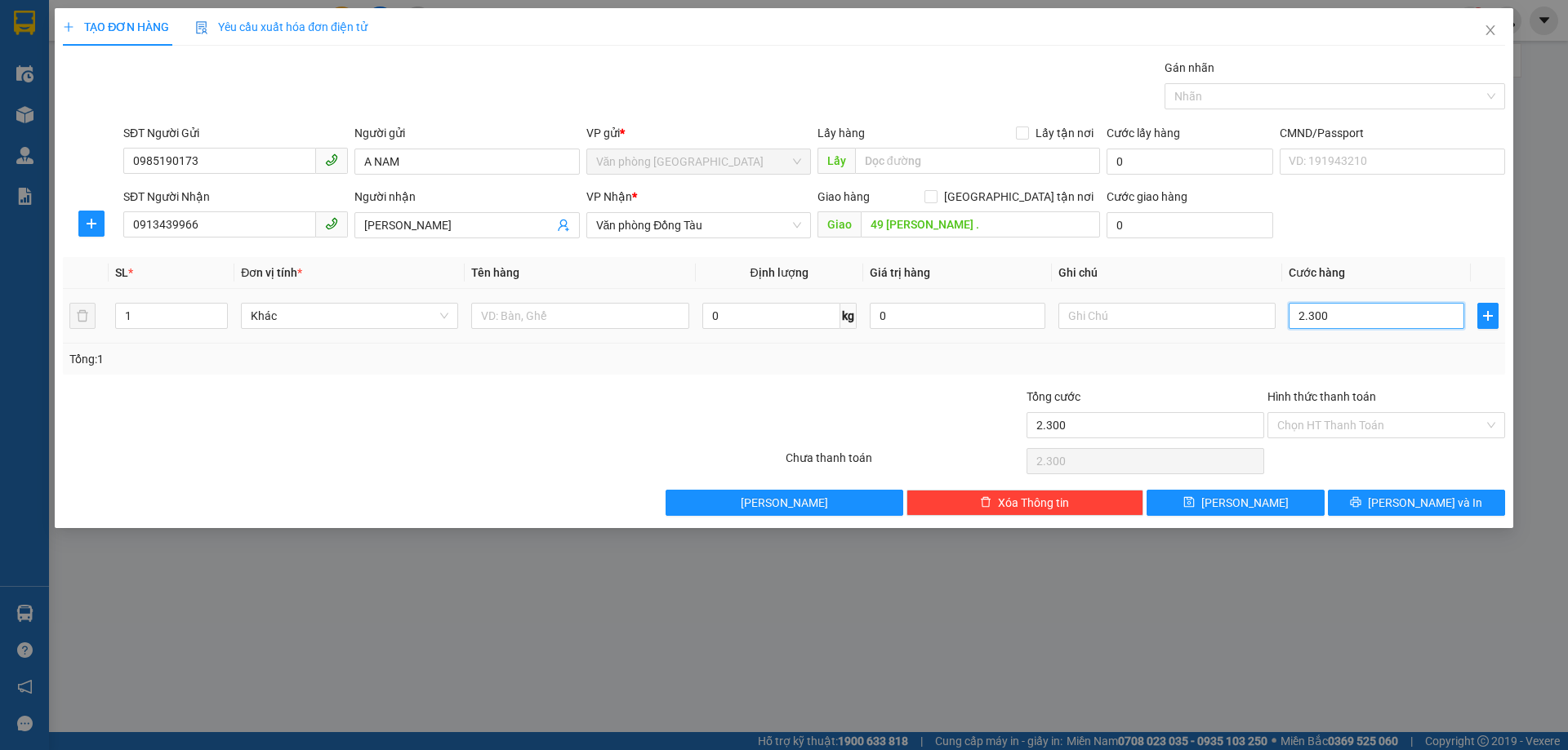
type input "23.000"
type input "230.000"
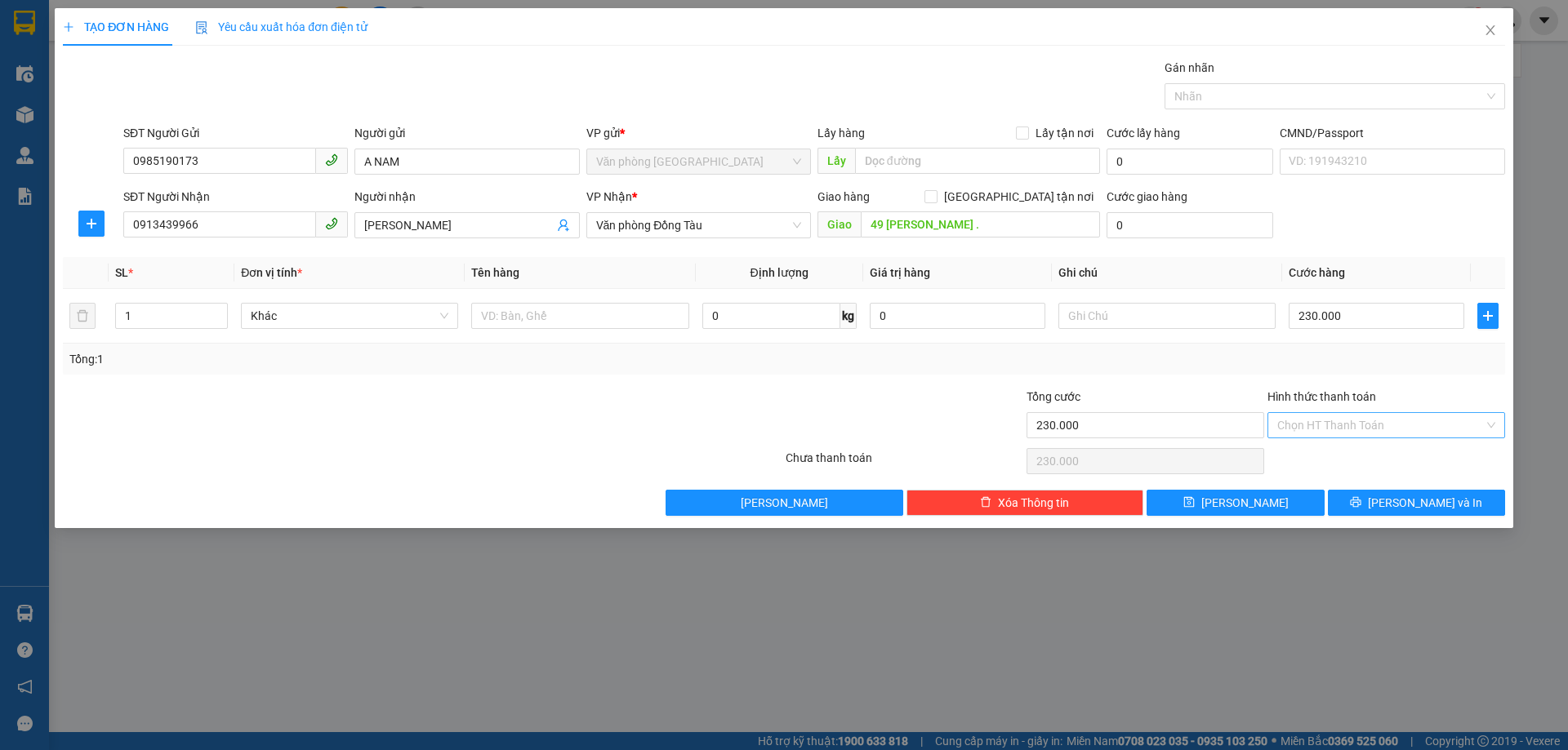
click at [1343, 421] on input "Hình thức thanh toán" at bounding box center [1381, 425] width 207 height 24
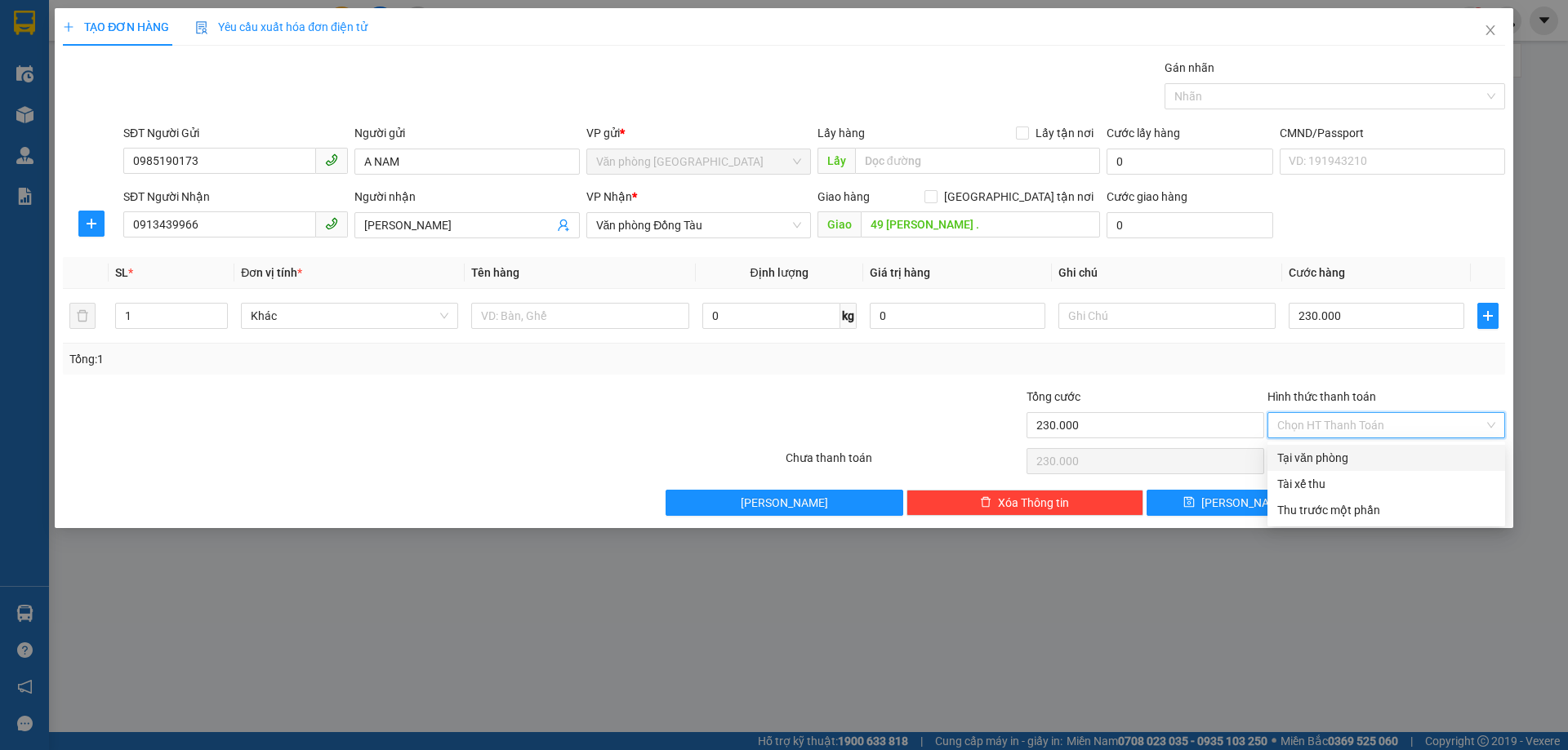
click at [1314, 457] on div "Tại văn phòng" at bounding box center [1386, 457] width 218 height 18
type input "0"
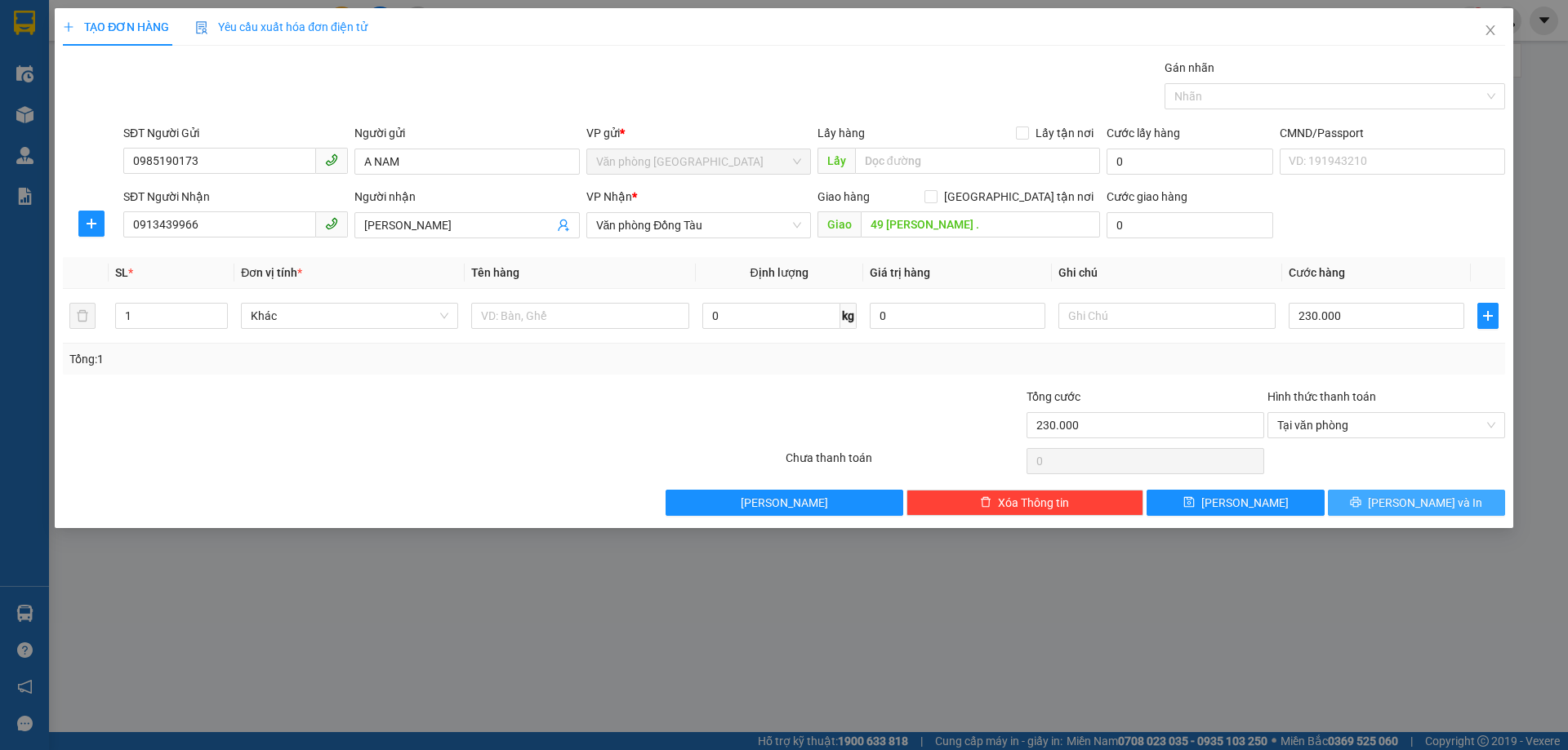
click at [1402, 495] on span "[PERSON_NAME] và In" at bounding box center [1425, 502] width 115 height 18
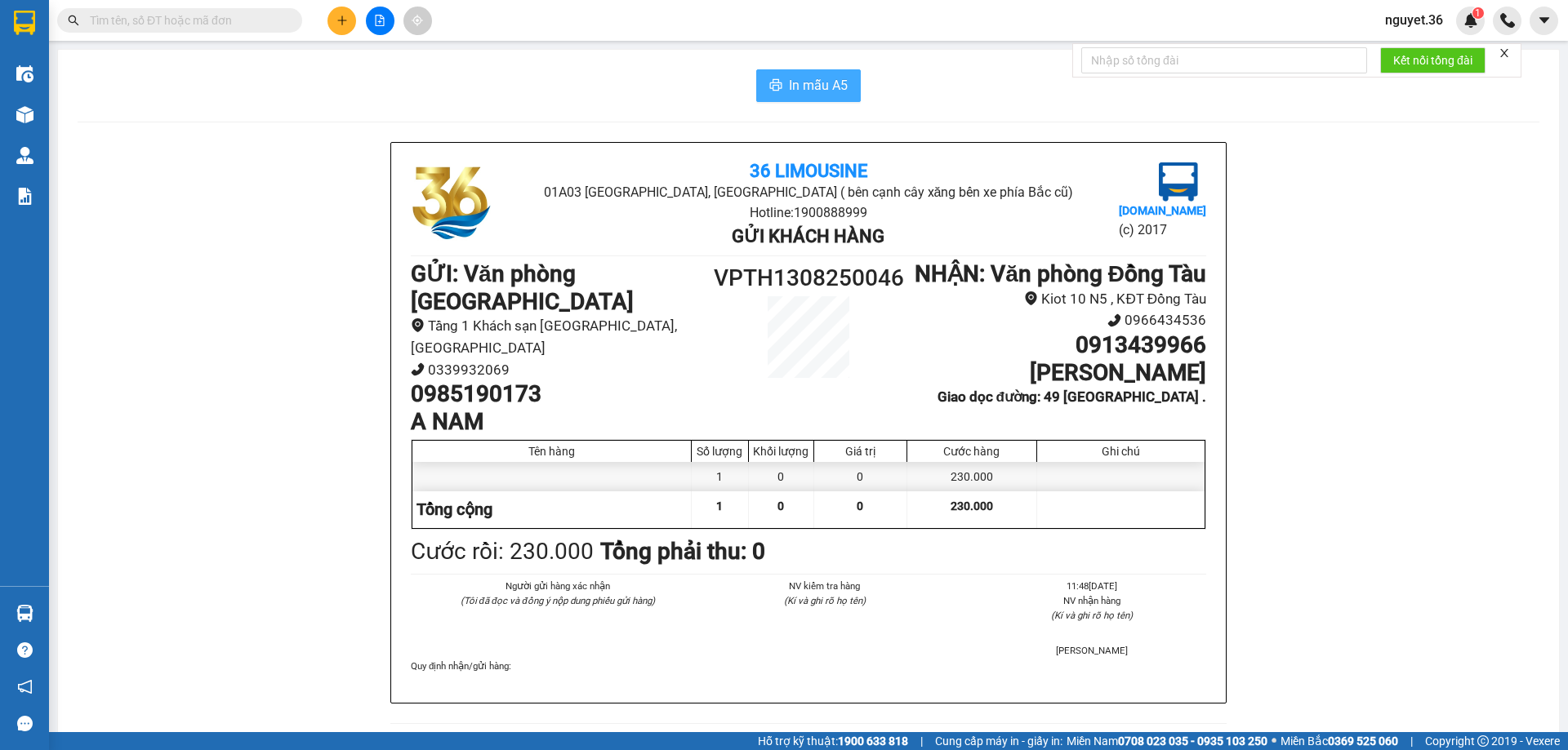
click at [803, 73] on button "In mẫu A5" at bounding box center [808, 85] width 104 height 33
